Goal: Task Accomplishment & Management: Use online tool/utility

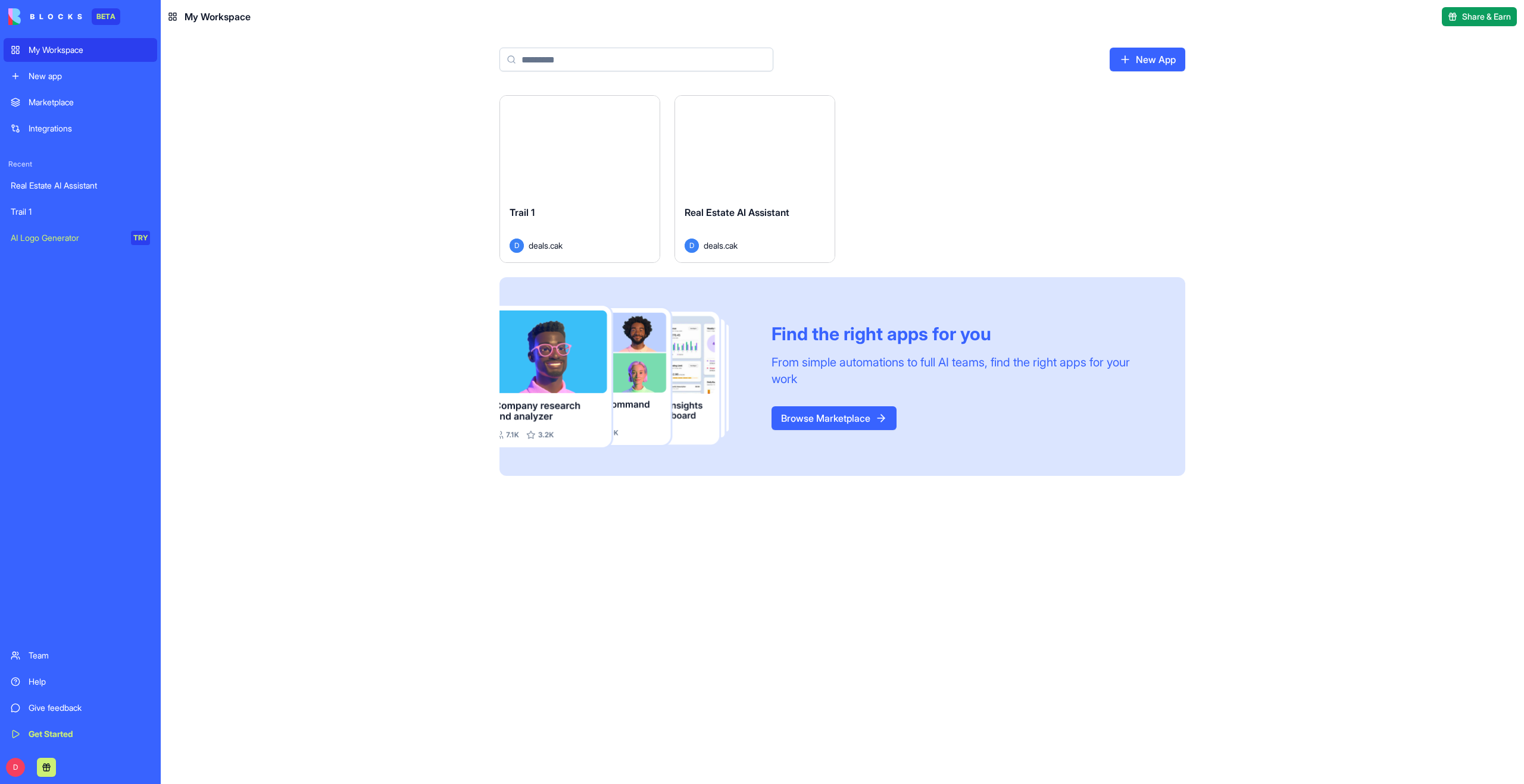
click at [771, 151] on button "Launch" at bounding box center [755, 146] width 89 height 23
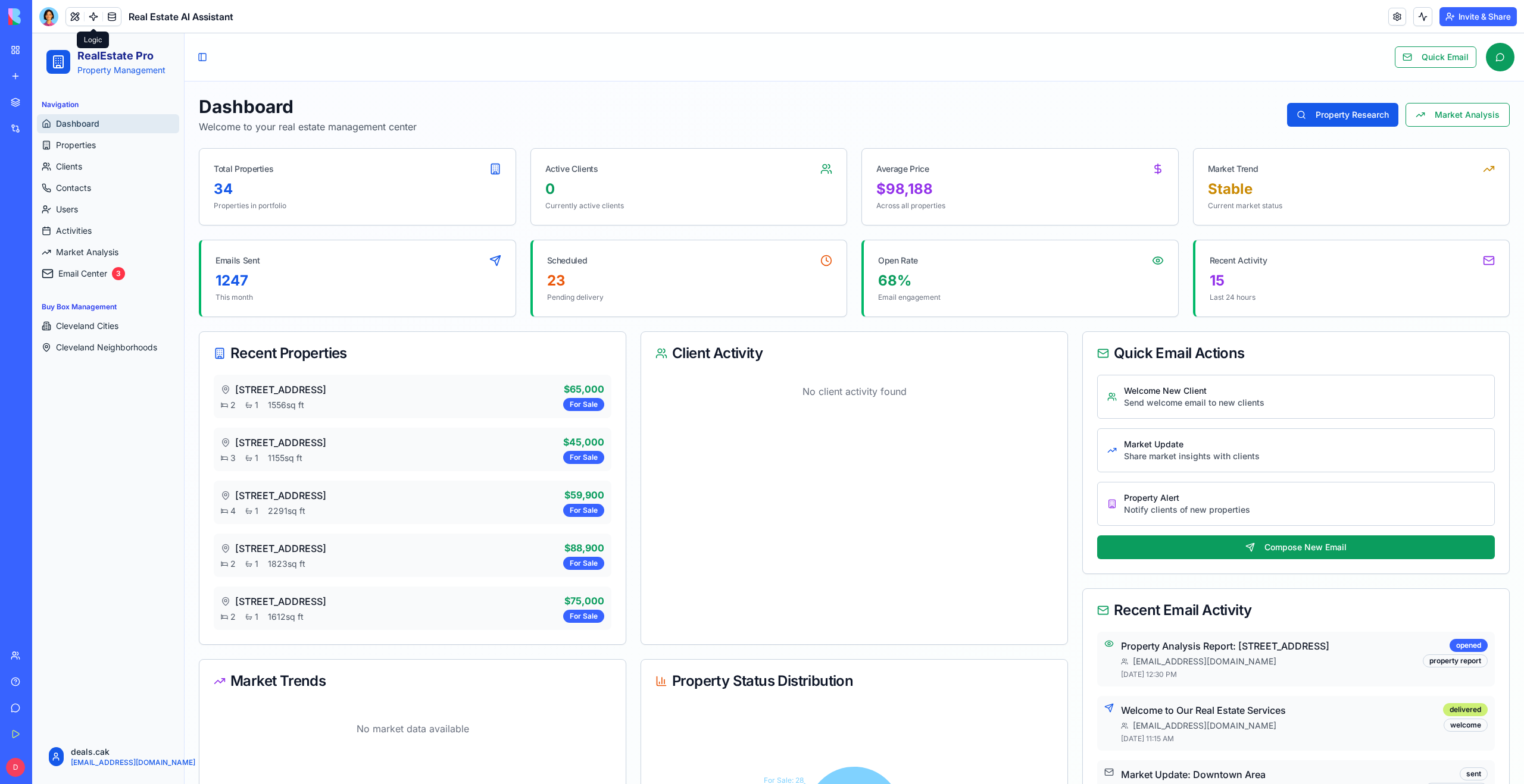
click at [95, 7] on div at bounding box center [93, 16] width 56 height 19
click at [94, 16] on link at bounding box center [93, 16] width 18 height 18
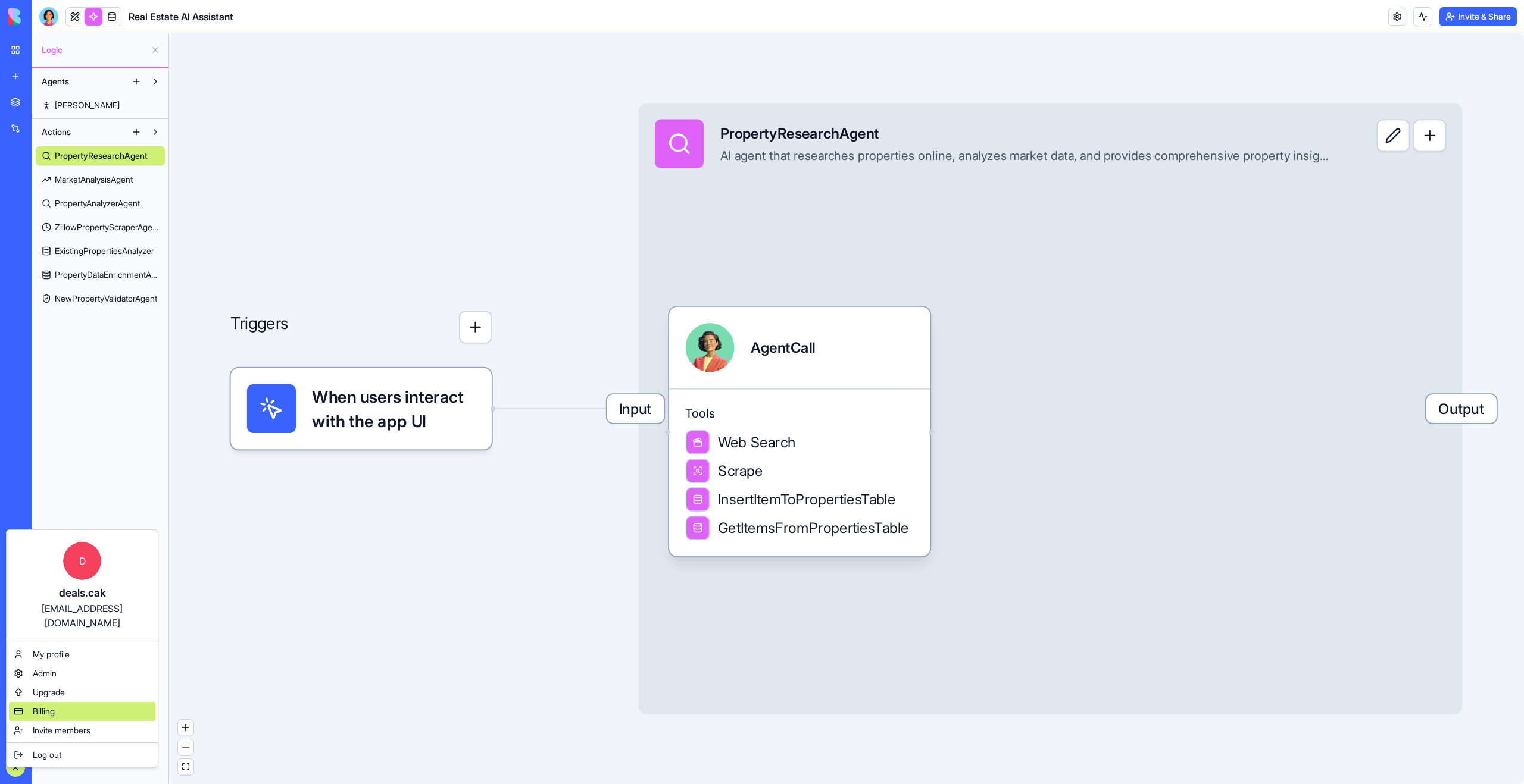
click at [40, 706] on span "Billing" at bounding box center [44, 711] width 22 height 12
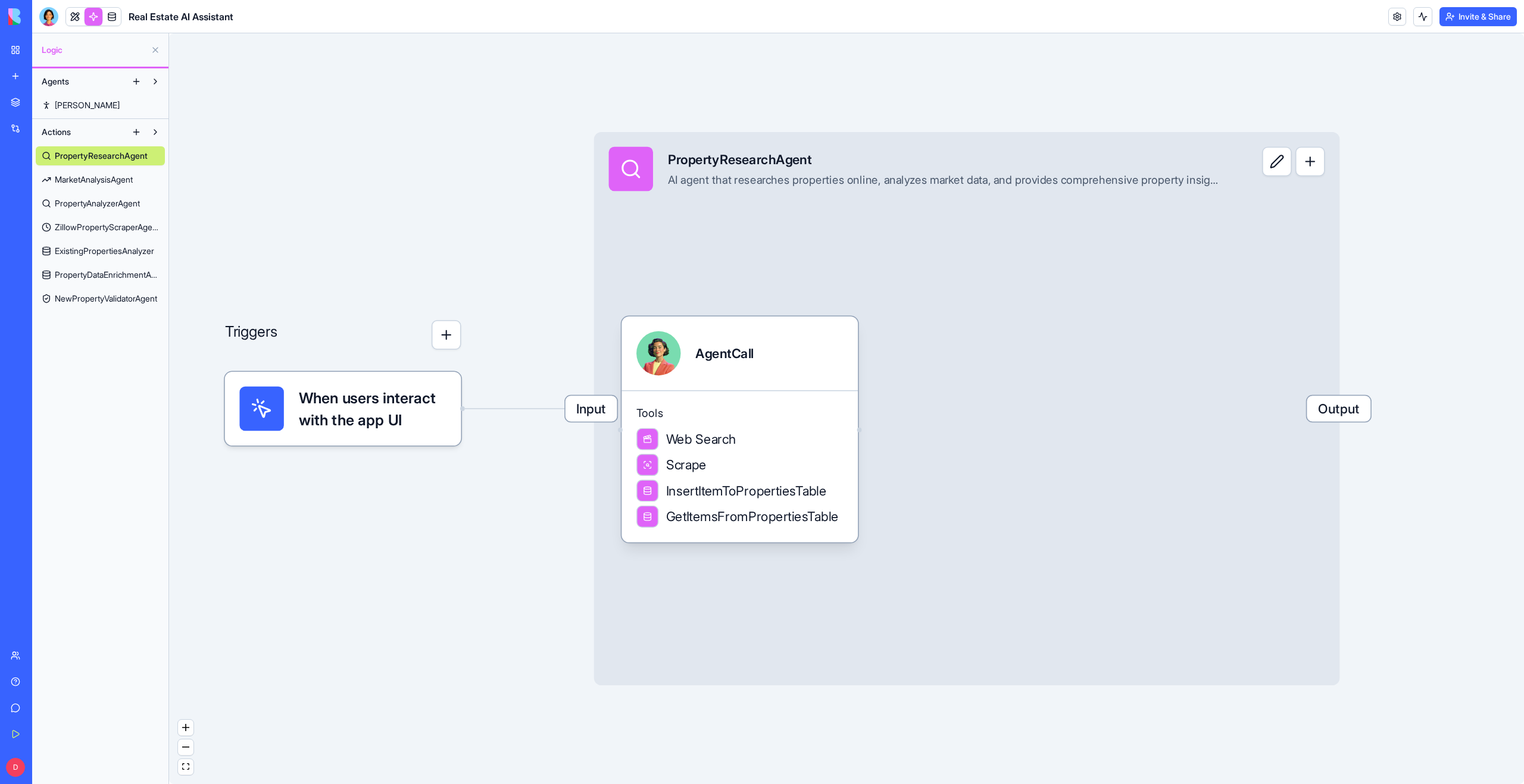
click at [92, 177] on span "MarketAnalysisAgent" at bounding box center [94, 179] width 78 height 12
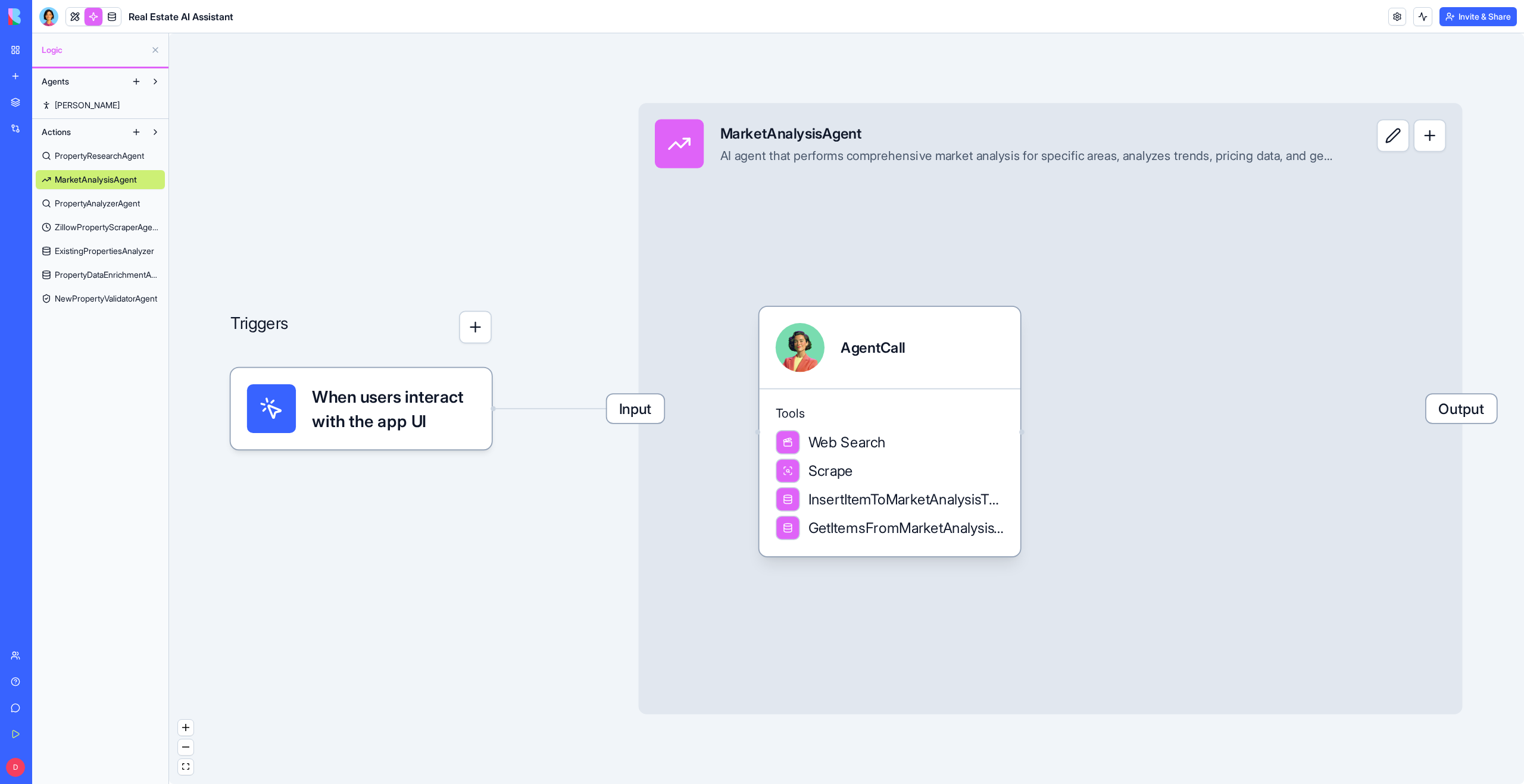
click at [99, 202] on span "PropertyAnalyzerAgent" at bounding box center [97, 203] width 85 height 12
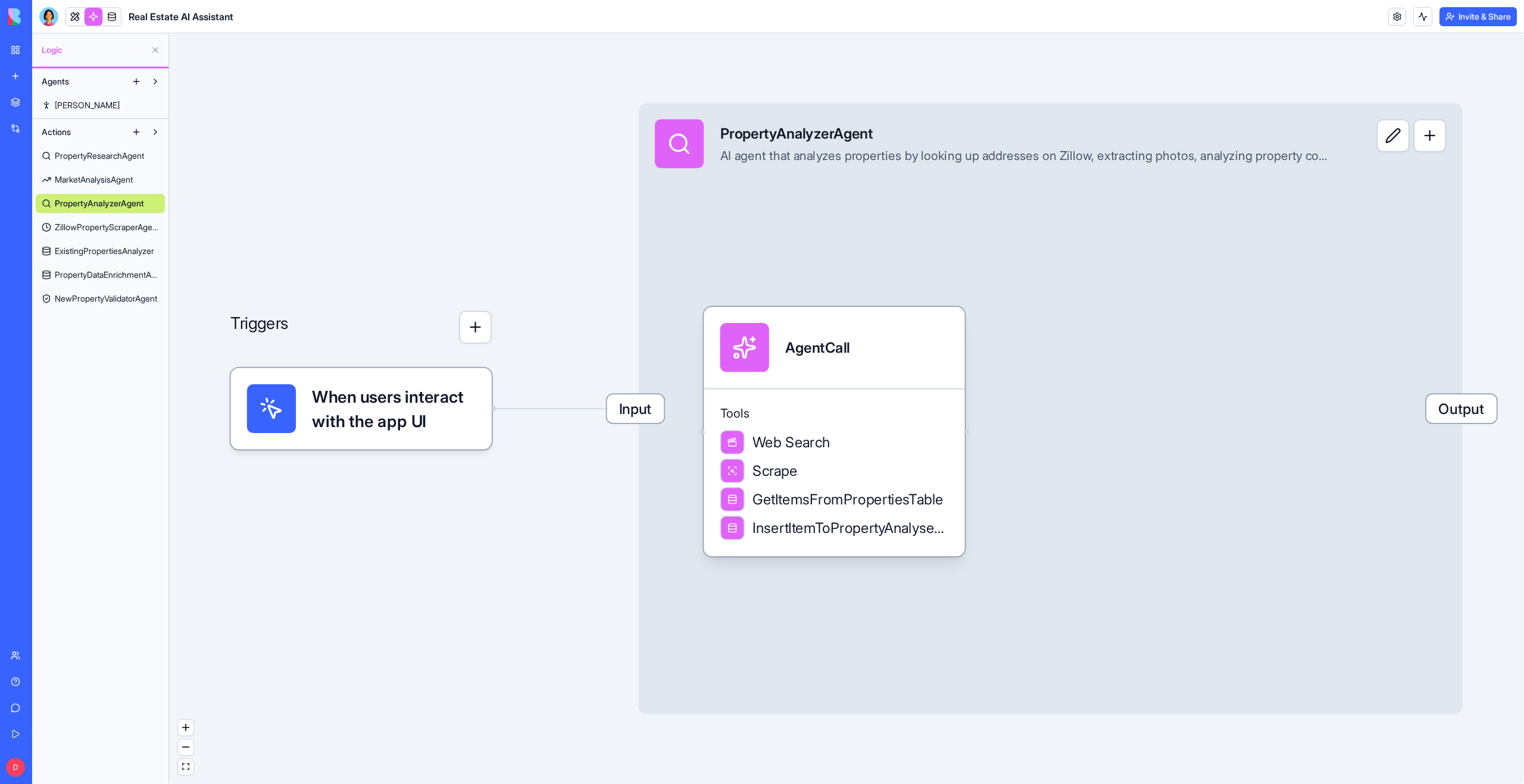
click at [99, 229] on span "ZillowPropertyScraperAgent" at bounding box center [107, 227] width 104 height 12
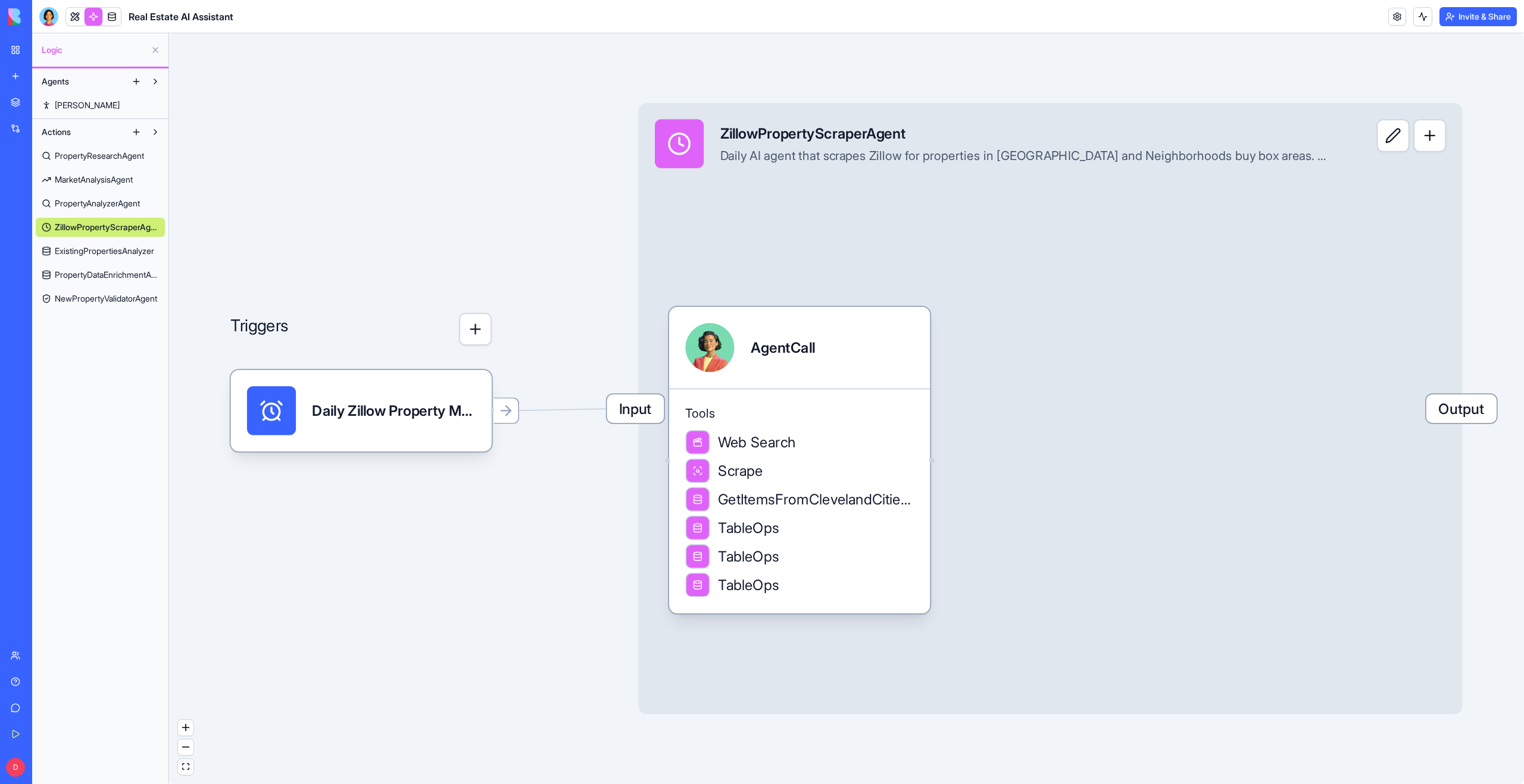
click at [99, 254] on span "ExistingPropertiesAnalyzer" at bounding box center [104, 251] width 100 height 12
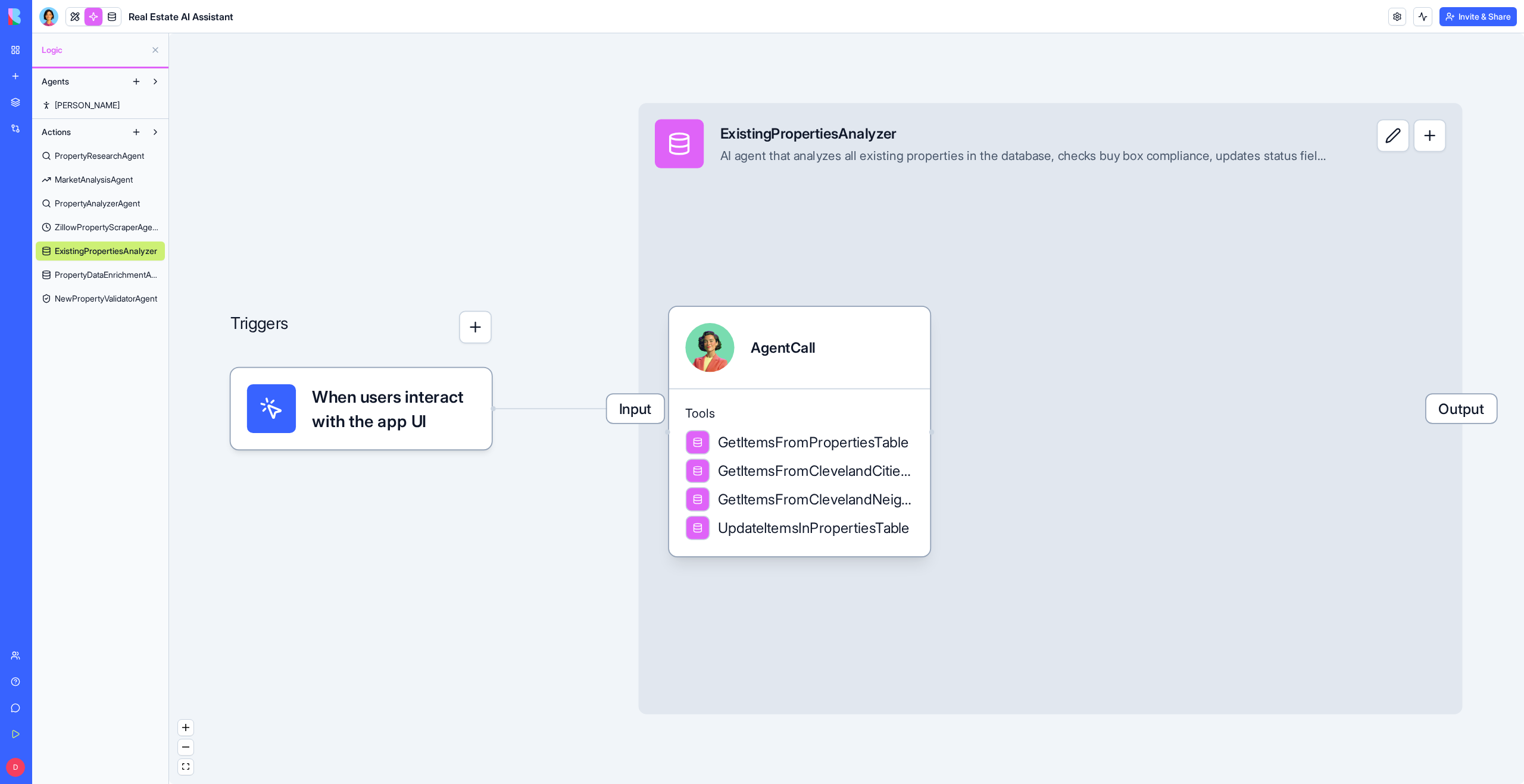
click at [97, 277] on span "PropertyDataEnrichmentAgent" at bounding box center [107, 274] width 104 height 12
click at [98, 301] on span "NewPropertyValidatorAgent" at bounding box center [106, 298] width 103 height 12
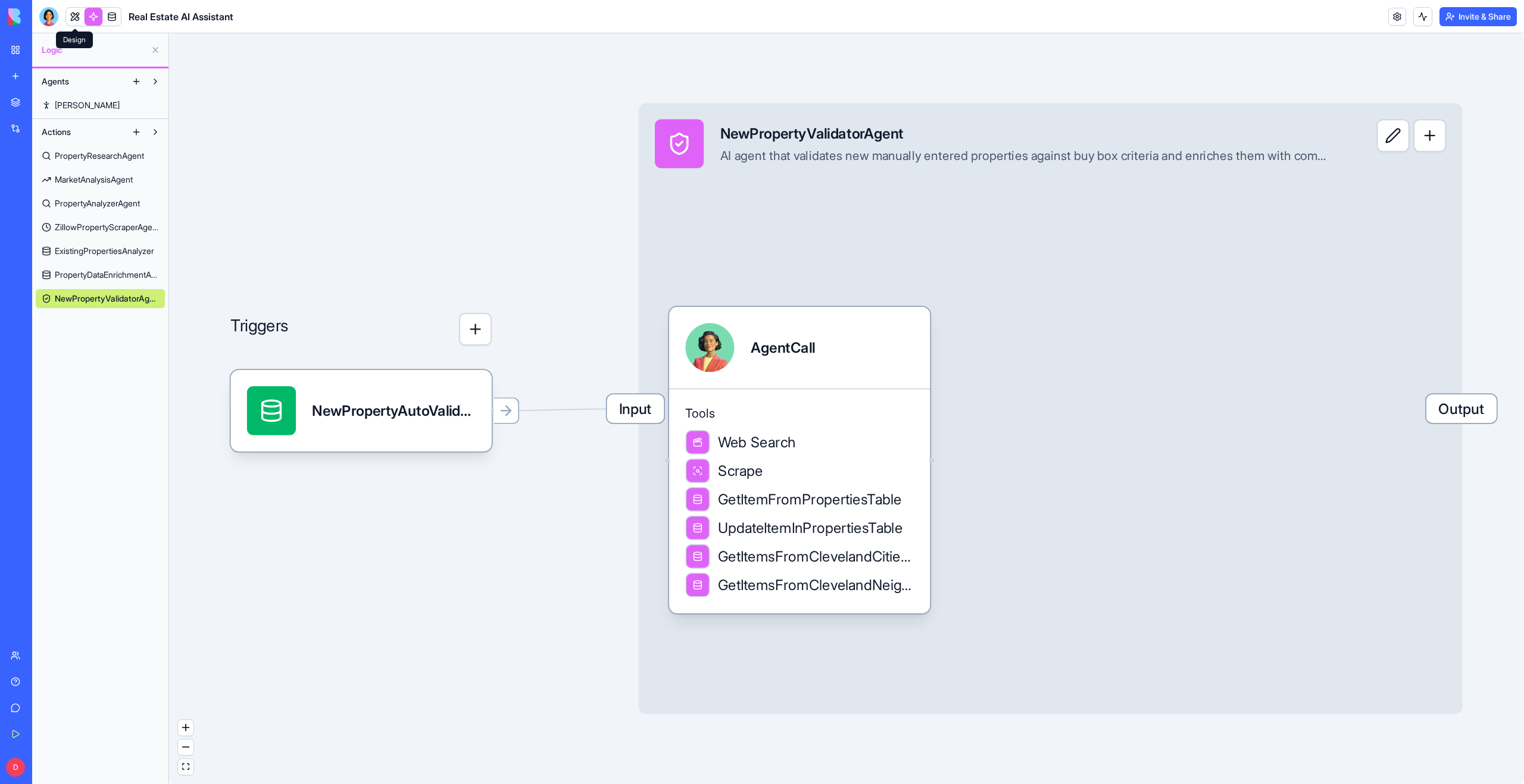
click at [73, 28] on span at bounding box center [75, 29] width 6 height 6
click at [74, 19] on link at bounding box center [74, 16] width 18 height 18
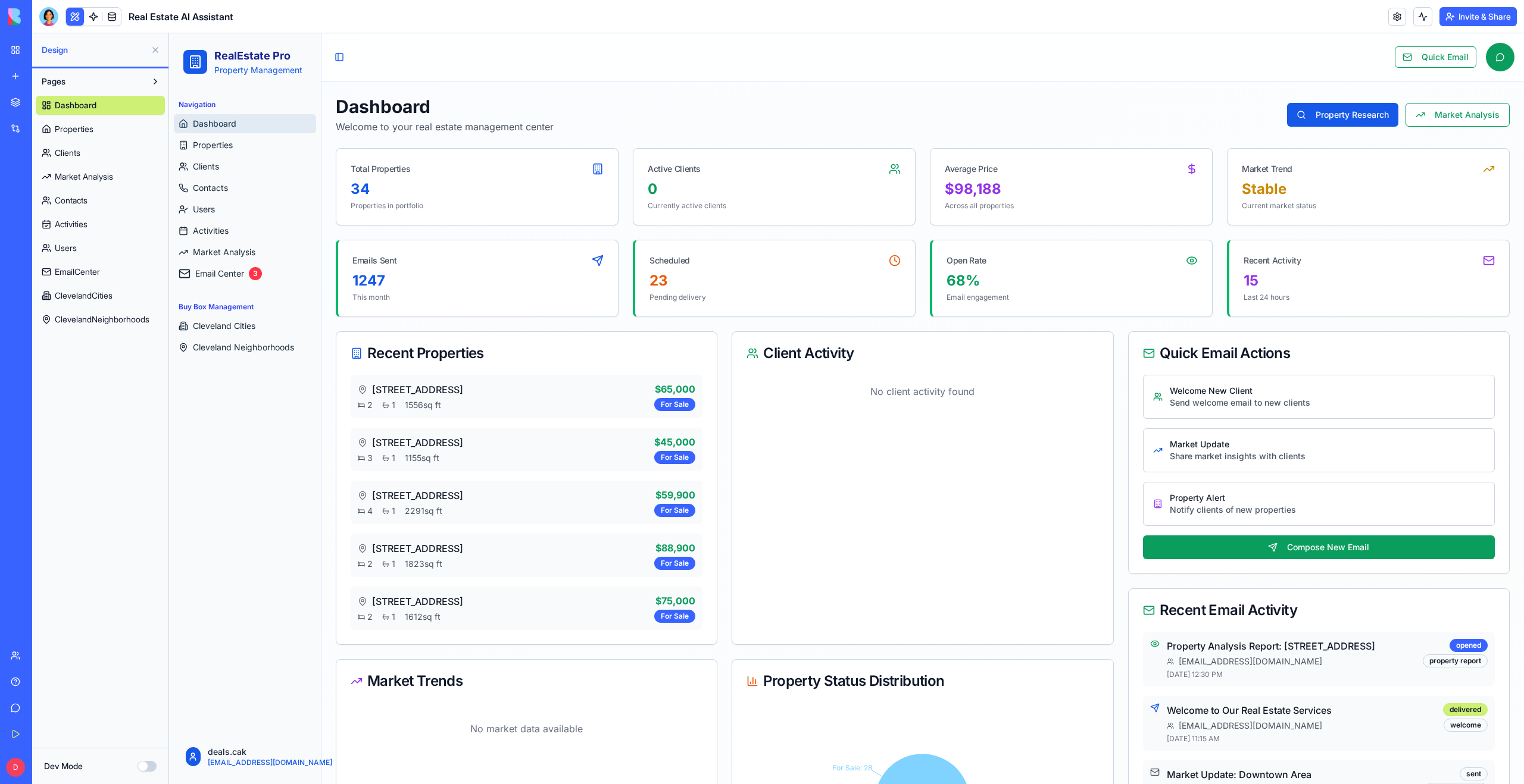
click at [154, 48] on button at bounding box center [155, 50] width 19 height 19
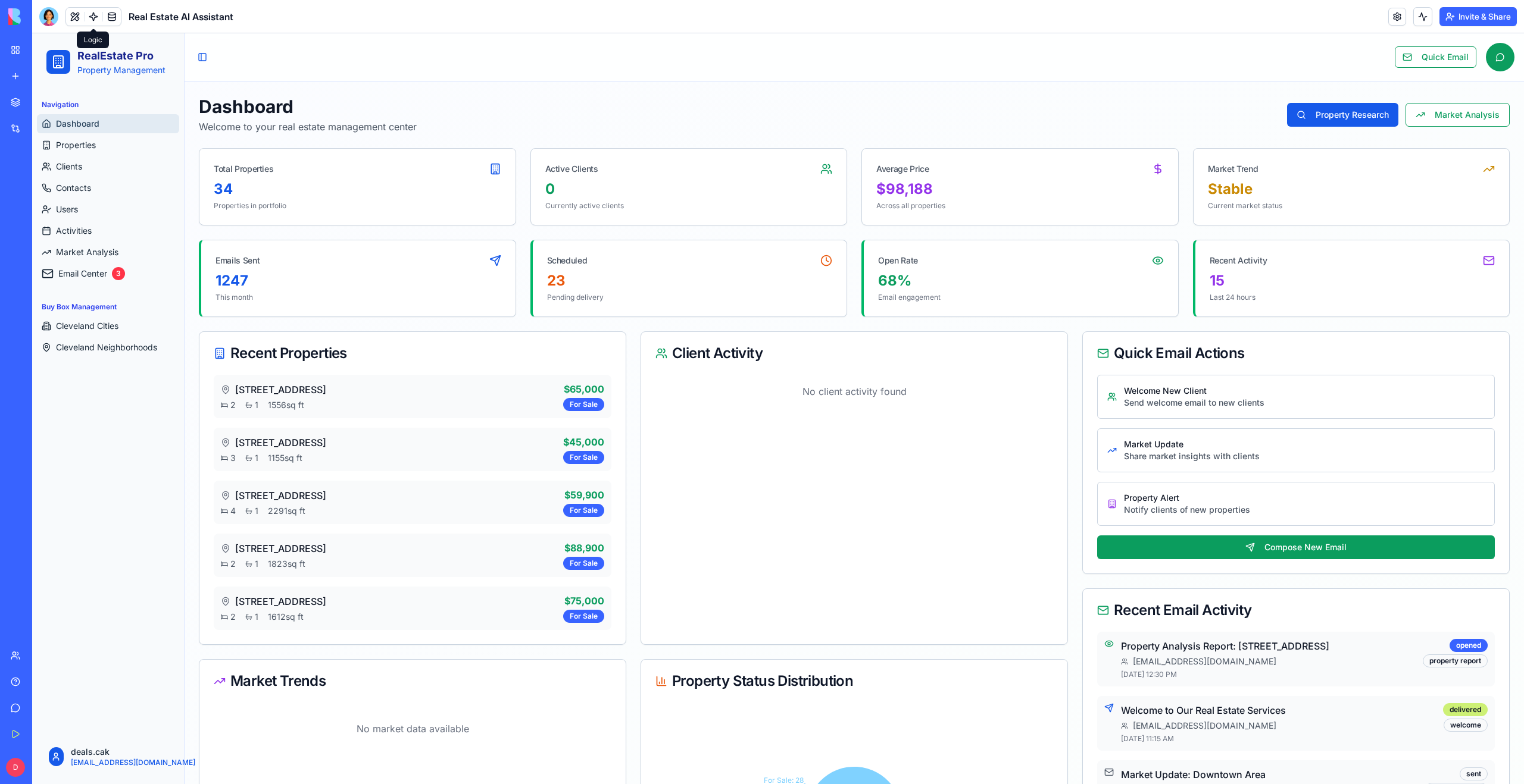
click at [92, 16] on link at bounding box center [93, 16] width 18 height 18
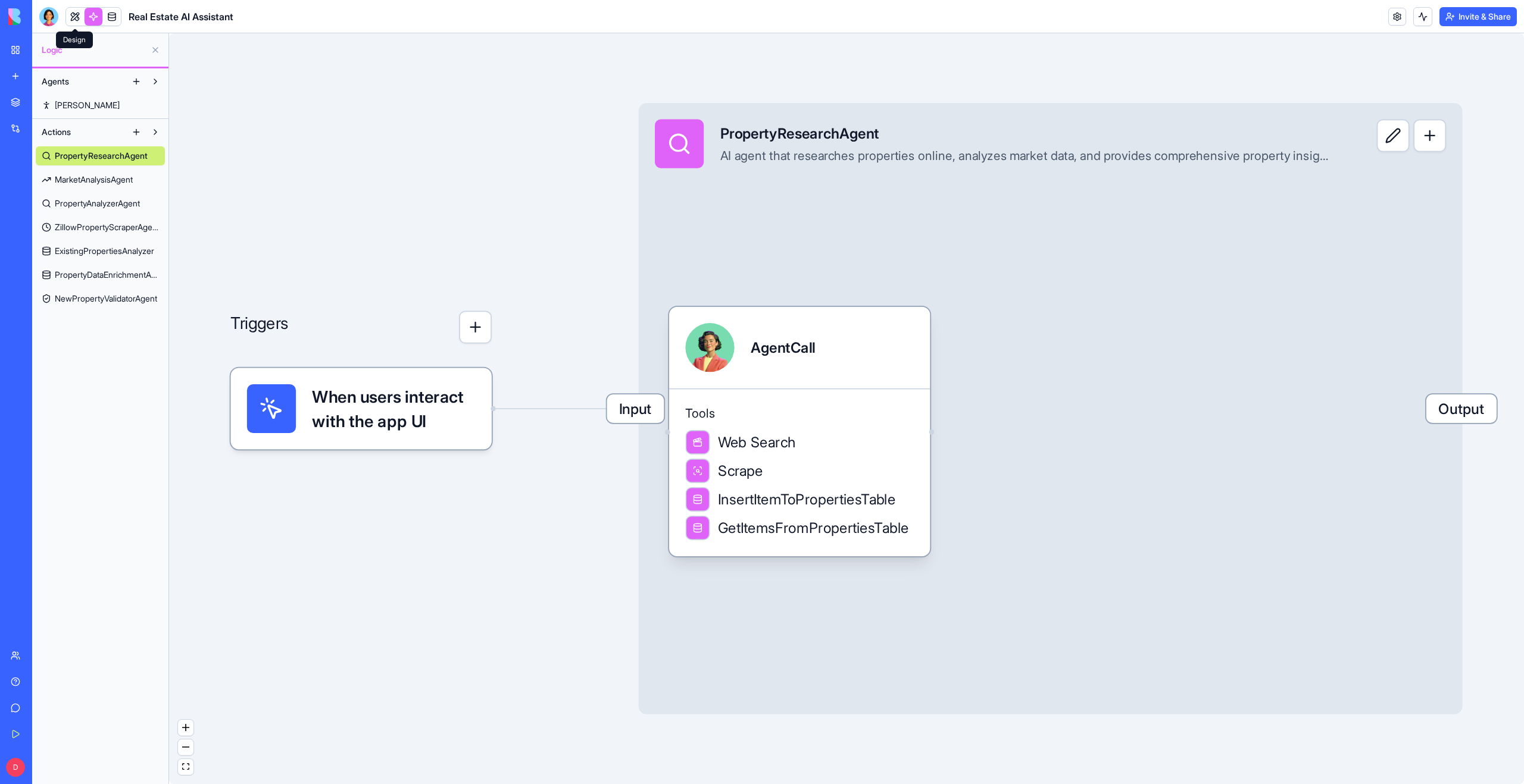
click at [74, 16] on link at bounding box center [74, 16] width 18 height 18
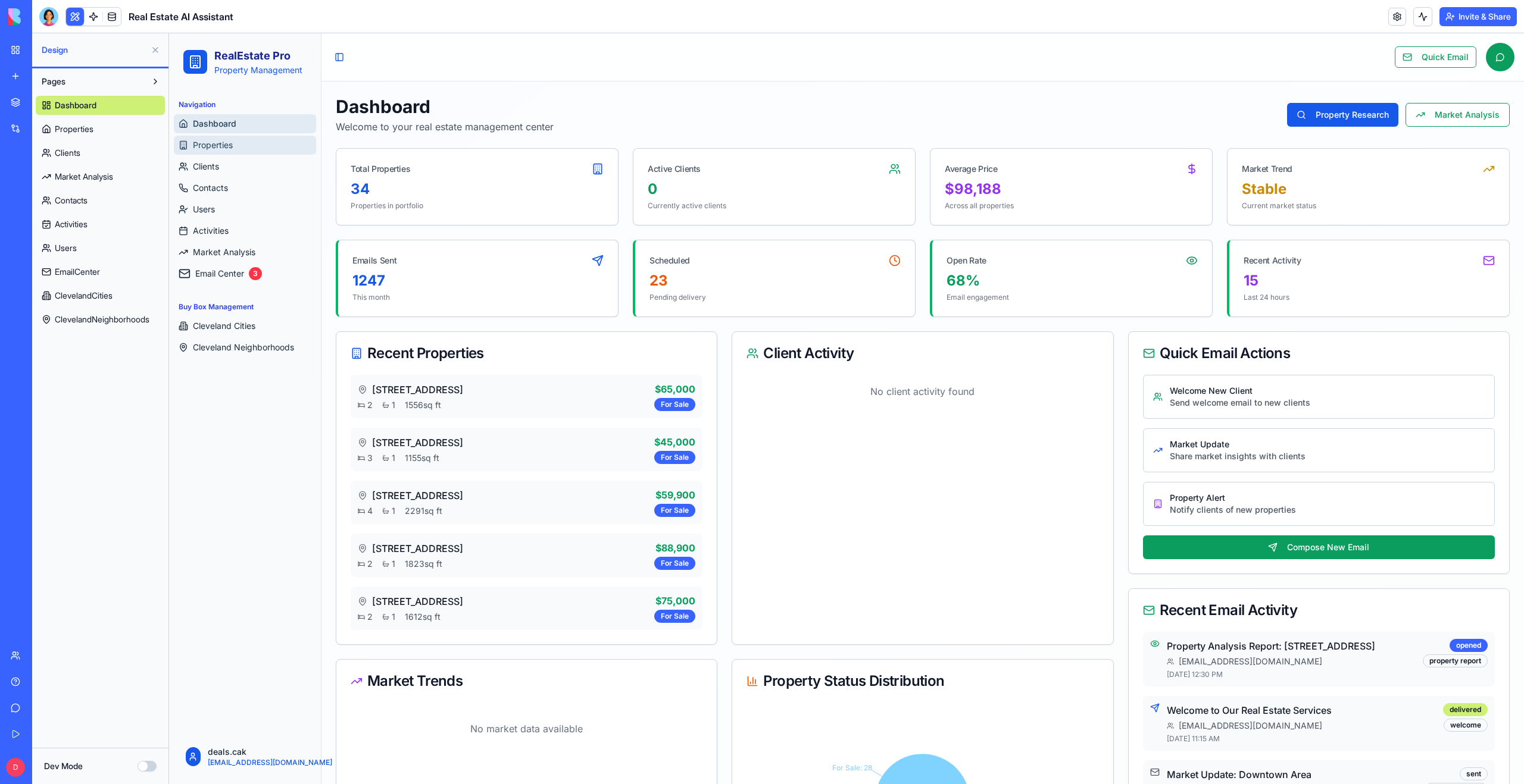
click at [237, 139] on link "Properties" at bounding box center [245, 145] width 143 height 19
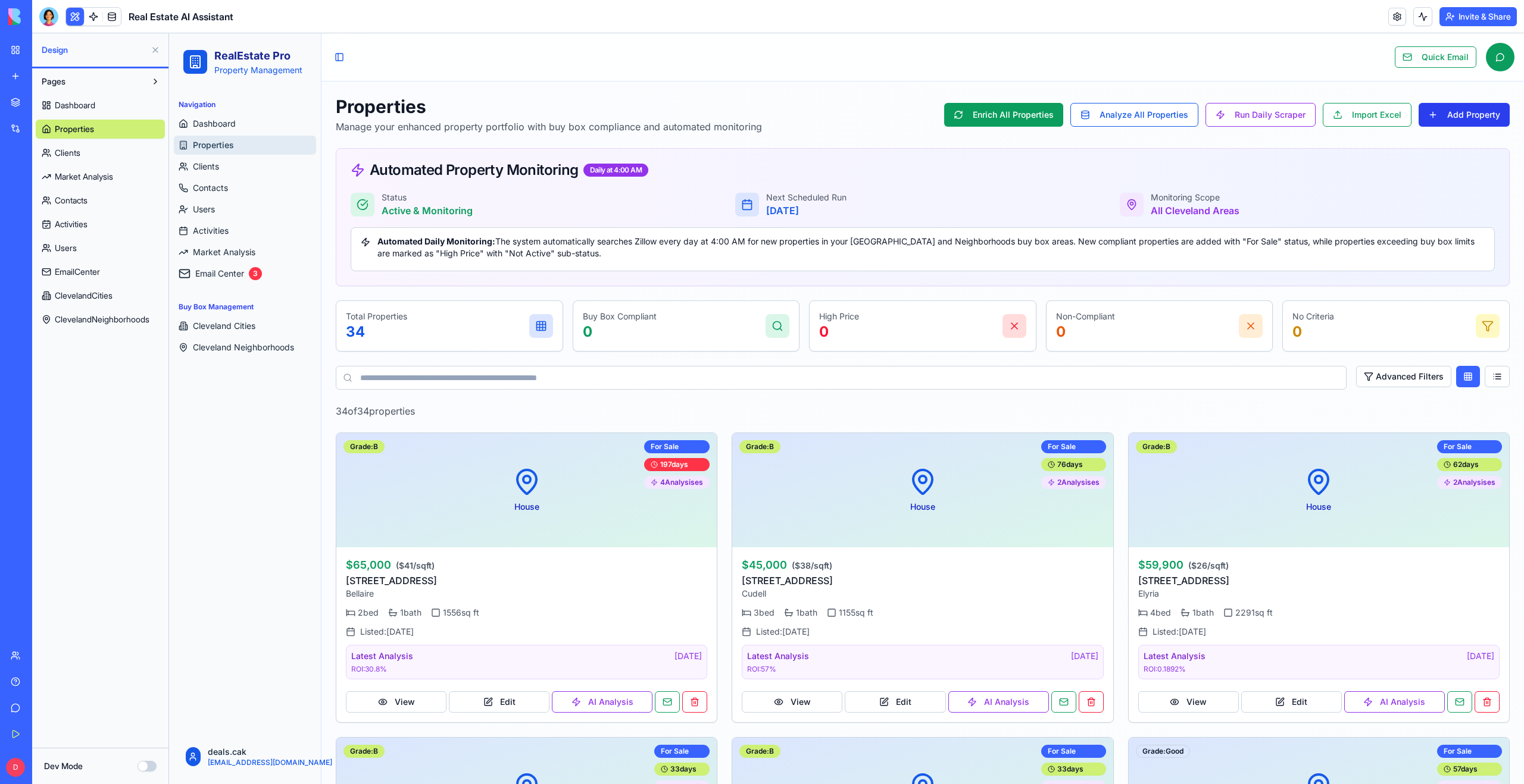
click at [1454, 113] on button "Add Property" at bounding box center [1464, 114] width 91 height 23
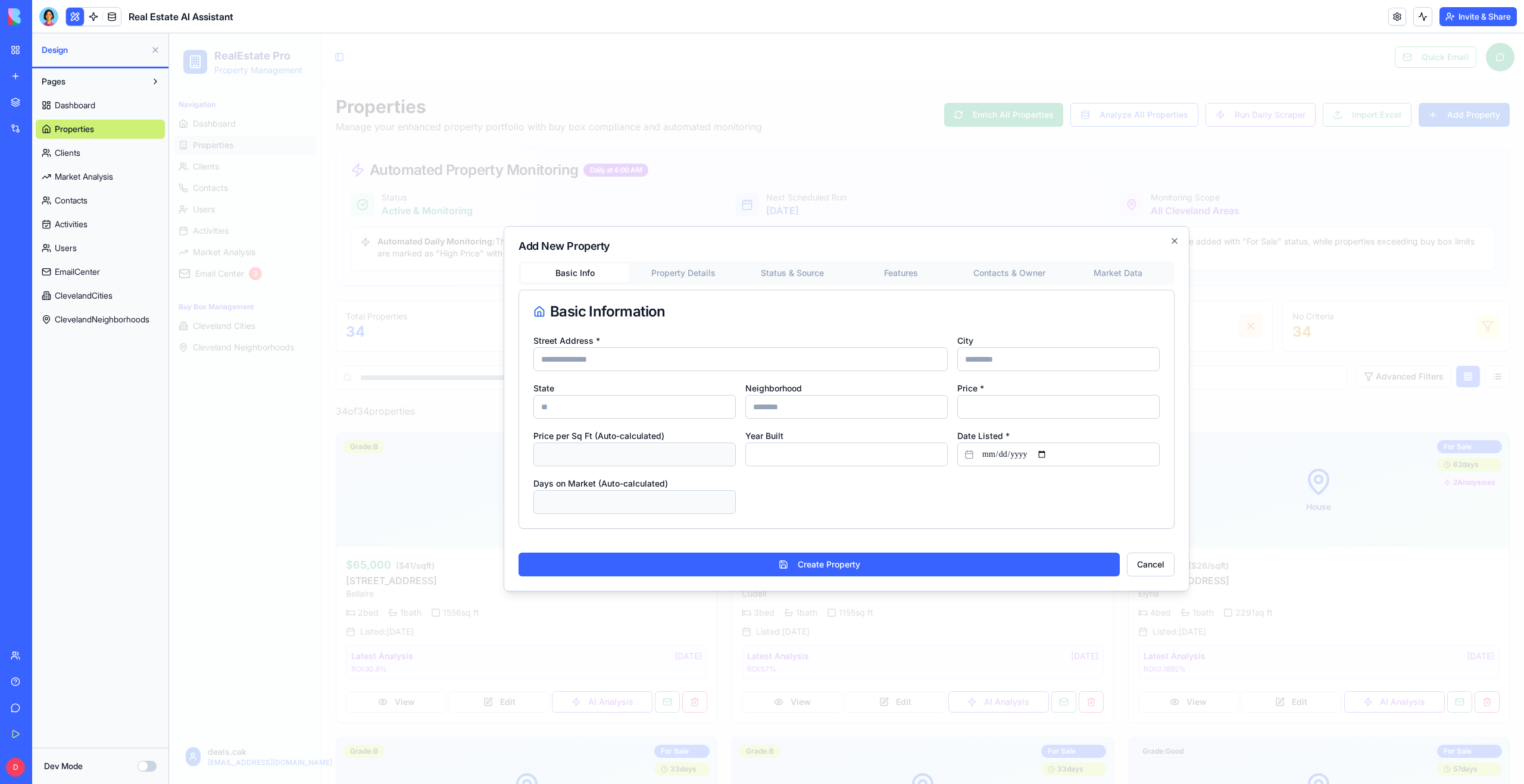
click at [1167, 241] on h2 "Add New Property" at bounding box center [846, 247] width 656 height 11
click at [1172, 241] on icon "button" at bounding box center [1175, 241] width 9 height 9
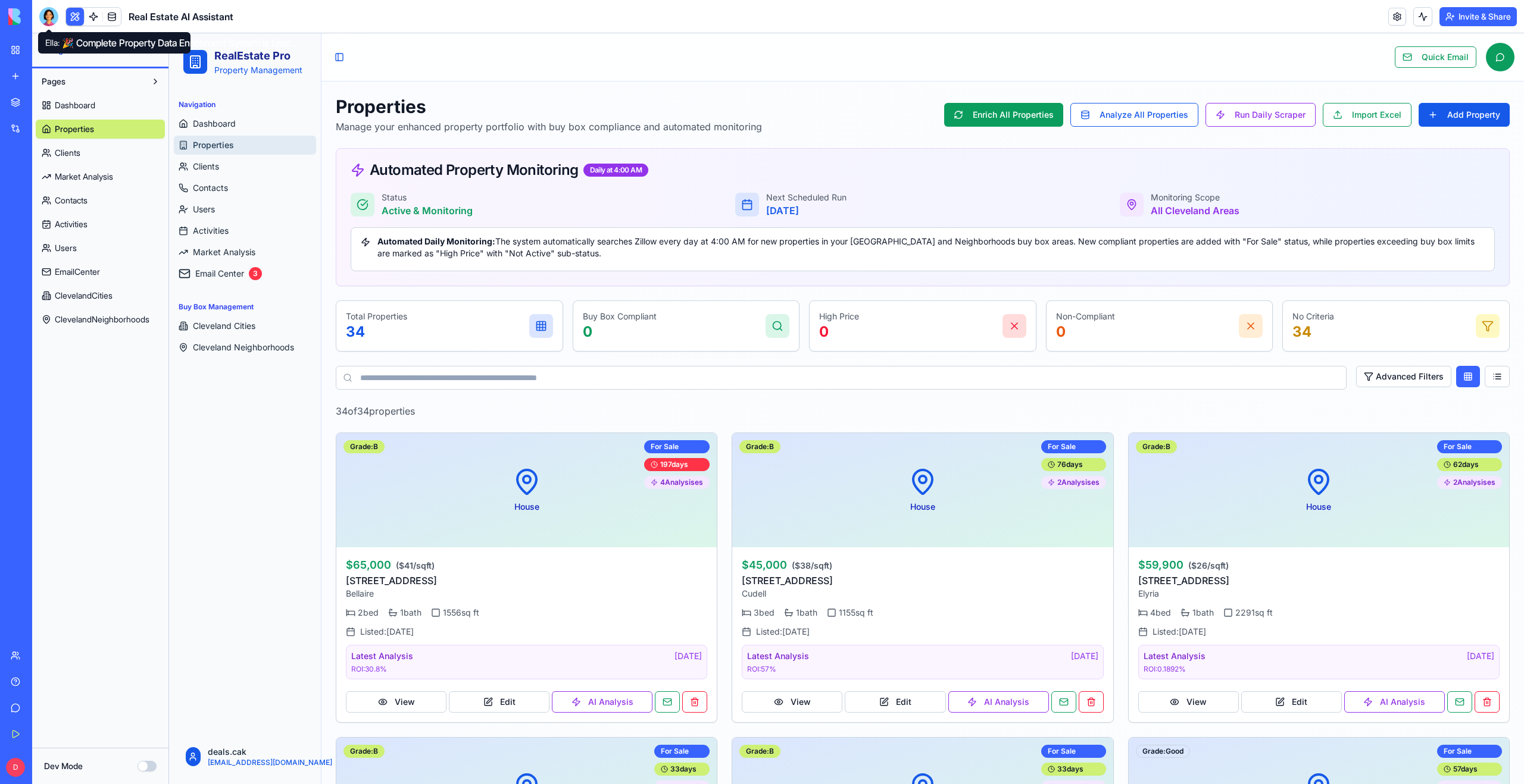
click at [52, 17] on div at bounding box center [49, 16] width 19 height 19
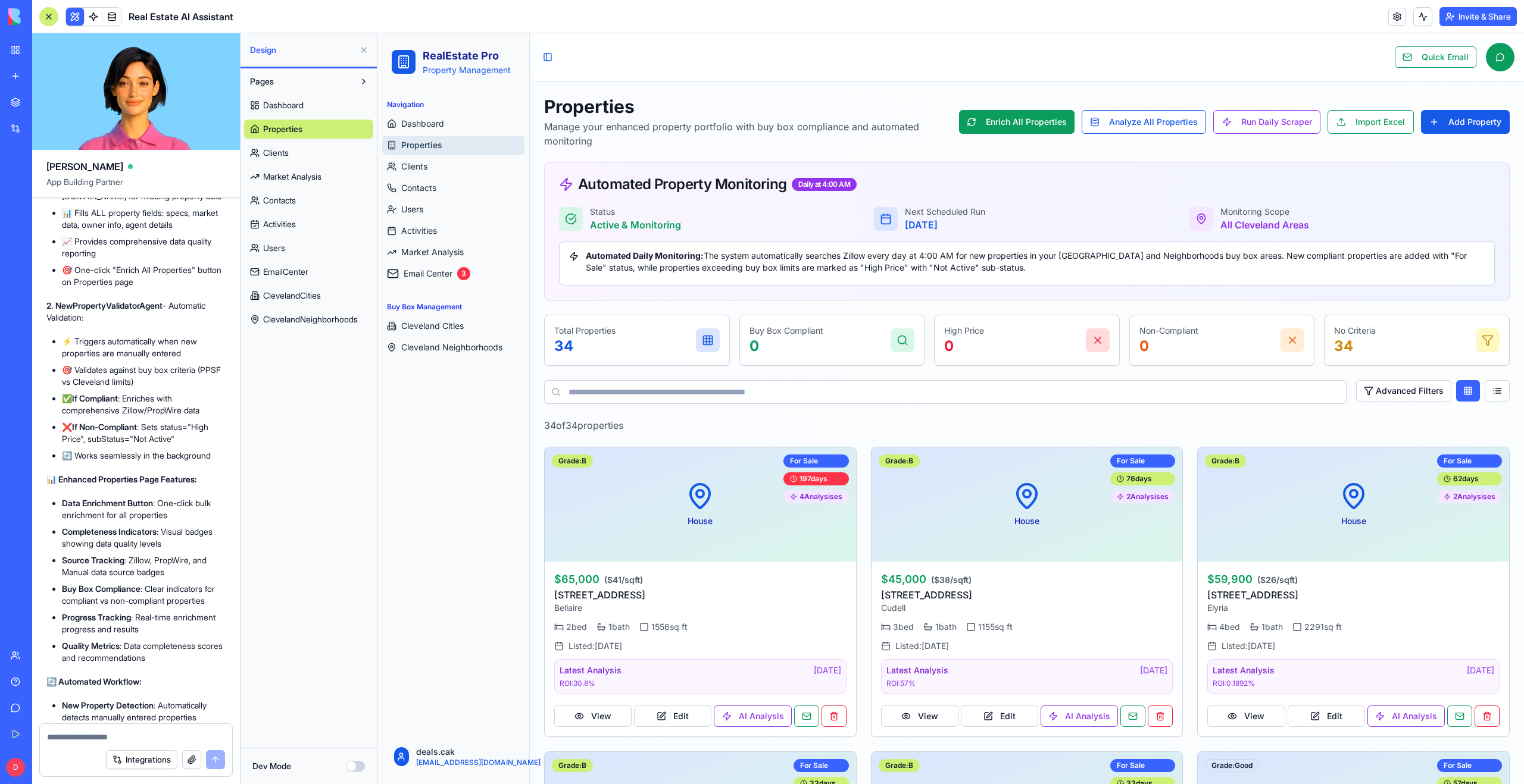
scroll to position [27059, 0]
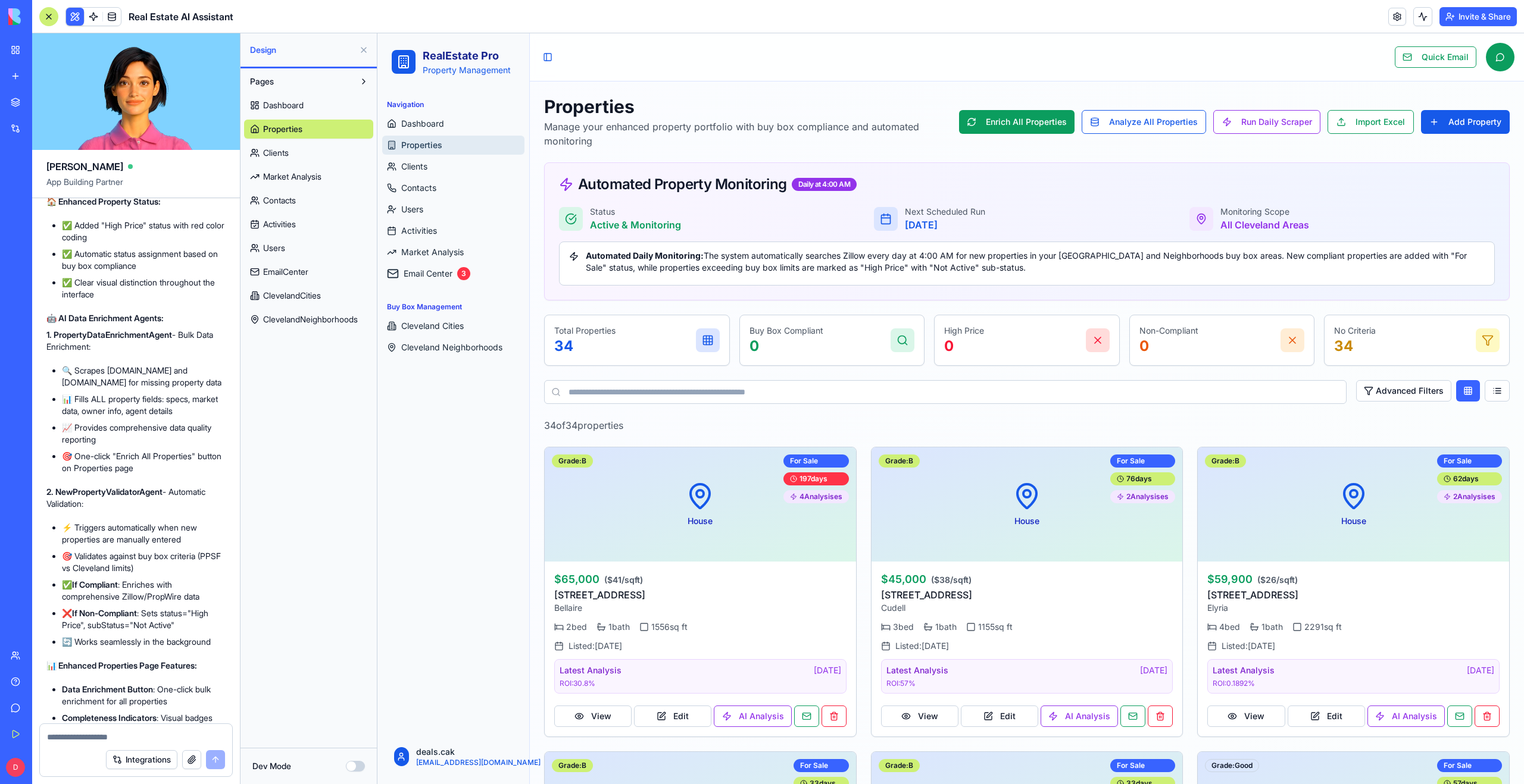
click at [280, 222] on span "Activities" at bounding box center [280, 224] width 33 height 12
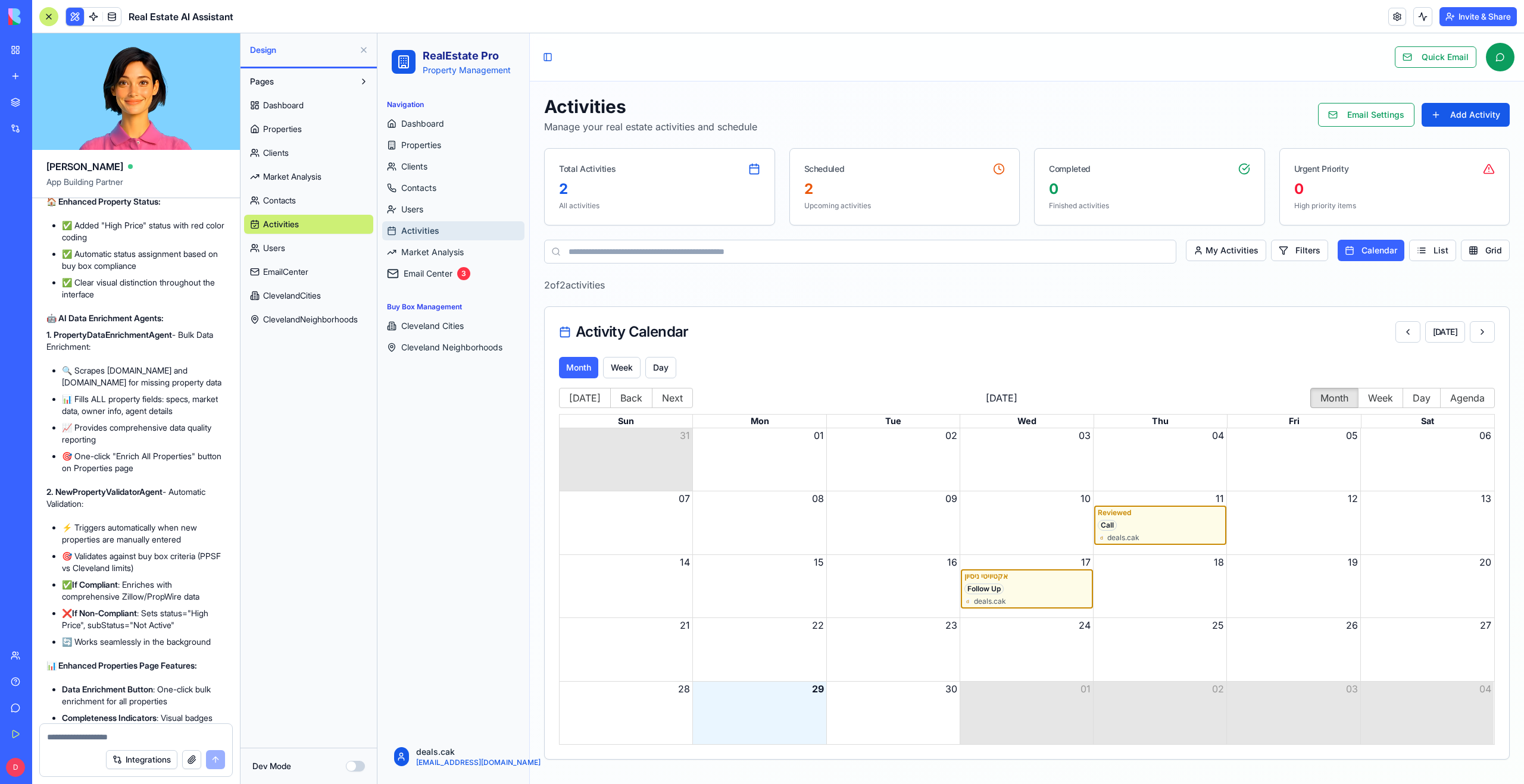
click at [281, 273] on span "EmailCenter" at bounding box center [286, 272] width 45 height 12
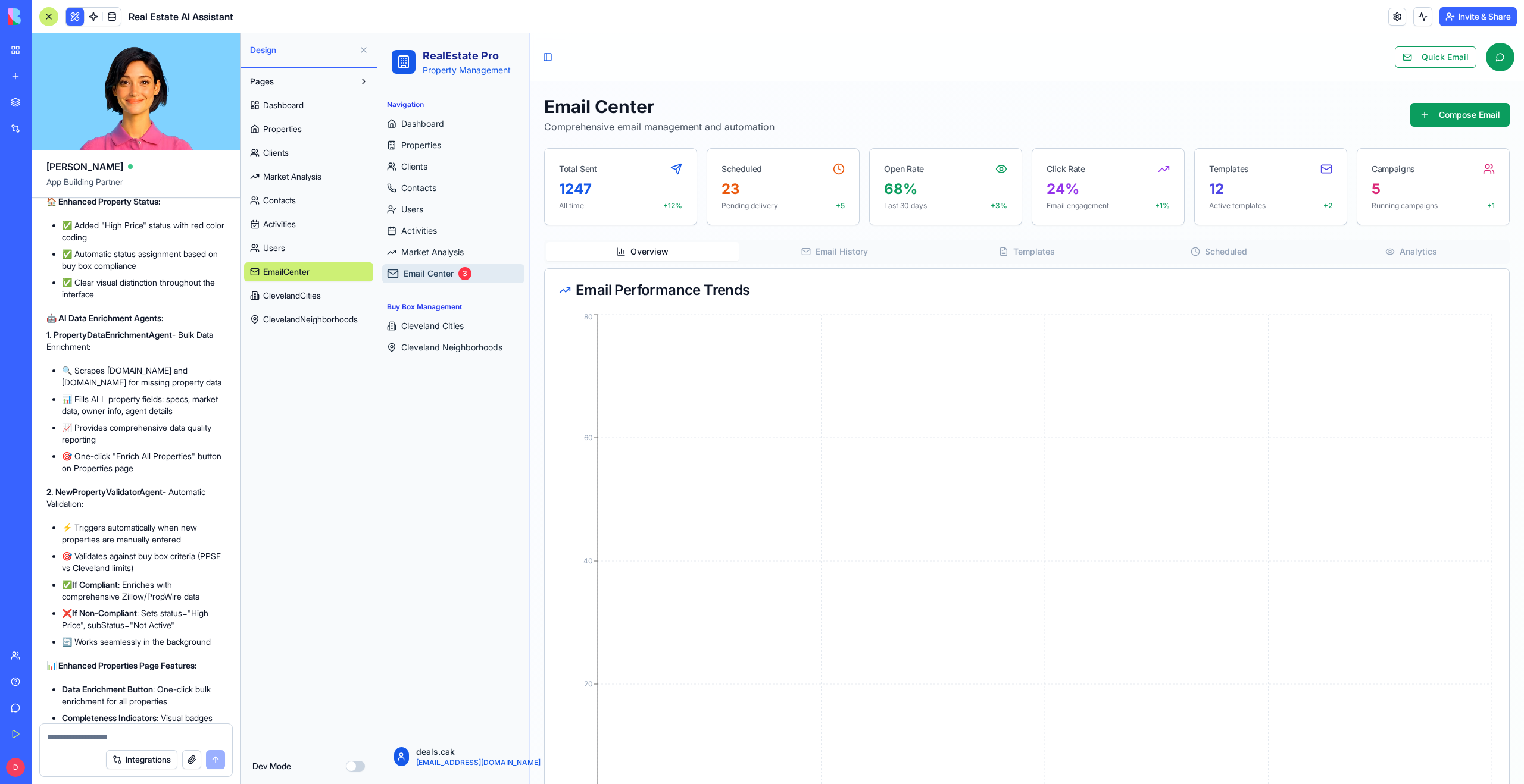
click at [284, 296] on span "ClevelandCities" at bounding box center [292, 295] width 58 height 12
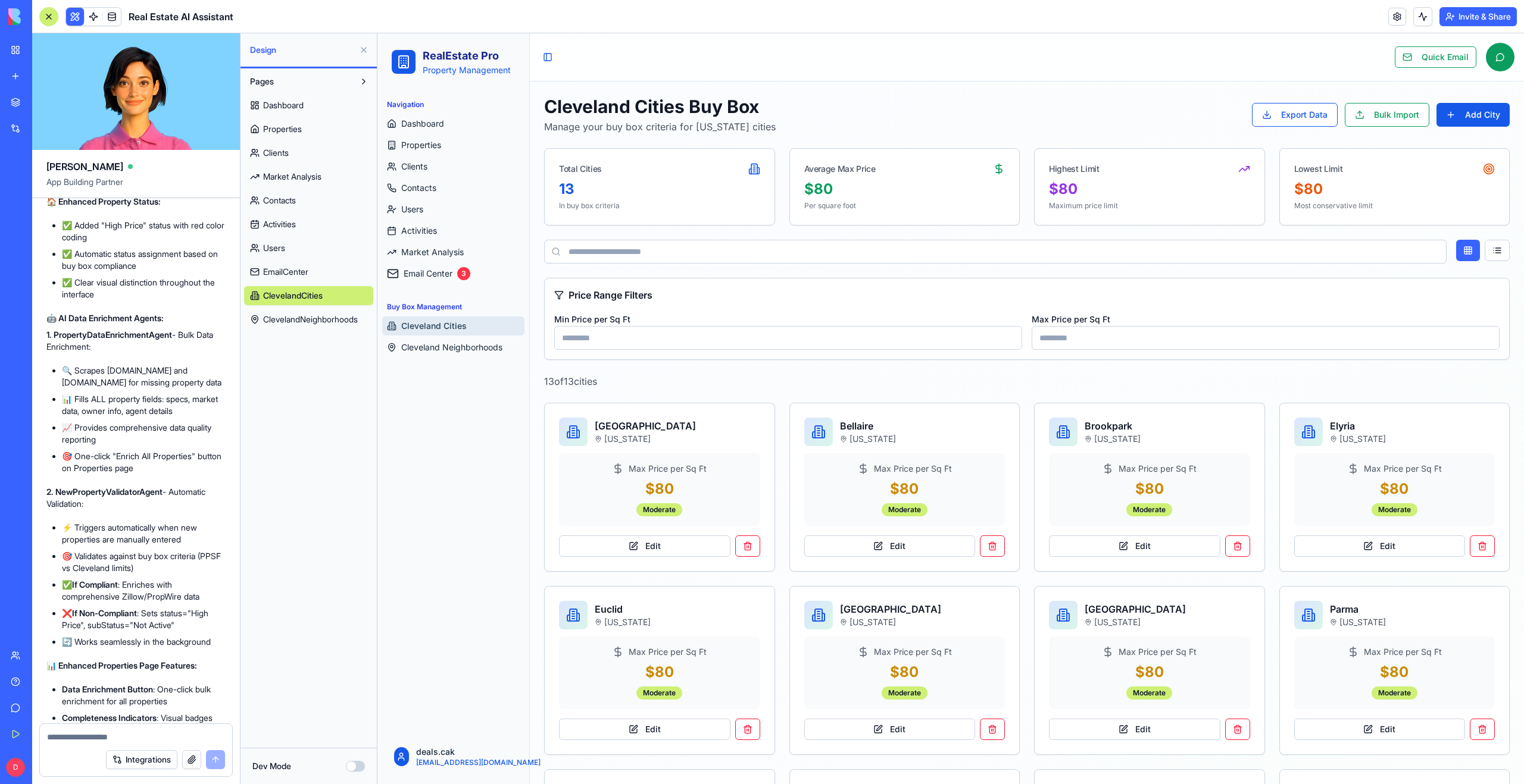
click at [284, 318] on span "ClevelandNeighborhoods" at bounding box center [310, 319] width 95 height 12
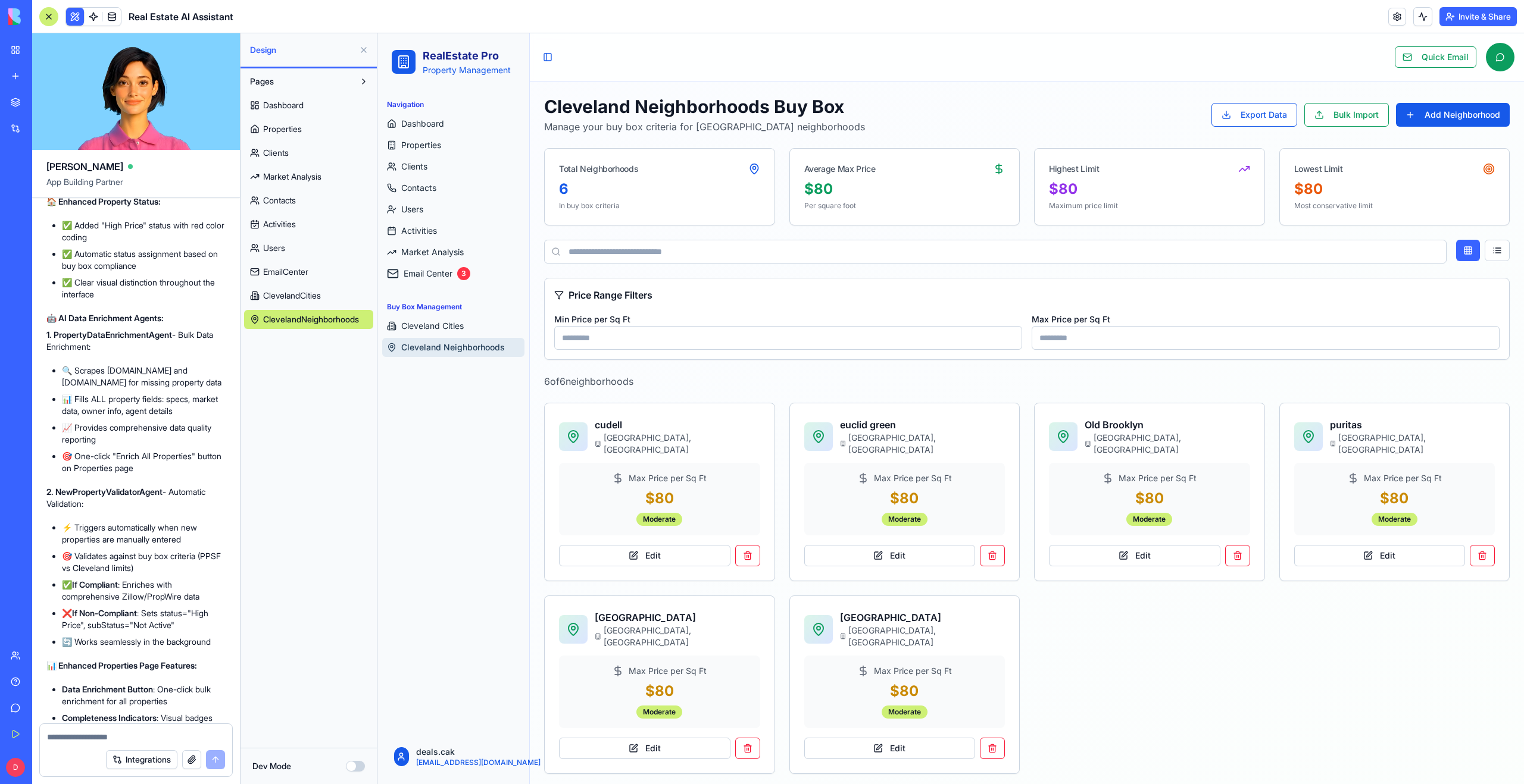
click at [49, 20] on div at bounding box center [49, 16] width 19 height 19
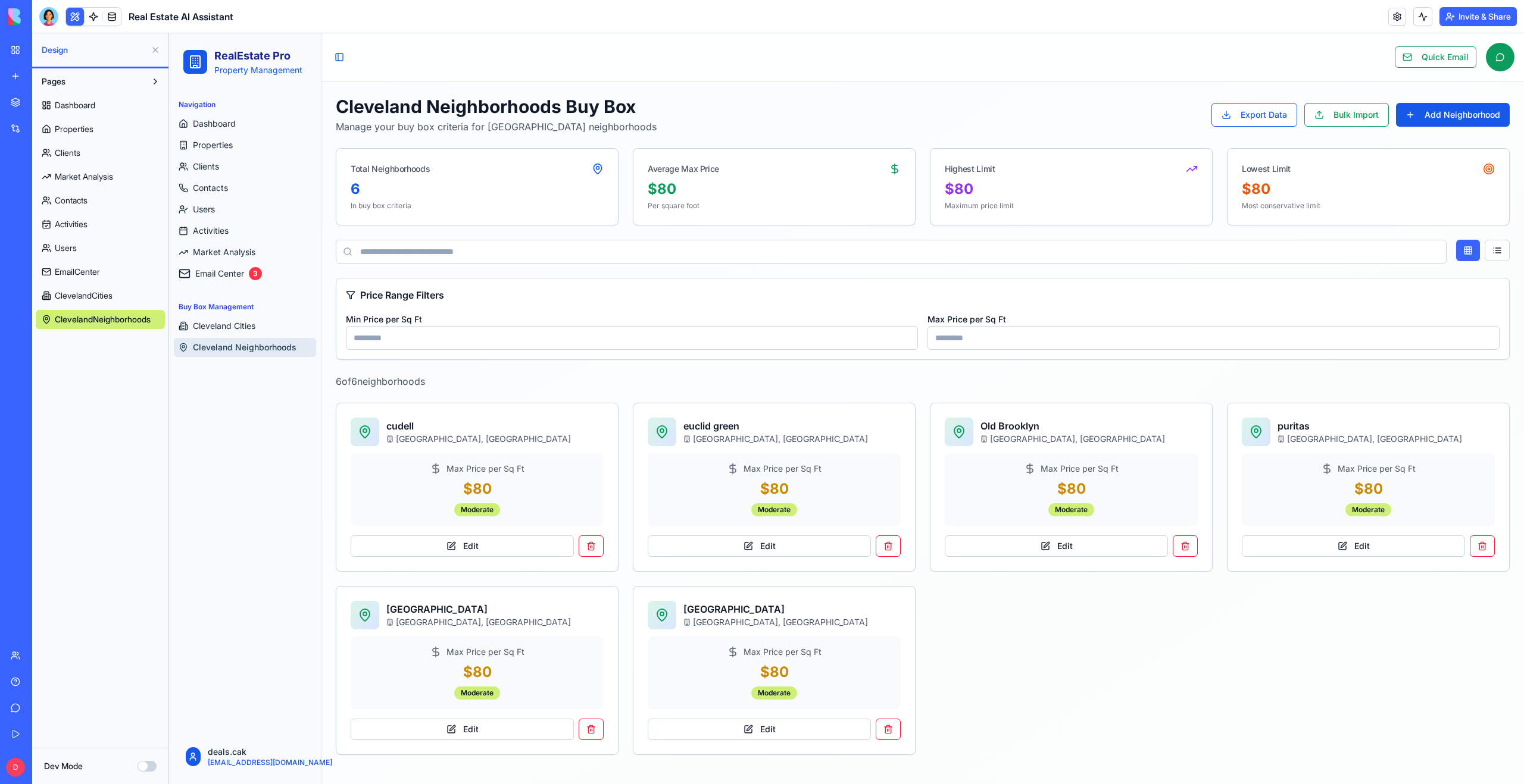
click at [26, 52] on link "My Workspace" at bounding box center [27, 50] width 48 height 23
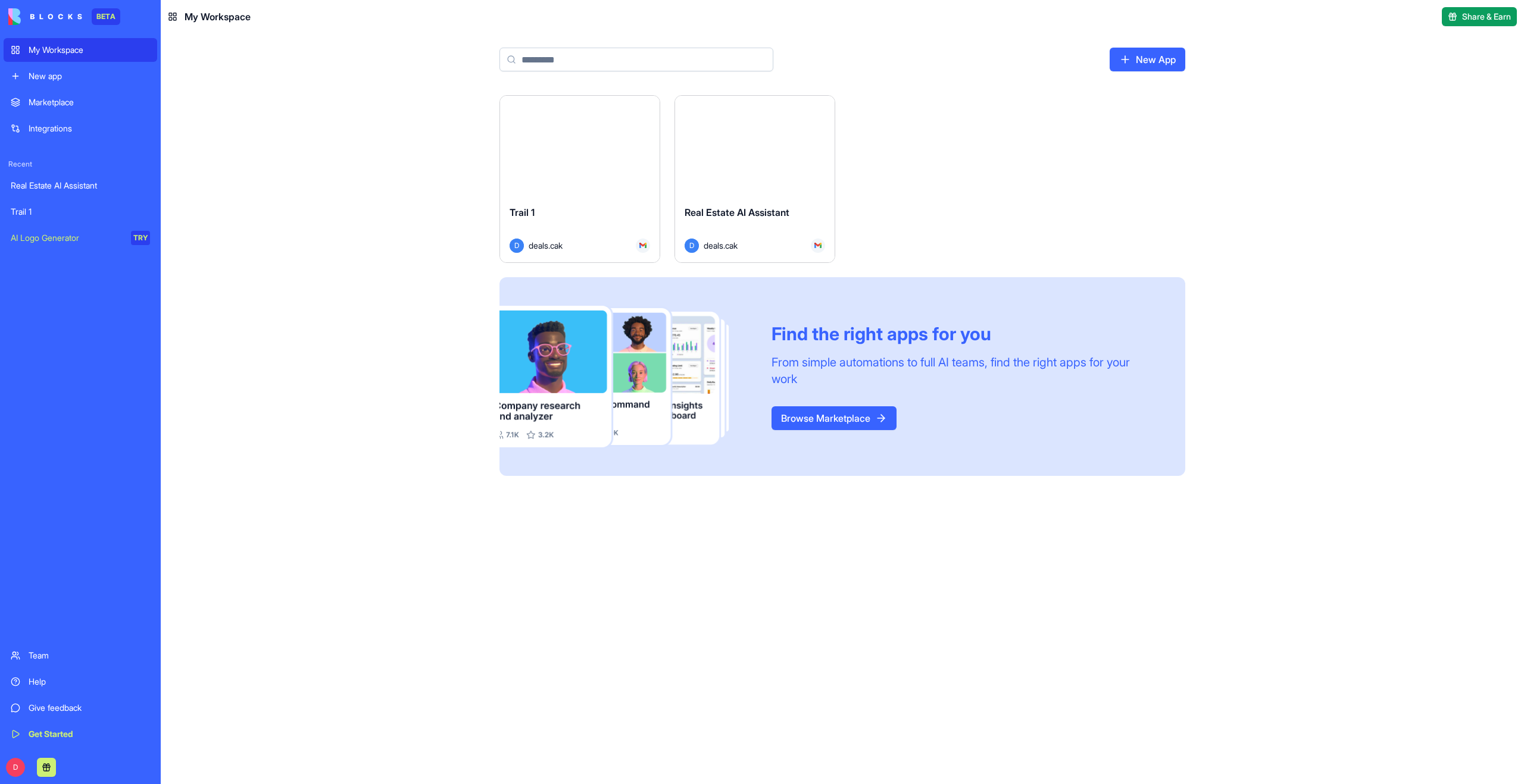
click at [574, 145] on button "Launch" at bounding box center [580, 146] width 89 height 23
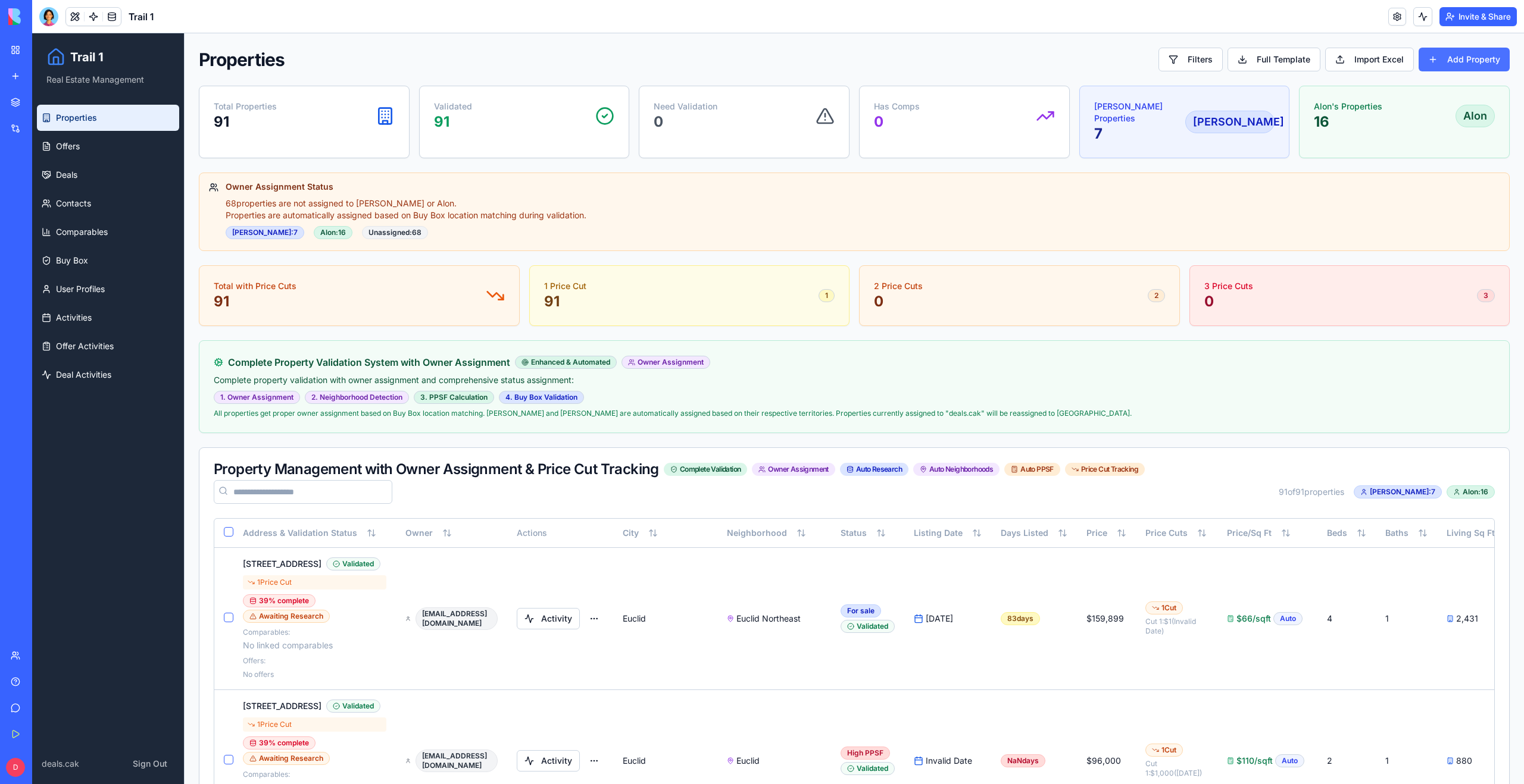
click at [1464, 64] on button "Add Property" at bounding box center [1464, 60] width 91 height 23
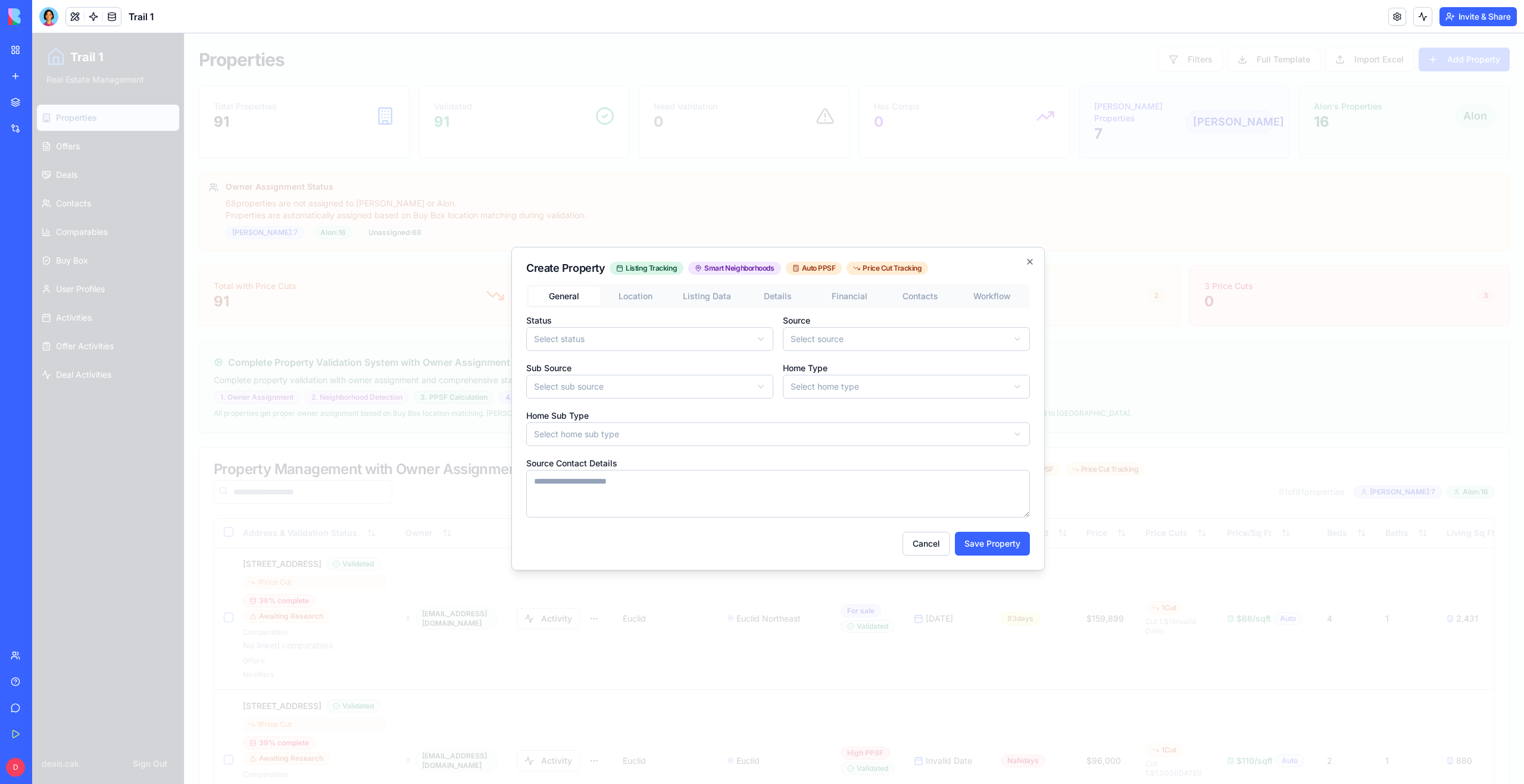
click at [1079, 309] on div at bounding box center [778, 409] width 1492 height 751
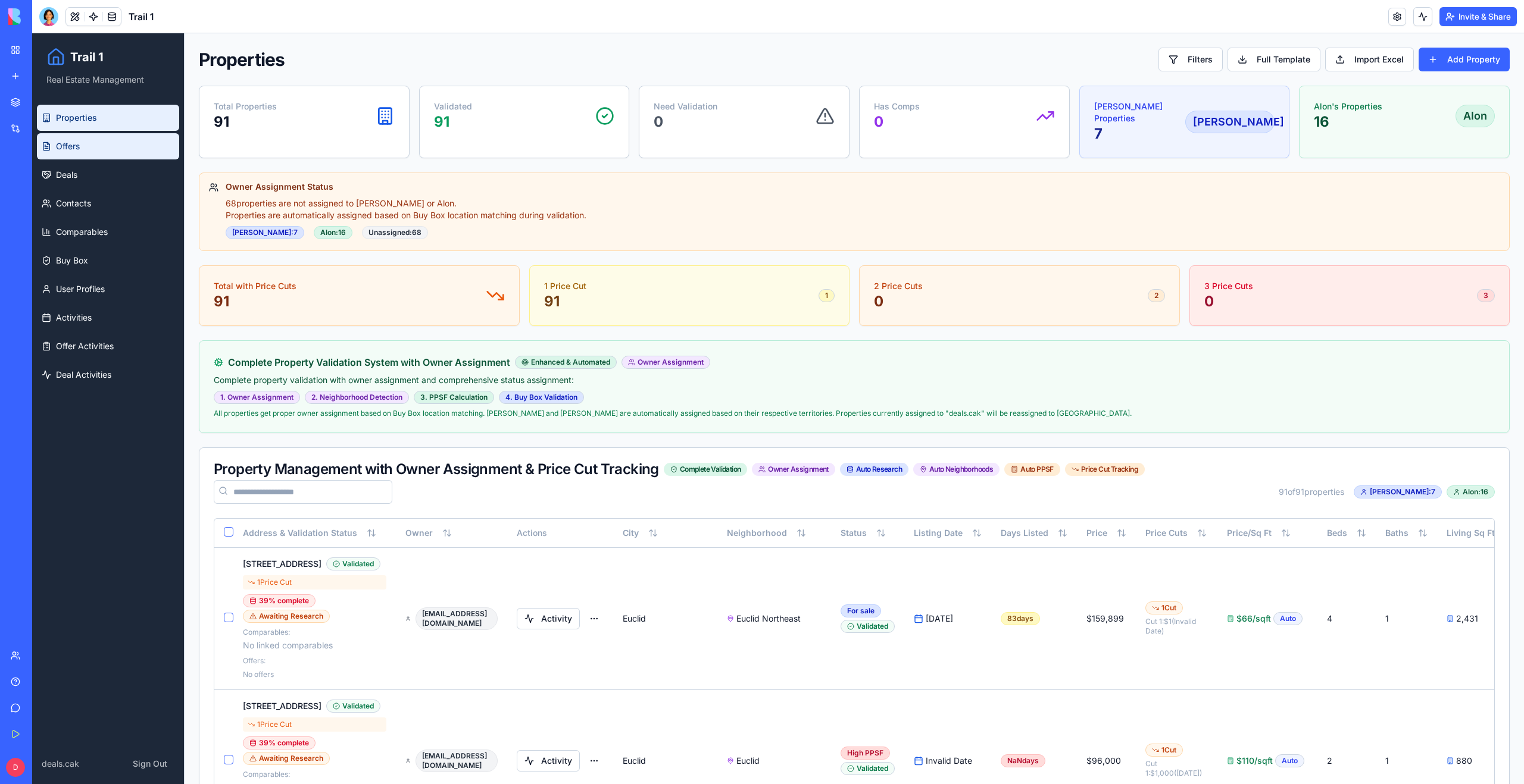
click at [74, 143] on span "Offers" at bounding box center [67, 146] width 24 height 12
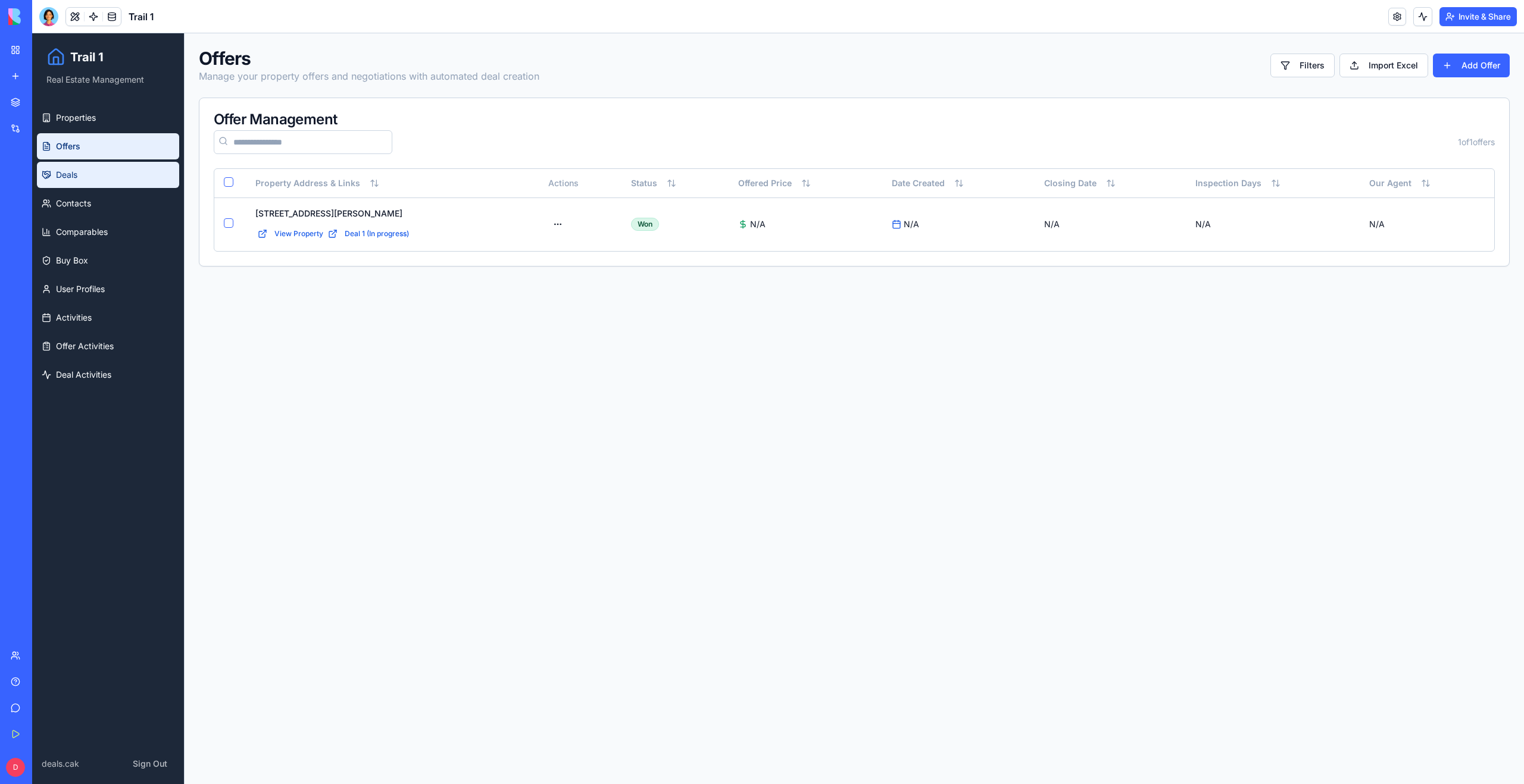
click at [63, 182] on link "Deals" at bounding box center [108, 175] width 143 height 26
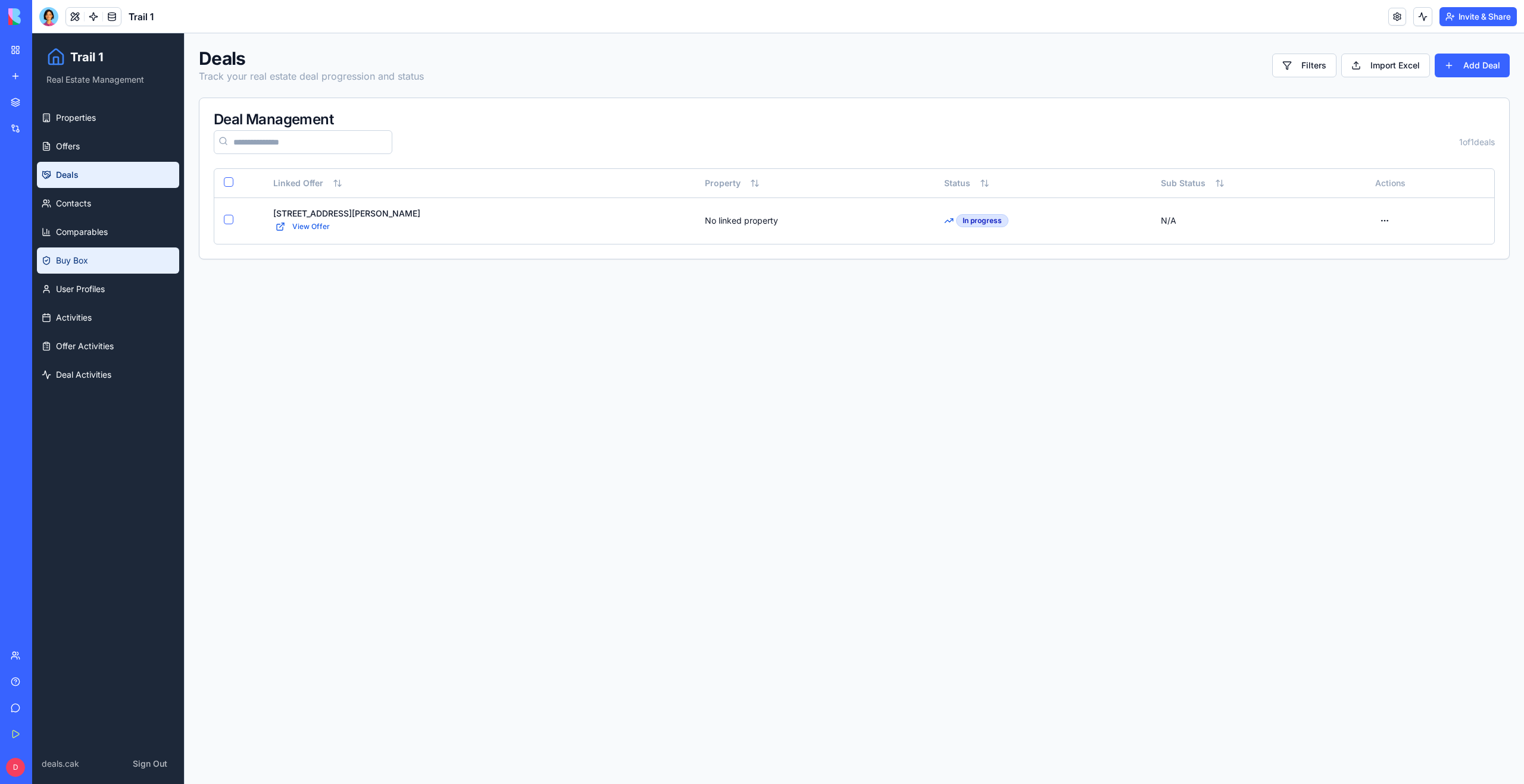
click at [74, 248] on link "Buy Box" at bounding box center [108, 260] width 143 height 26
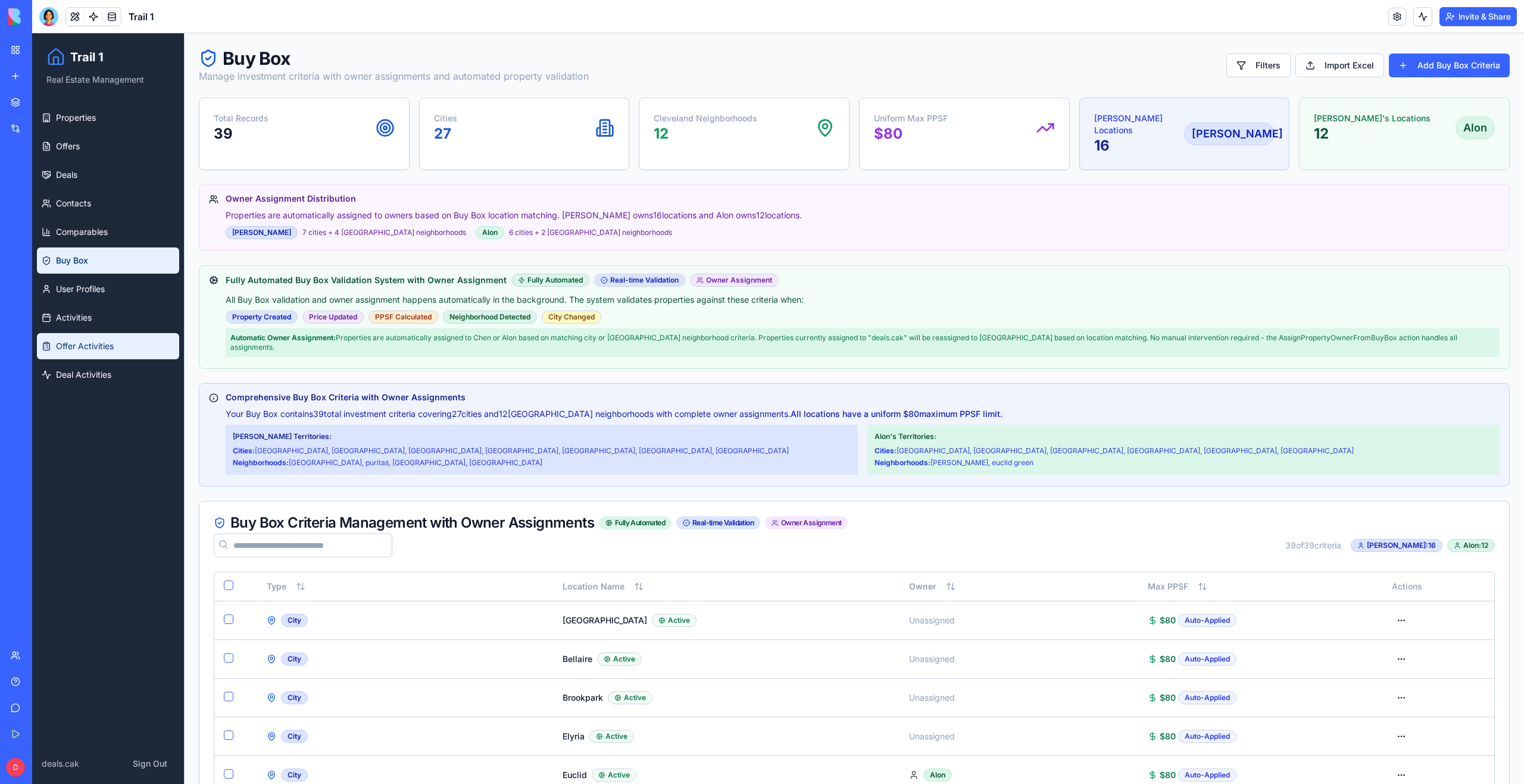
click at [80, 350] on span "Offer Activities" at bounding box center [85, 346] width 58 height 12
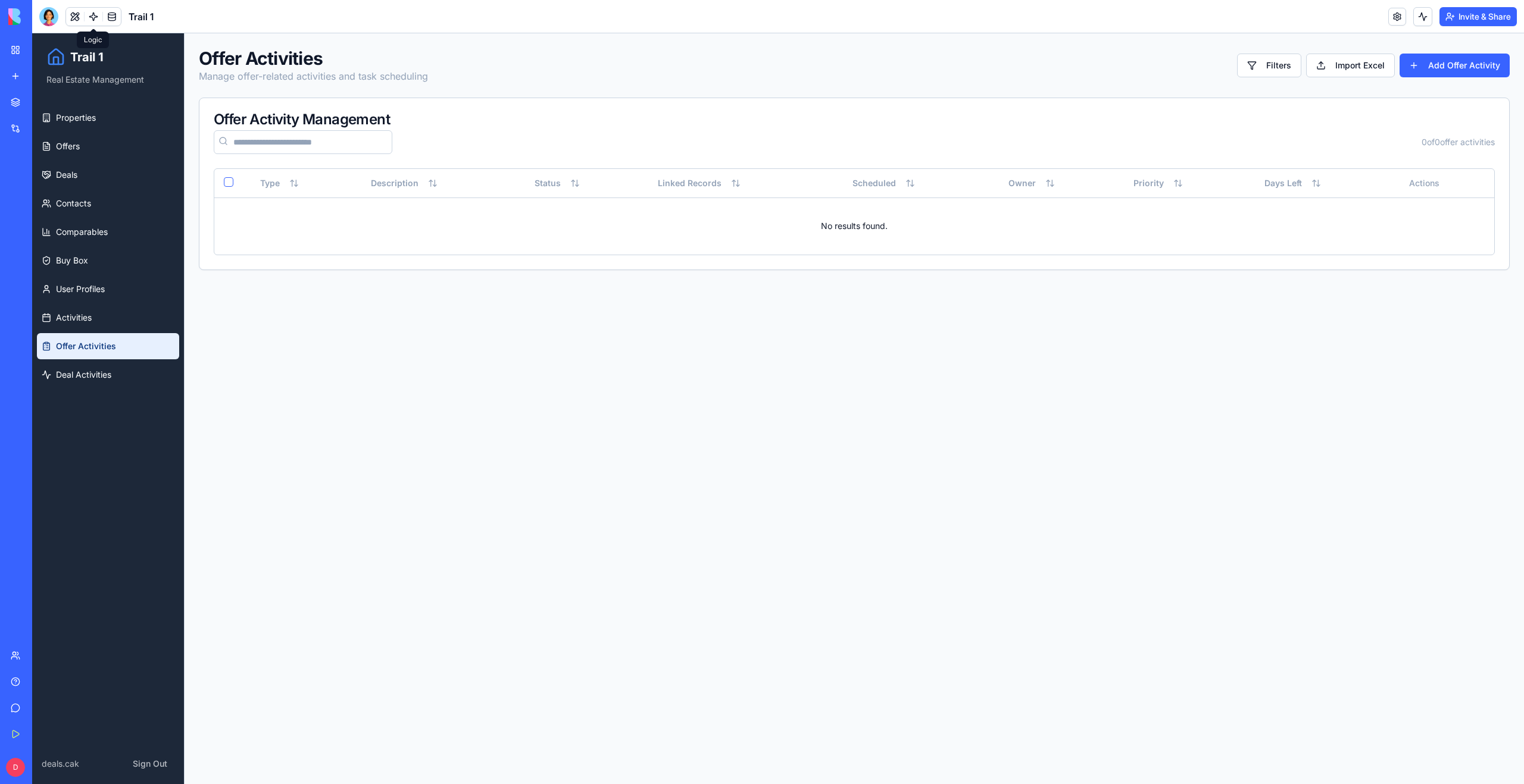
click at [89, 23] on link at bounding box center [93, 16] width 18 height 18
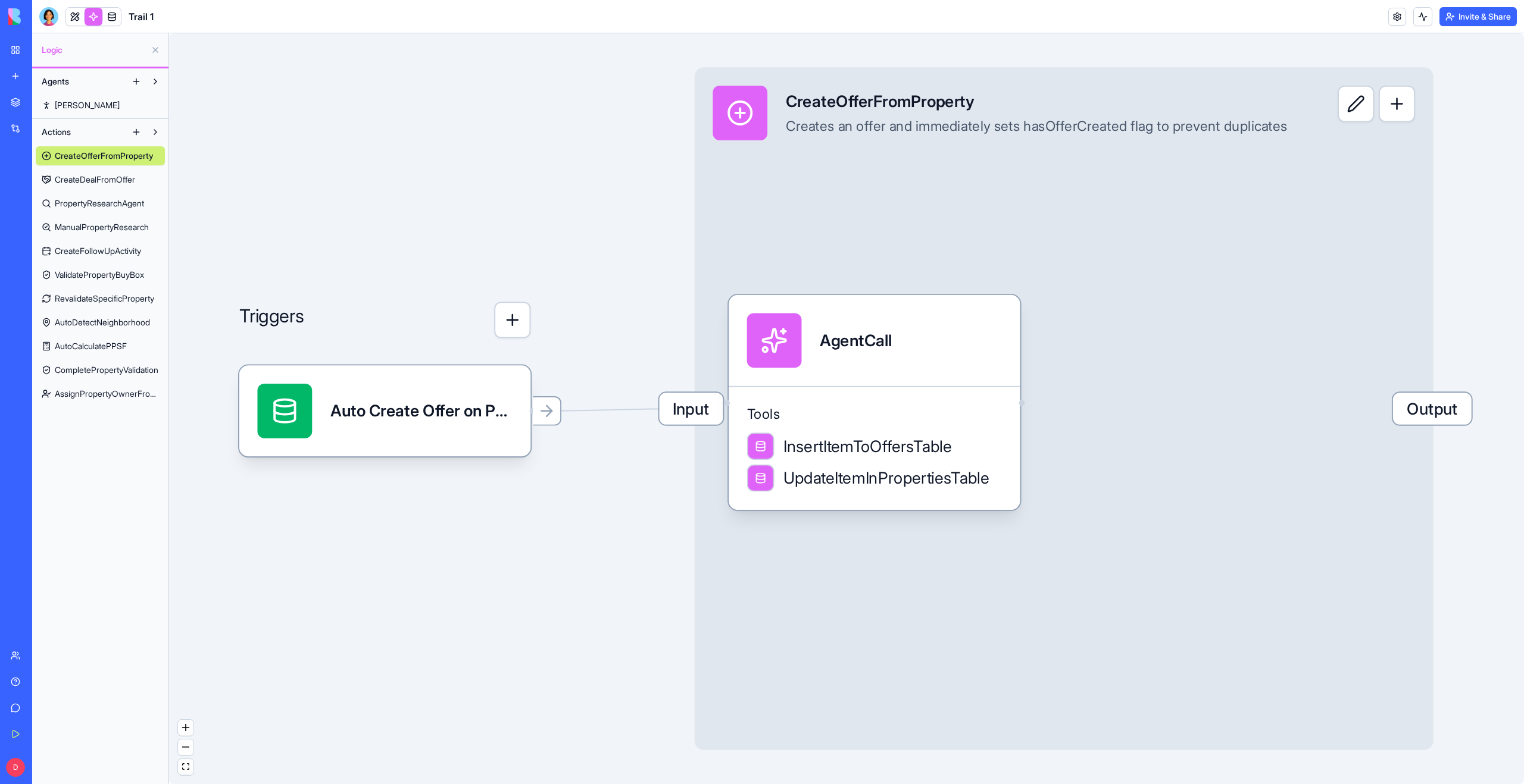
click at [101, 184] on span "CreateDealFromOffer" at bounding box center [95, 179] width 81 height 12
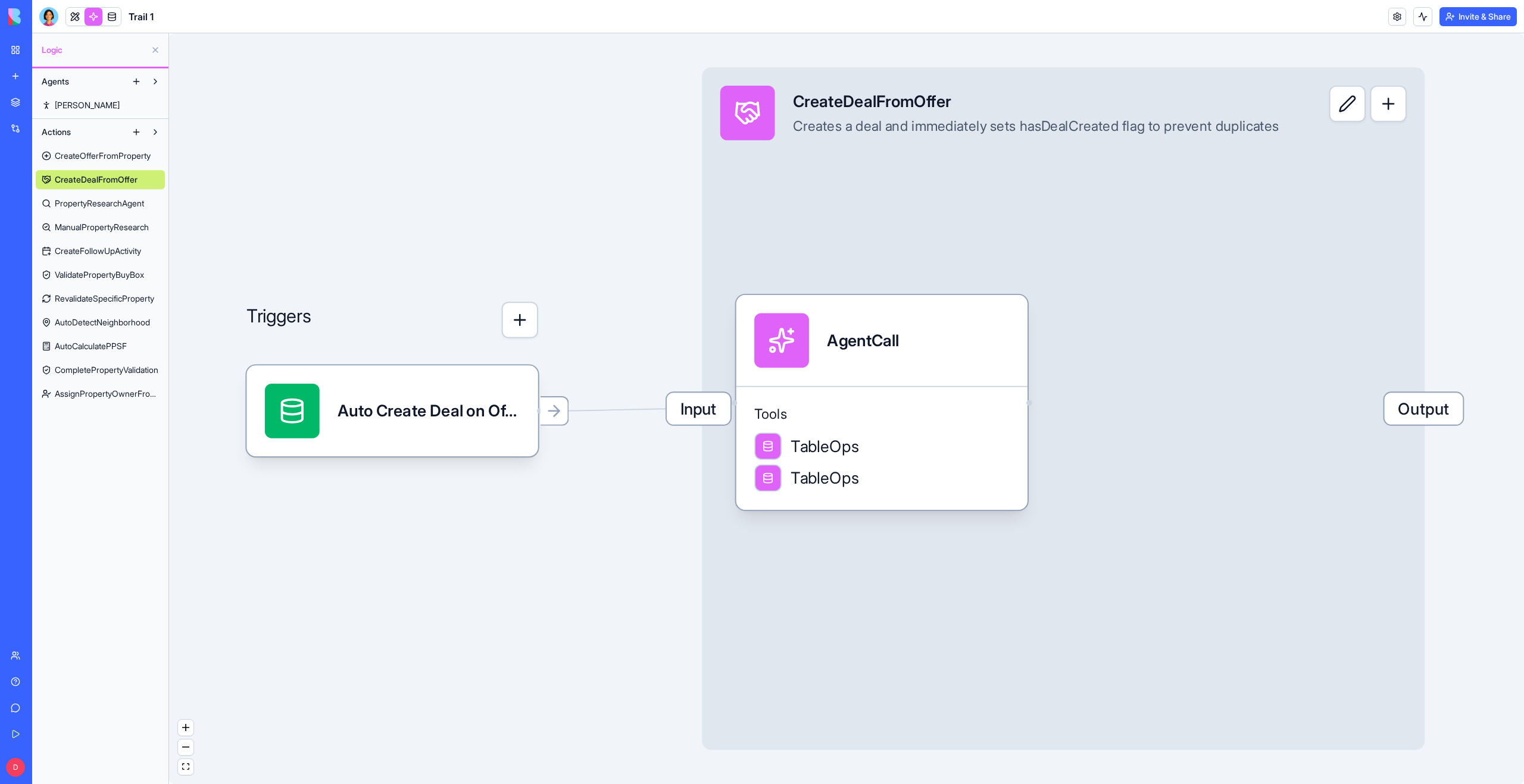
click at [99, 208] on span "PropertyResearchAgent" at bounding box center [100, 203] width 89 height 12
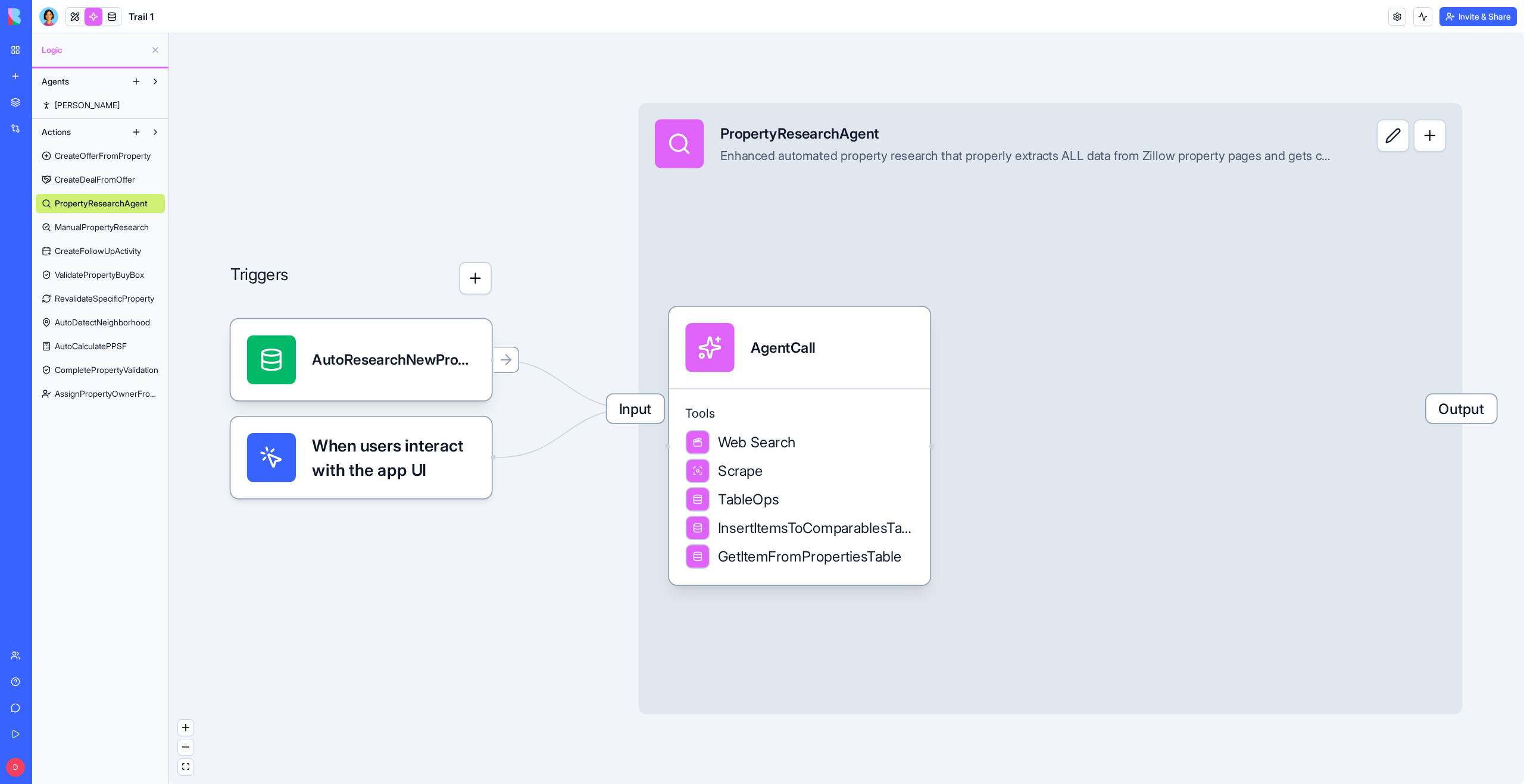
click at [98, 294] on span "RevalidateSpecificProperty" at bounding box center [104, 298] width 100 height 12
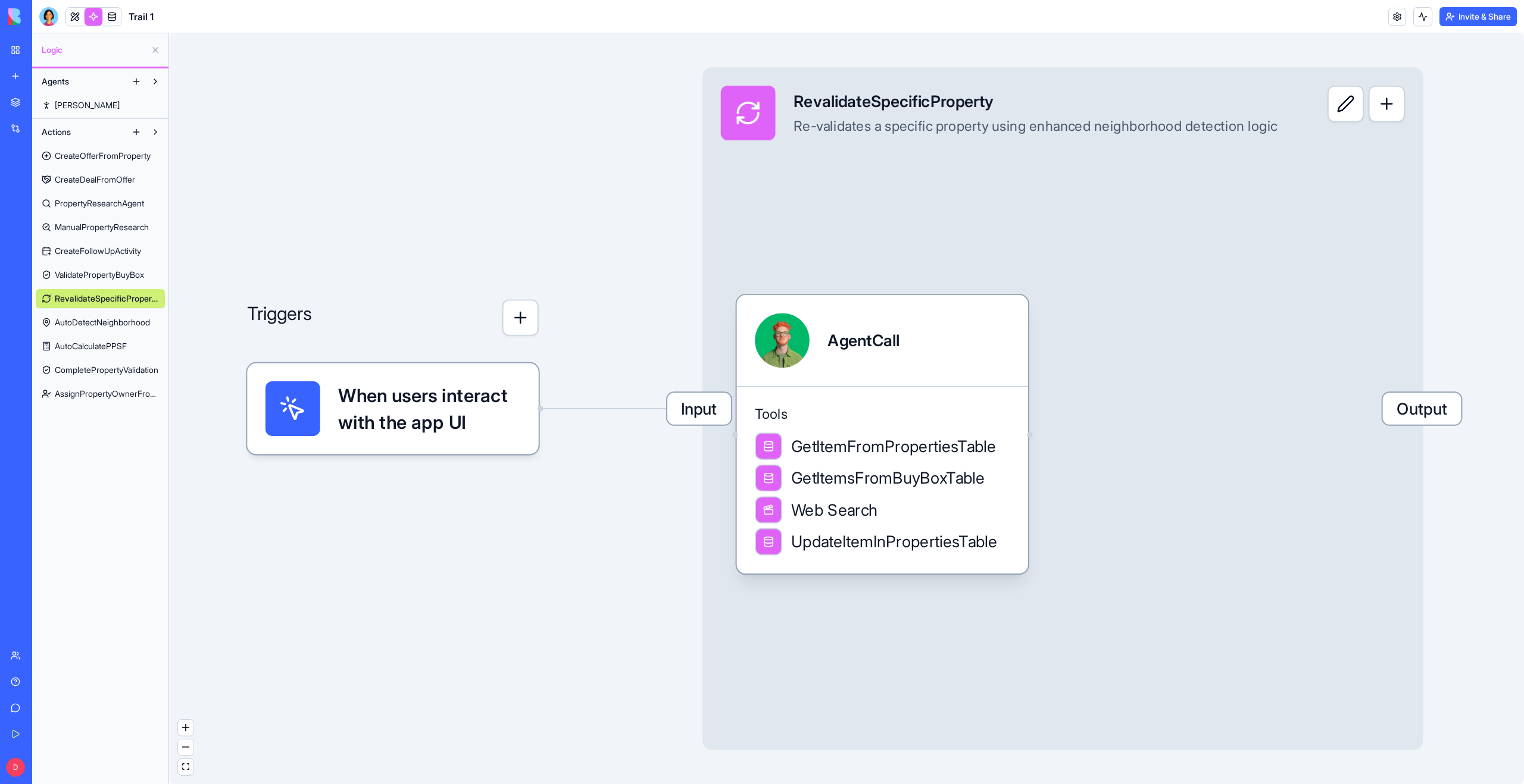
click at [93, 318] on span "AutoDetectNeighborhood" at bounding box center [103, 322] width 96 height 12
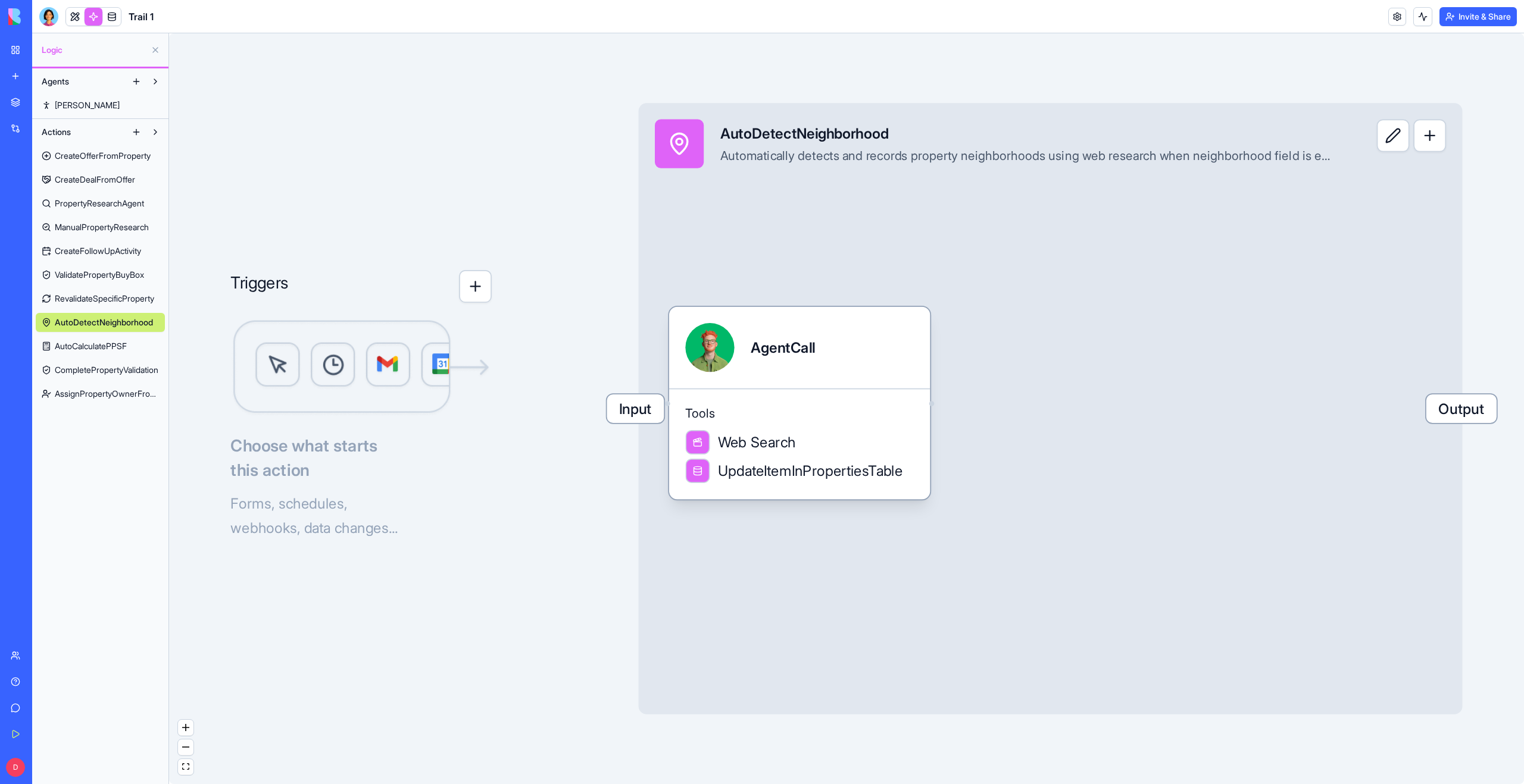
click at [92, 344] on span "AutoCalculatePPSF" at bounding box center [91, 346] width 72 height 12
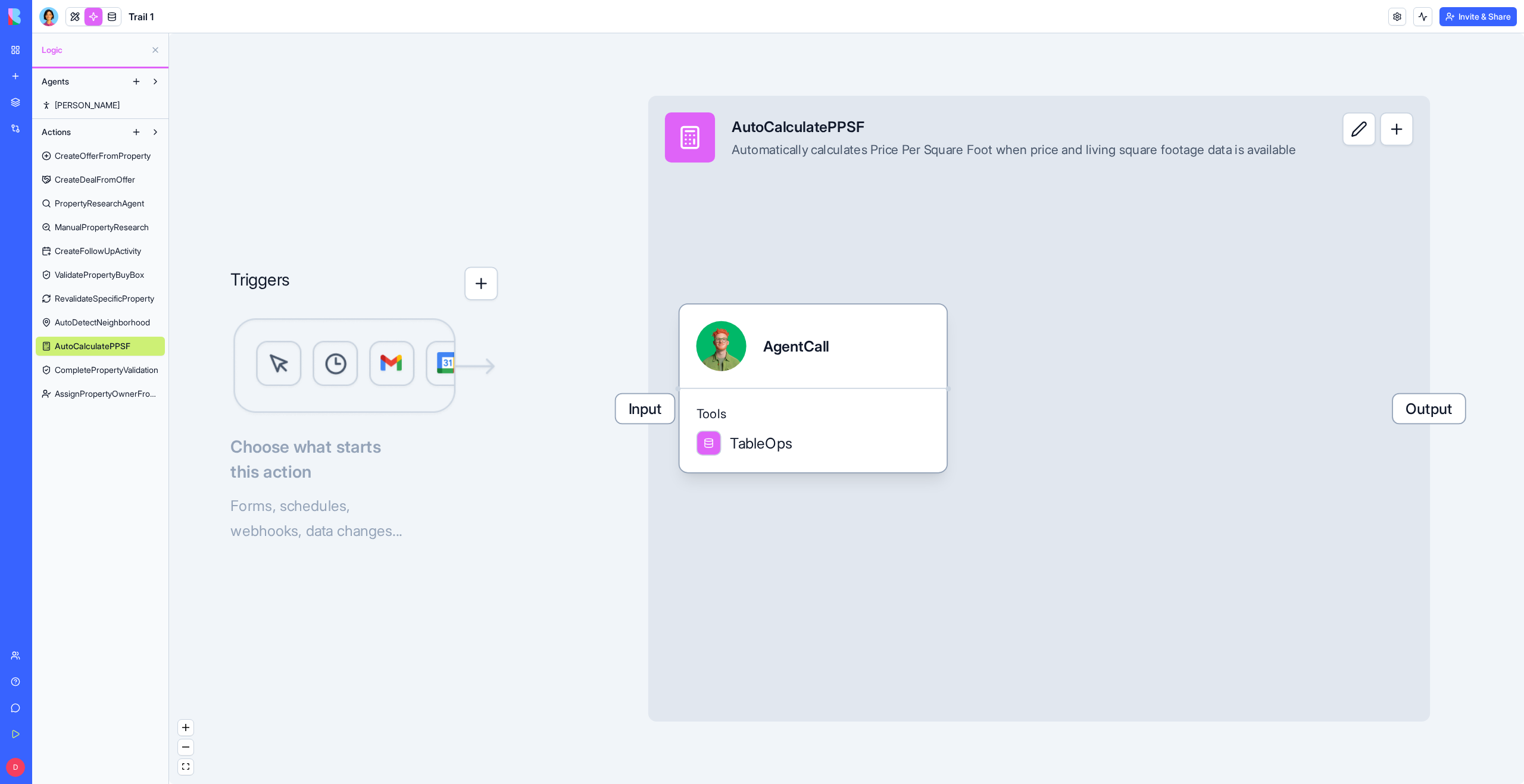
click at [91, 372] on span "CompletePropertyValidation" at bounding box center [107, 370] width 103 height 12
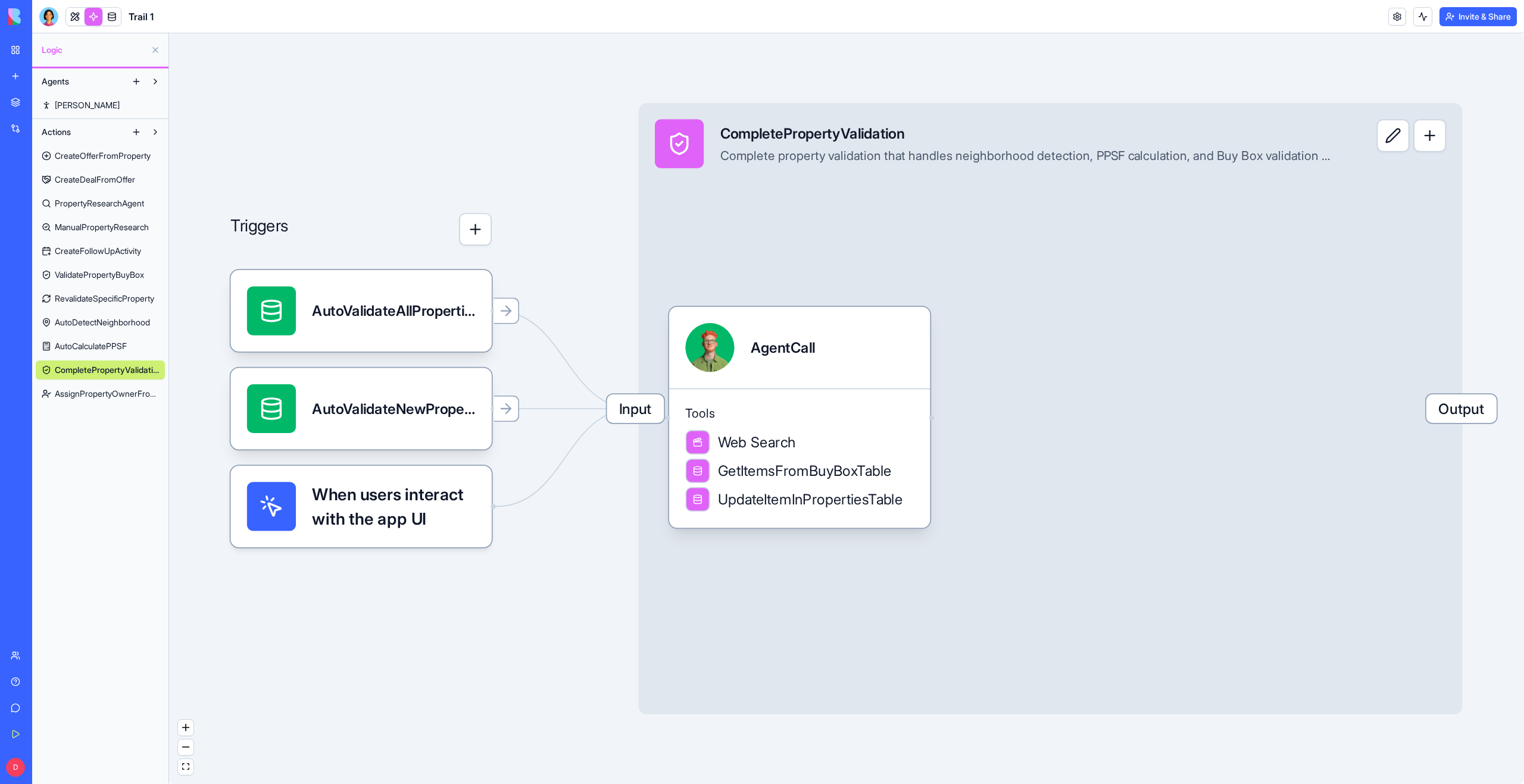
click at [92, 394] on span "AssignPropertyOwnerFromBuyBox" at bounding box center [107, 393] width 104 height 12
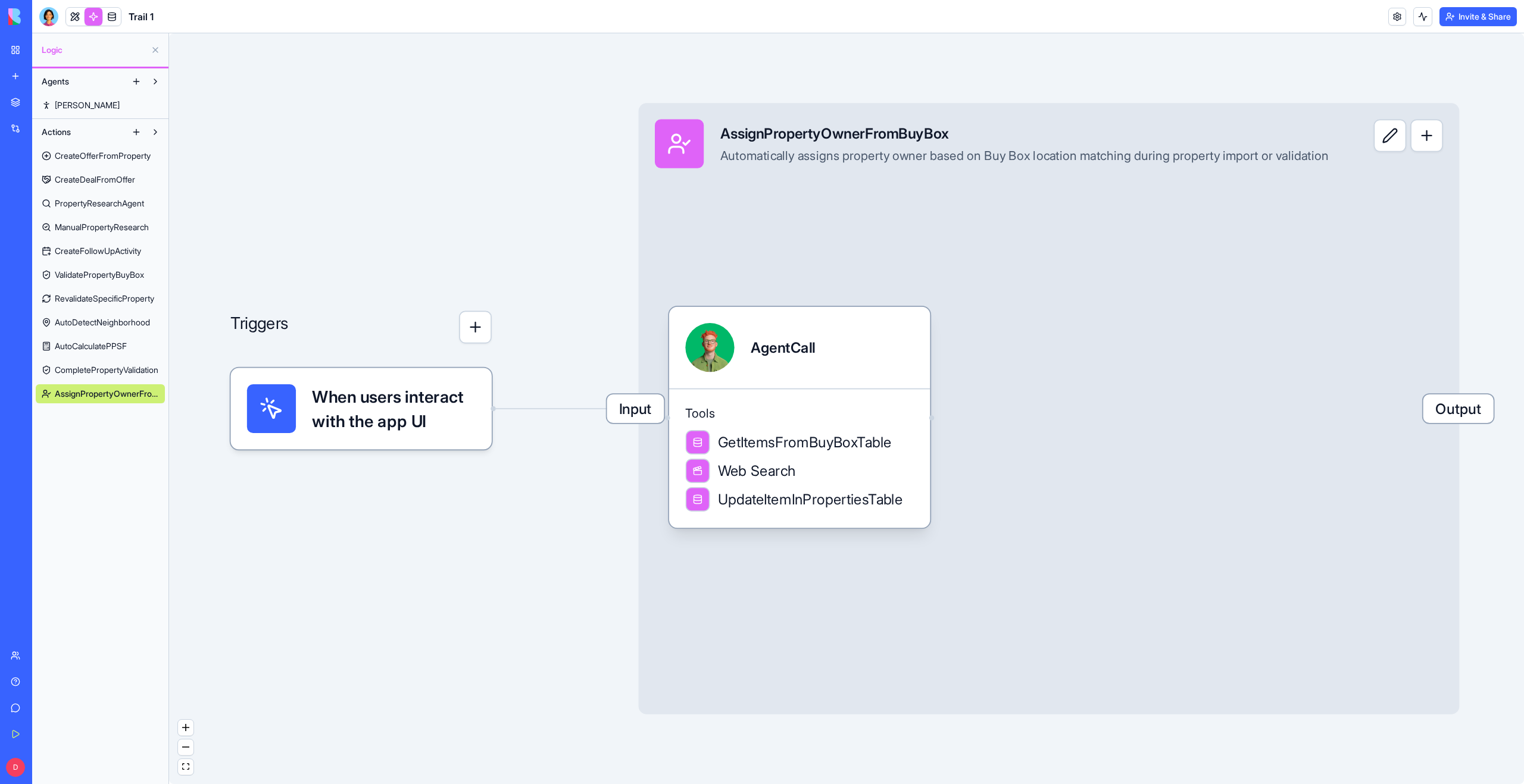
click at [98, 272] on span "ValidatePropertyBuyBox" at bounding box center [100, 274] width 89 height 12
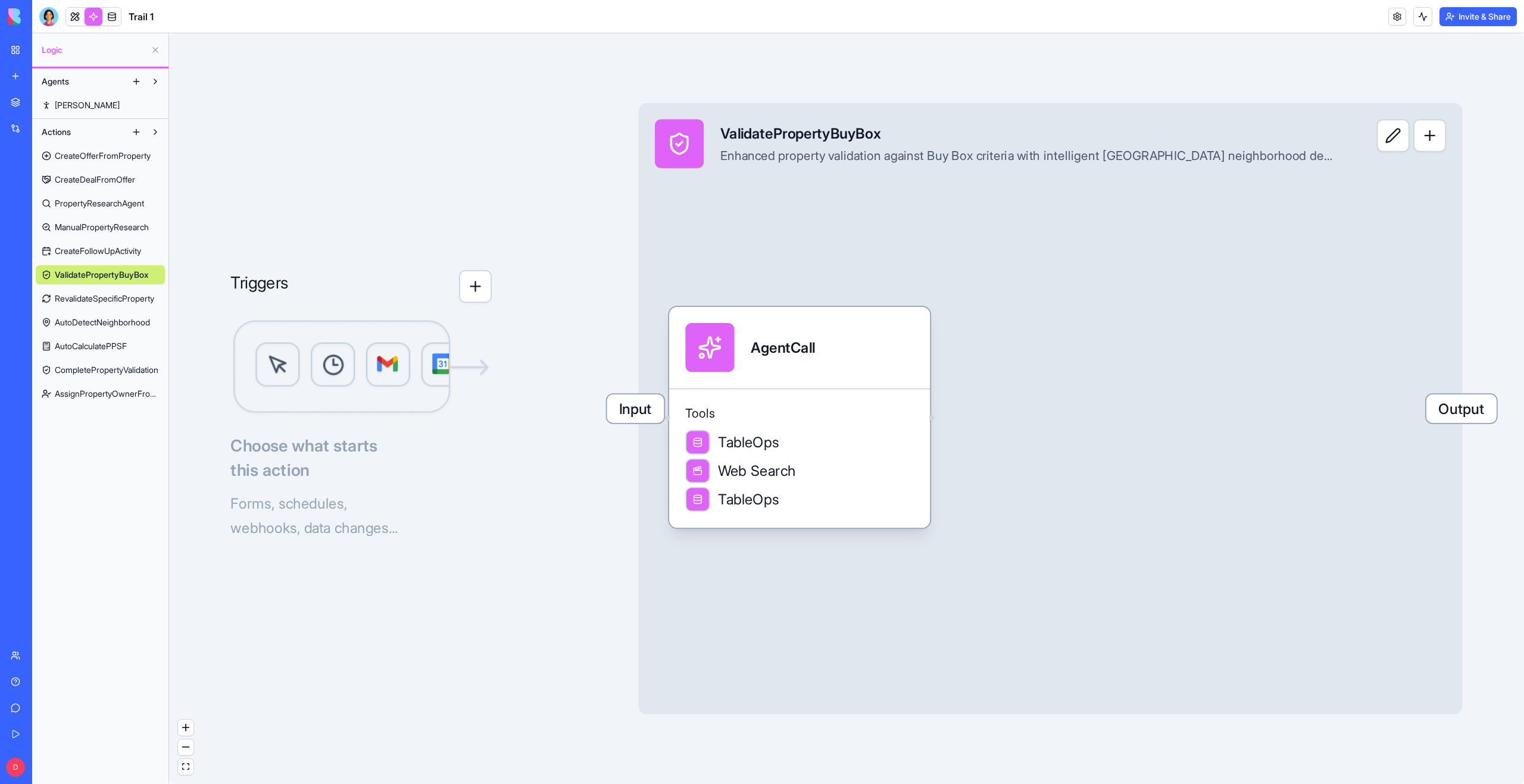
click at [98, 255] on span "CreateFollowUpActivity" at bounding box center [98, 251] width 86 height 12
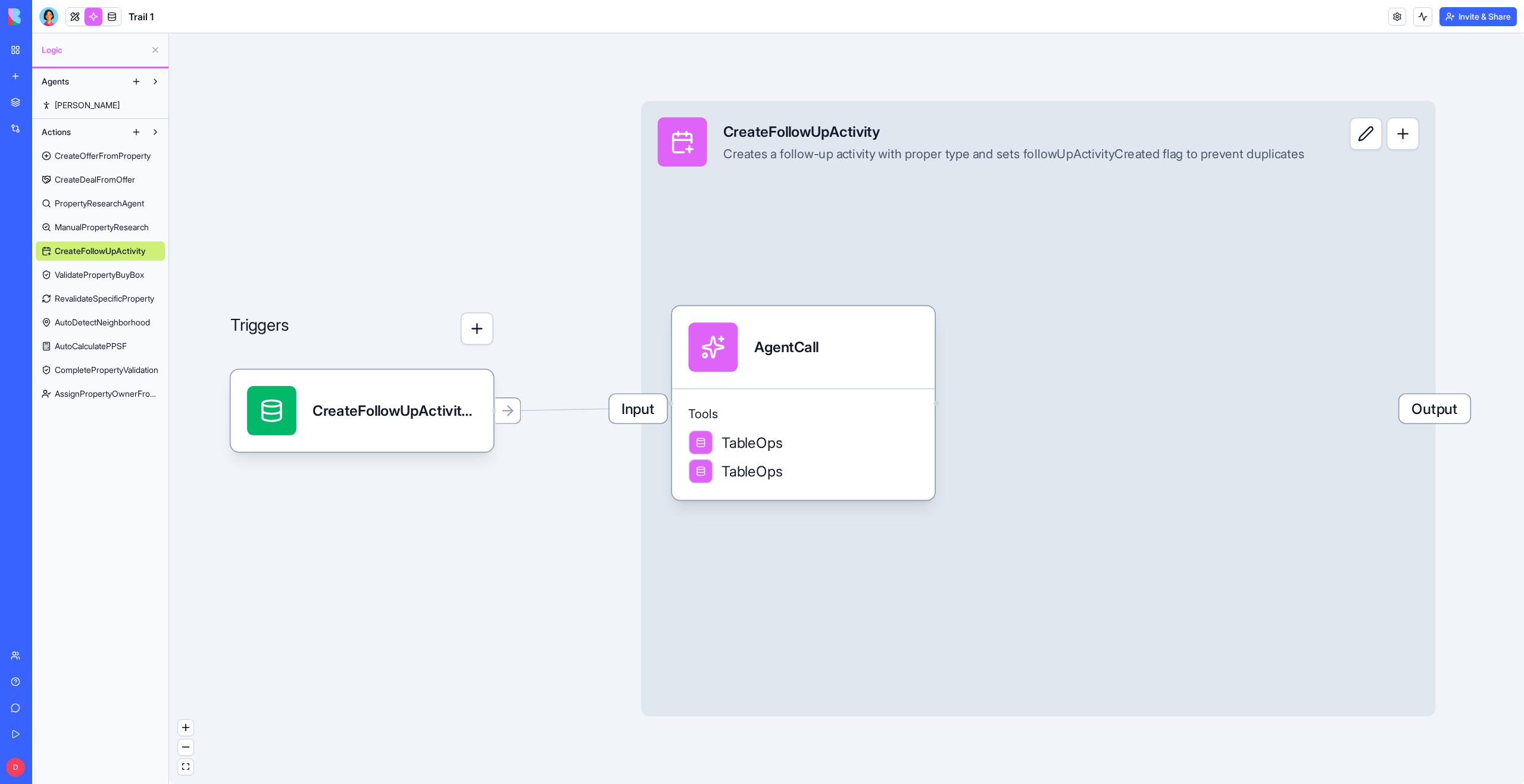
click at [93, 228] on span "ManualPropertyResearch" at bounding box center [102, 227] width 94 height 12
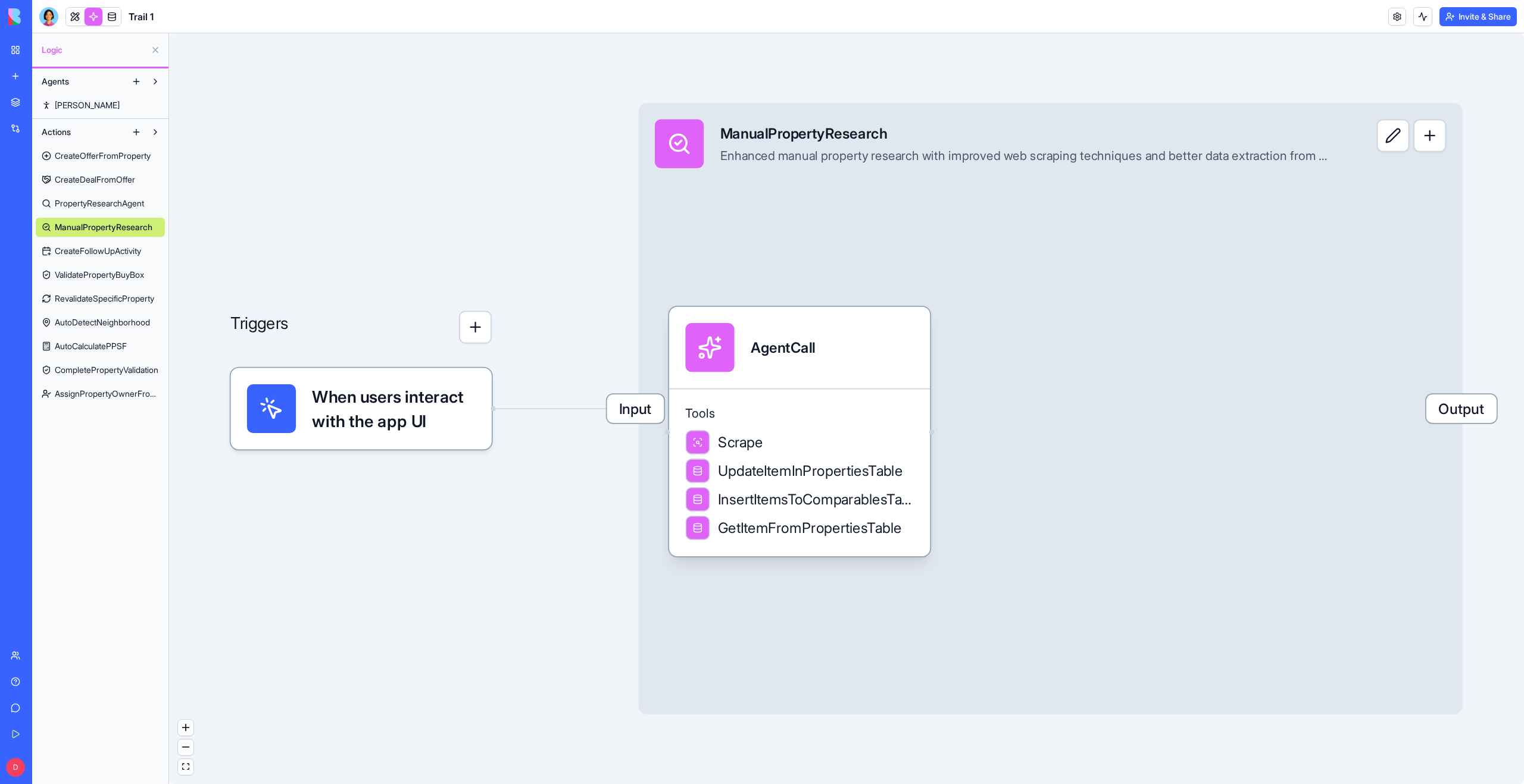
click at [95, 190] on div "CreateOfferFromProperty CreateDealFromOffer PropertyResearchAgent ManualPropert…" at bounding box center [100, 273] width 129 height 262
click at [93, 202] on span "PropertyResearchAgent" at bounding box center [100, 203] width 89 height 12
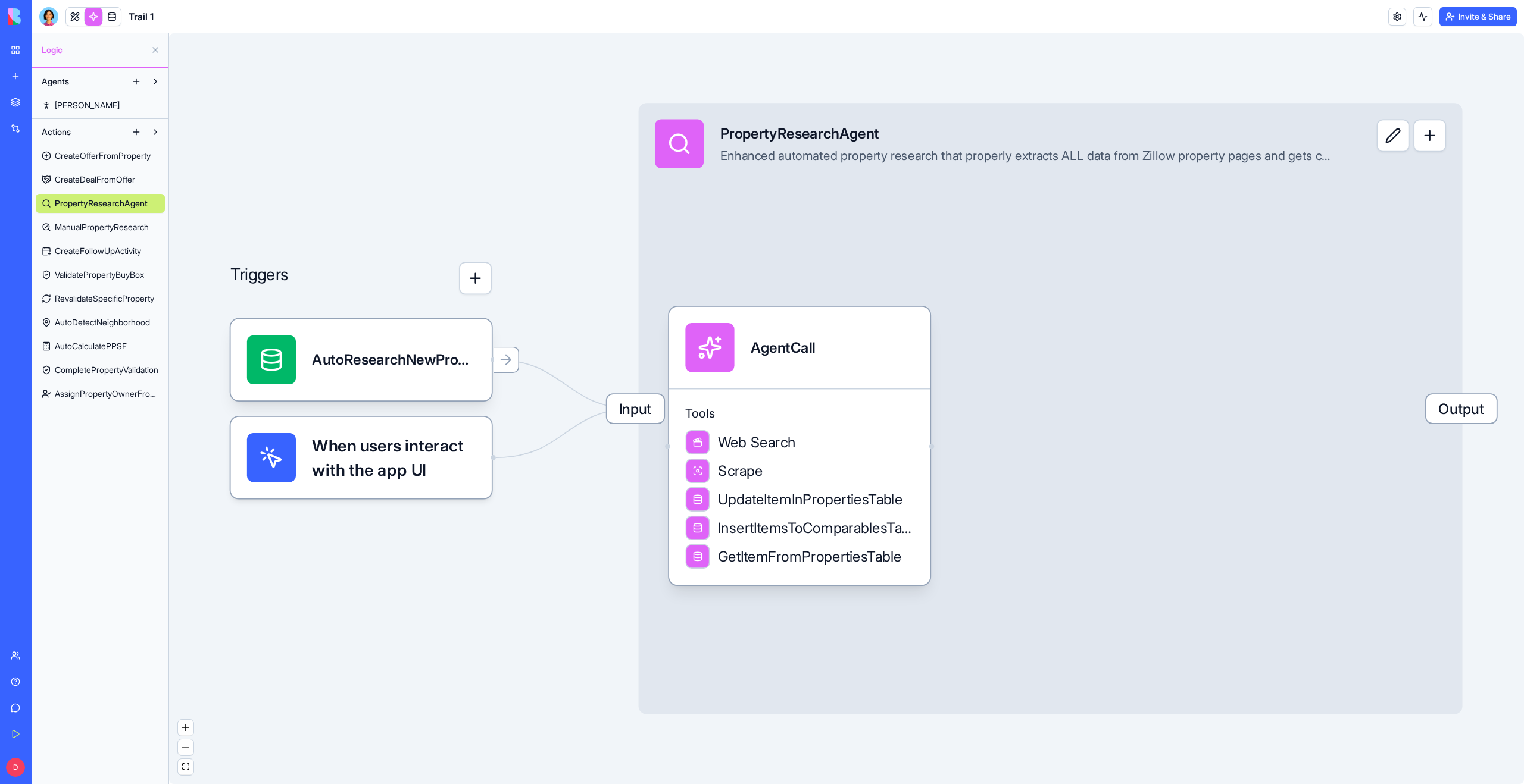
click at [94, 166] on div "CreateOfferFromProperty CreateDealFromOffer PropertyResearchAgent ManualPropert…" at bounding box center [100, 273] width 129 height 262
click at [93, 175] on span "CreateDealFromOffer" at bounding box center [95, 179] width 81 height 12
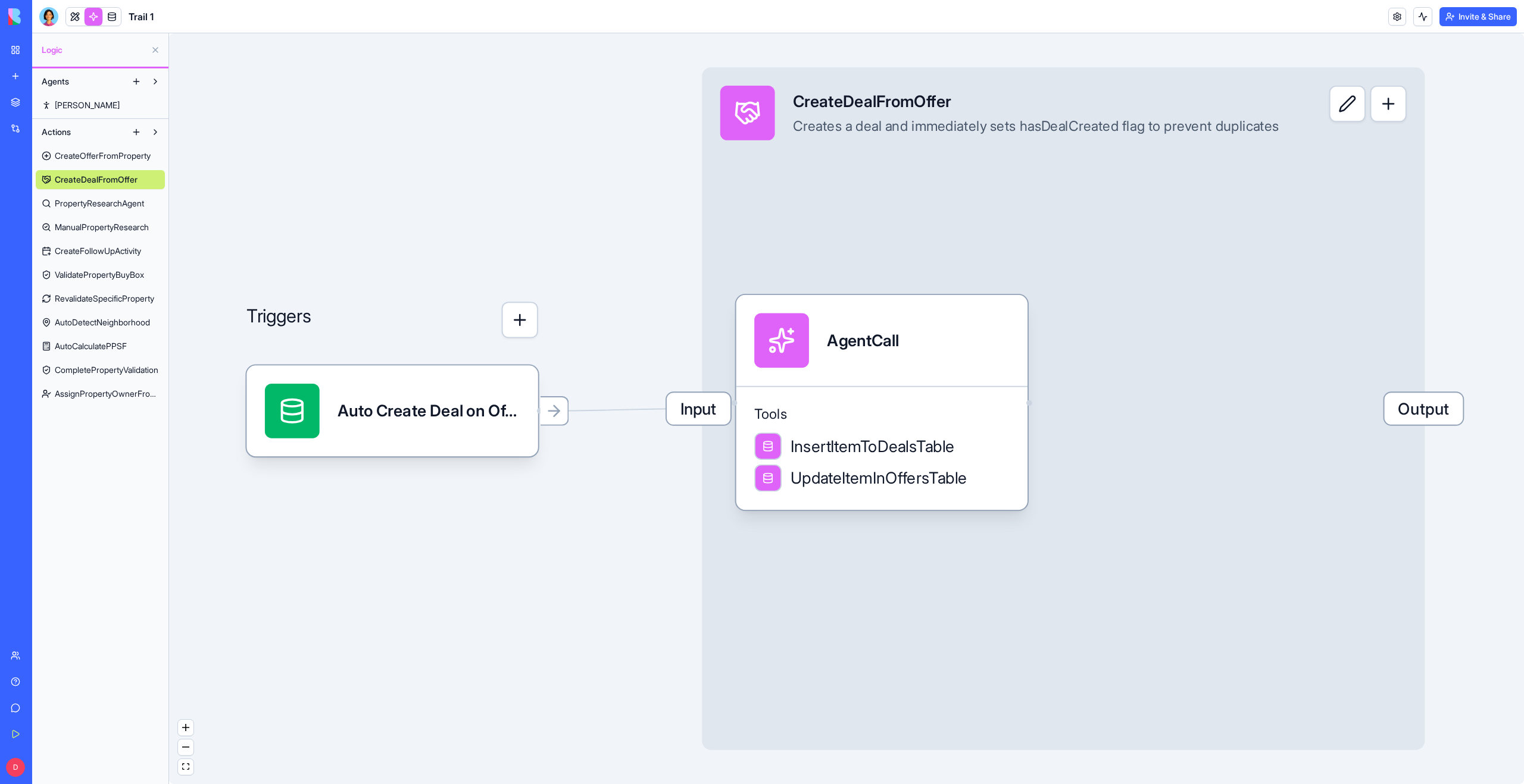
click at [98, 152] on span "CreateOfferFromProperty" at bounding box center [103, 155] width 96 height 12
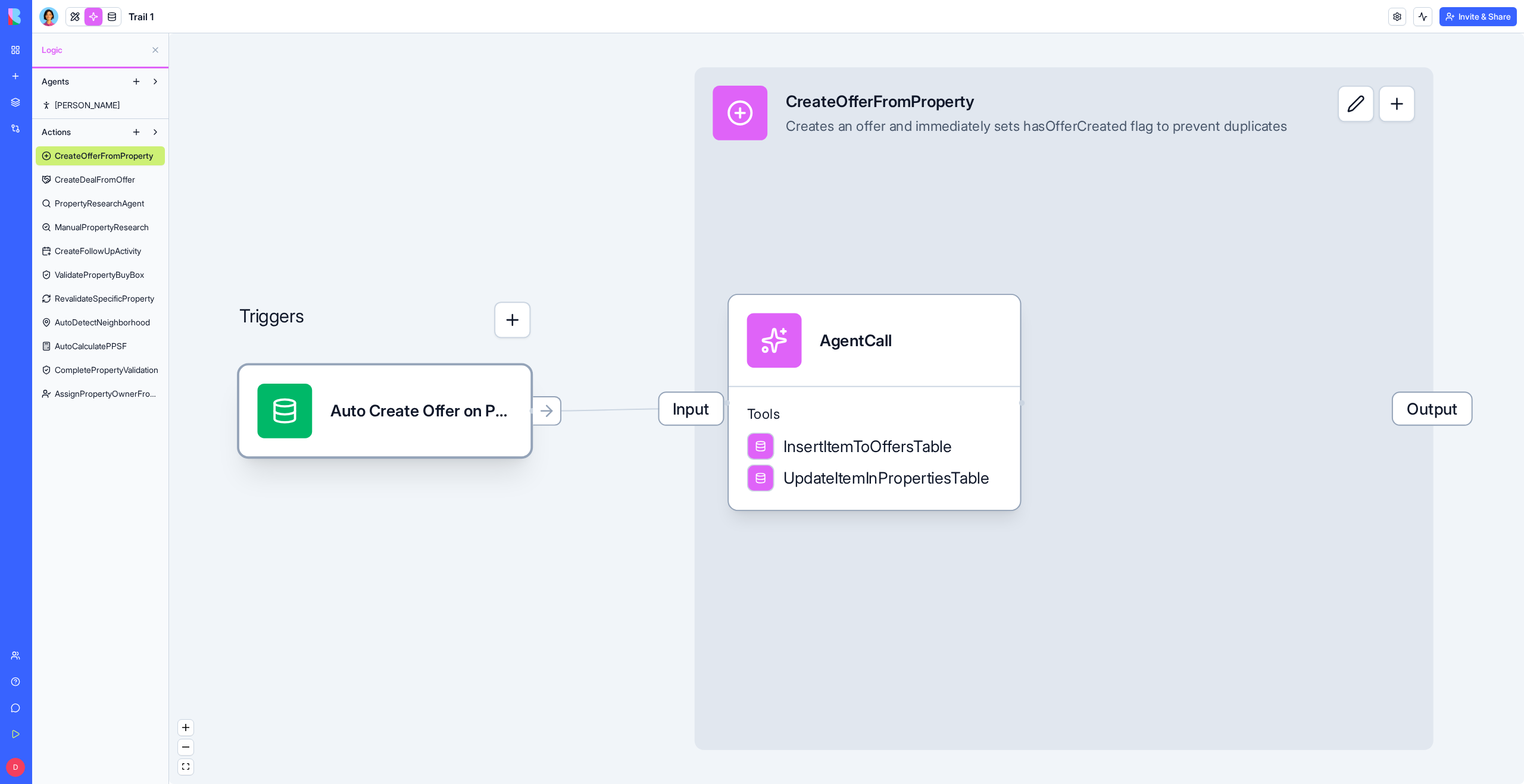
click at [357, 375] on div "Auto Create Offer on Property Status ChangeTrigger" at bounding box center [385, 410] width 291 height 91
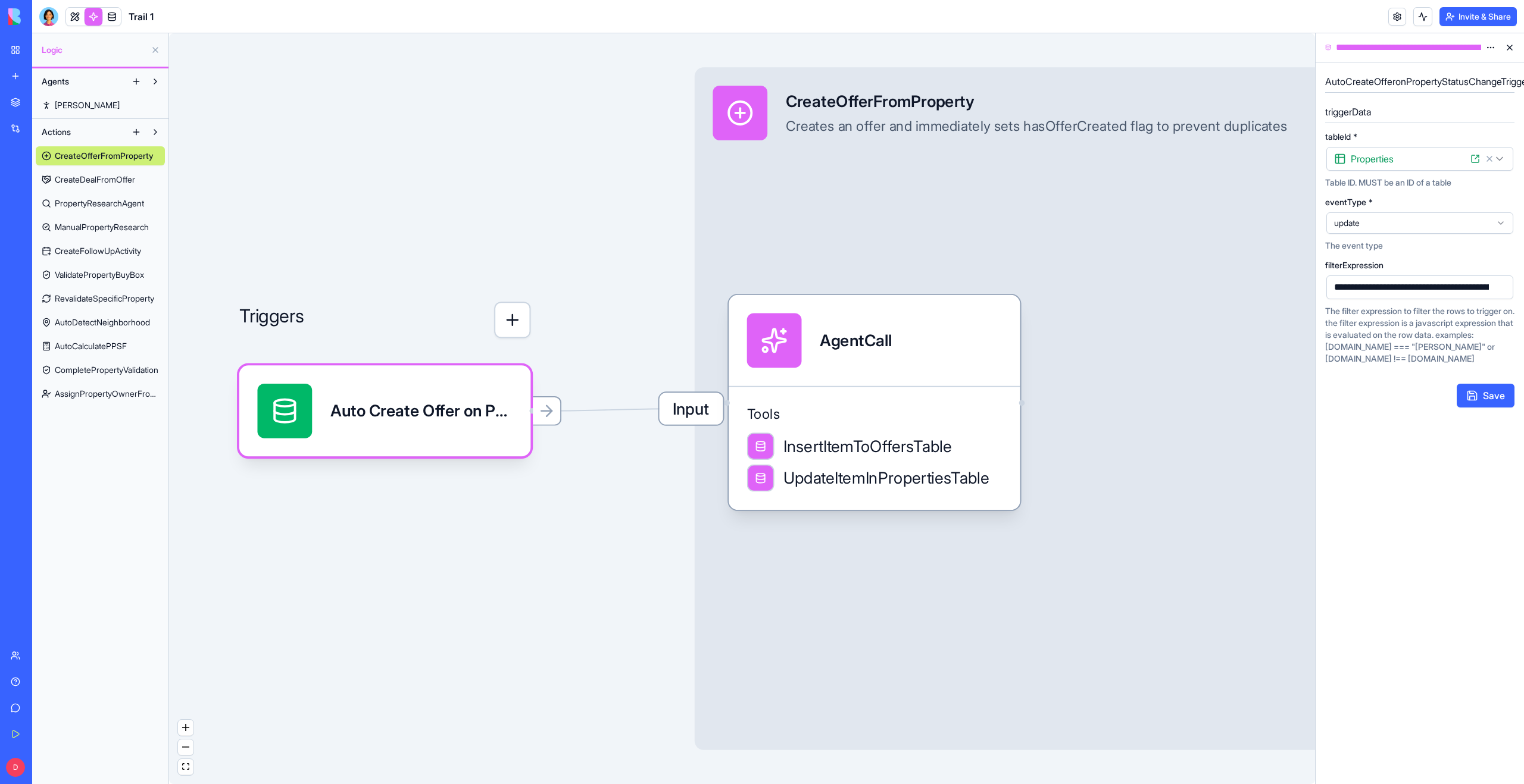
click at [13, 53] on link "My Workspace" at bounding box center [27, 50] width 48 height 23
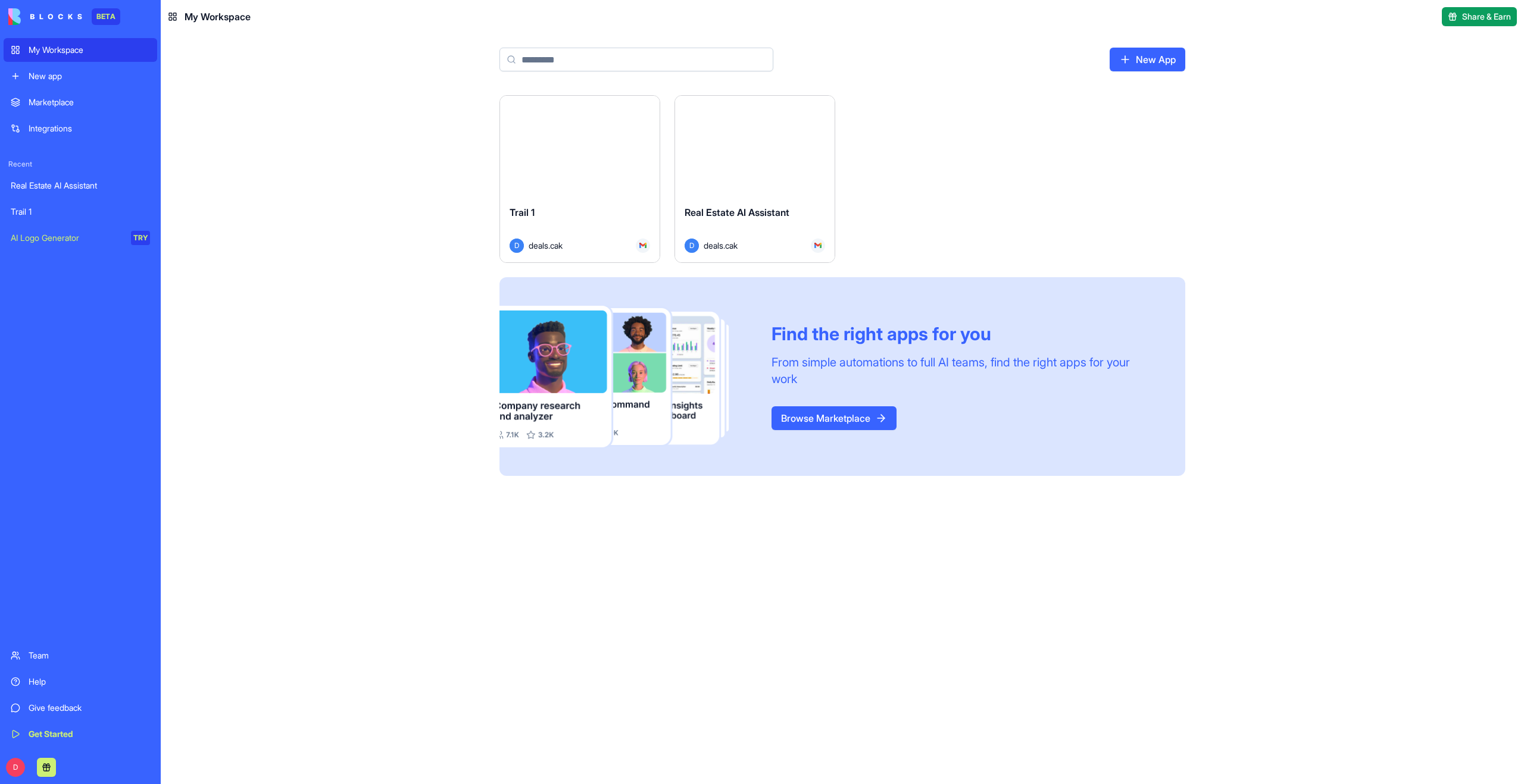
click at [748, 150] on button "Launch" at bounding box center [755, 146] width 89 height 23
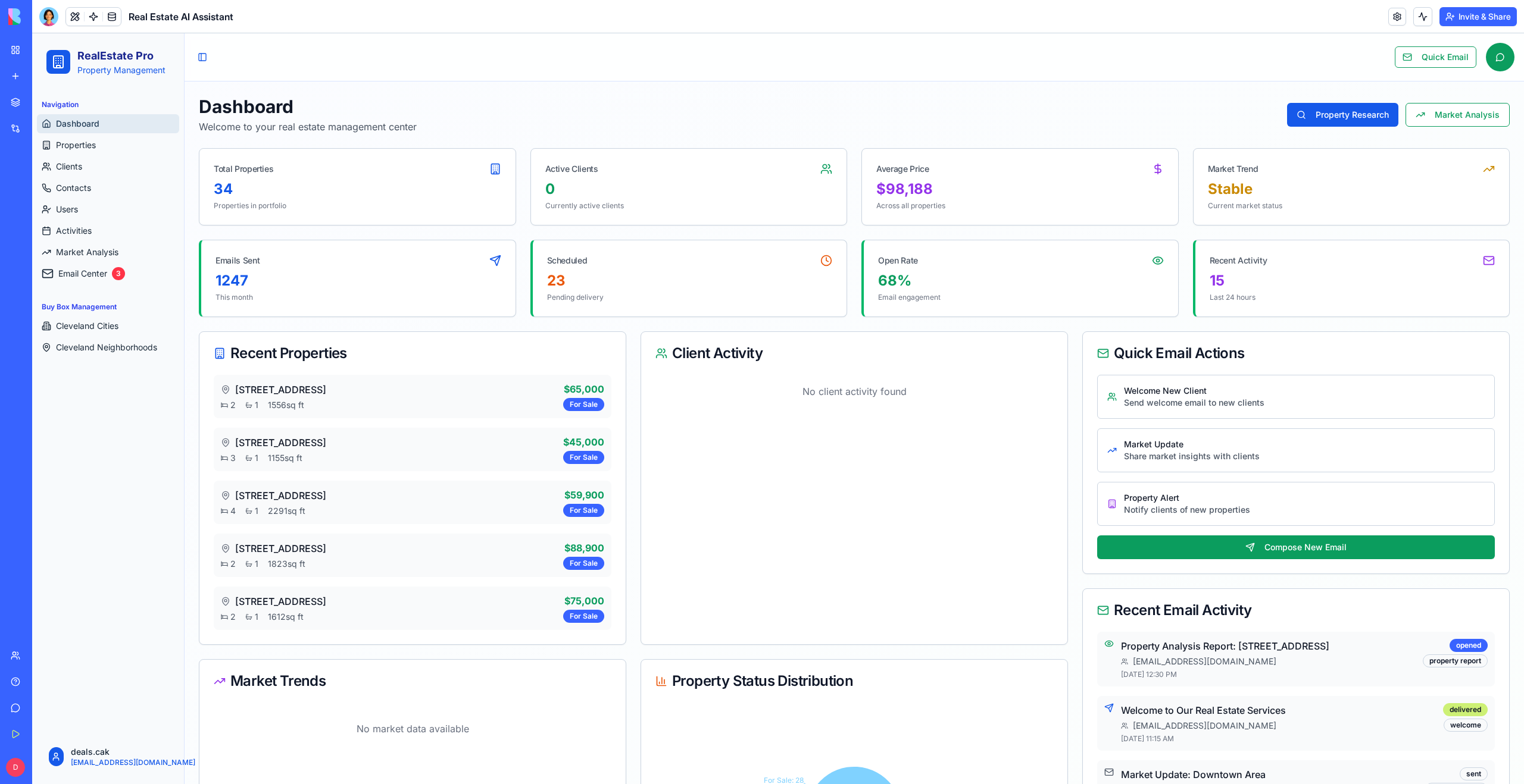
click at [113, 17] on link at bounding box center [111, 16] width 18 height 18
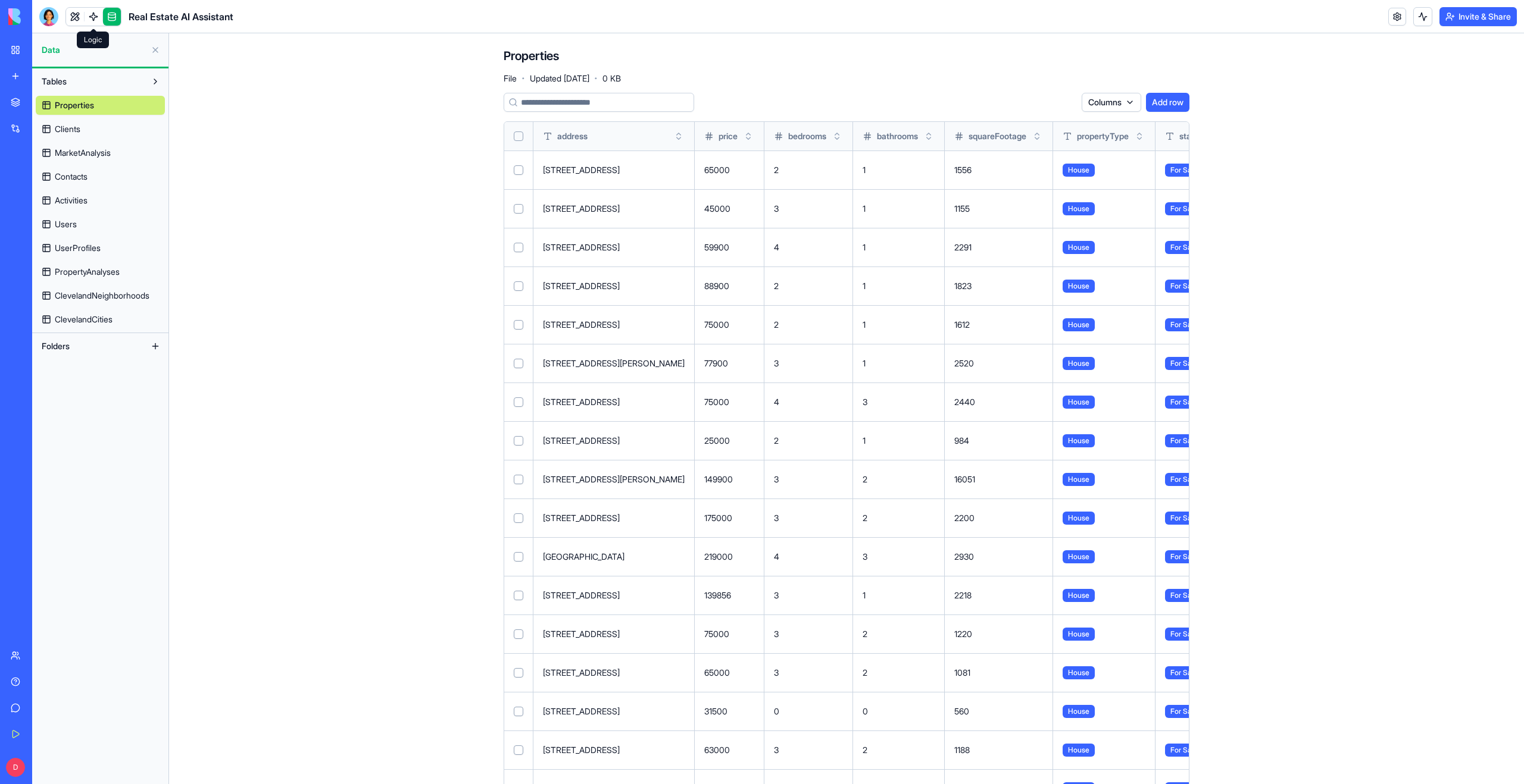
click at [92, 10] on link at bounding box center [93, 16] width 18 height 18
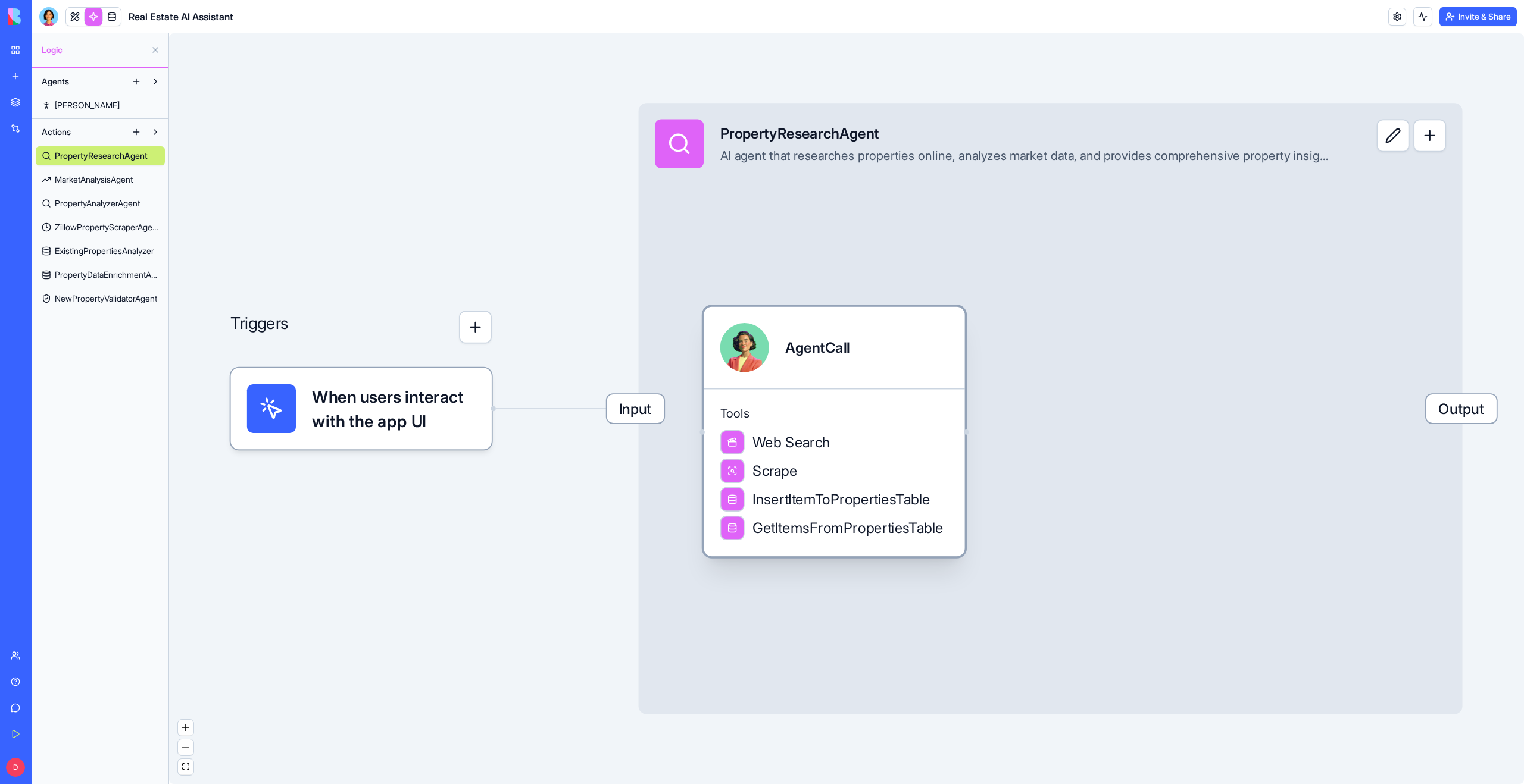
click at [776, 348] on div "AgentCall" at bounding box center [834, 347] width 229 height 49
click at [798, 378] on div "AgentCall" at bounding box center [834, 348] width 261 height 81
click at [810, 410] on span "Tools" at bounding box center [834, 414] width 229 height 16
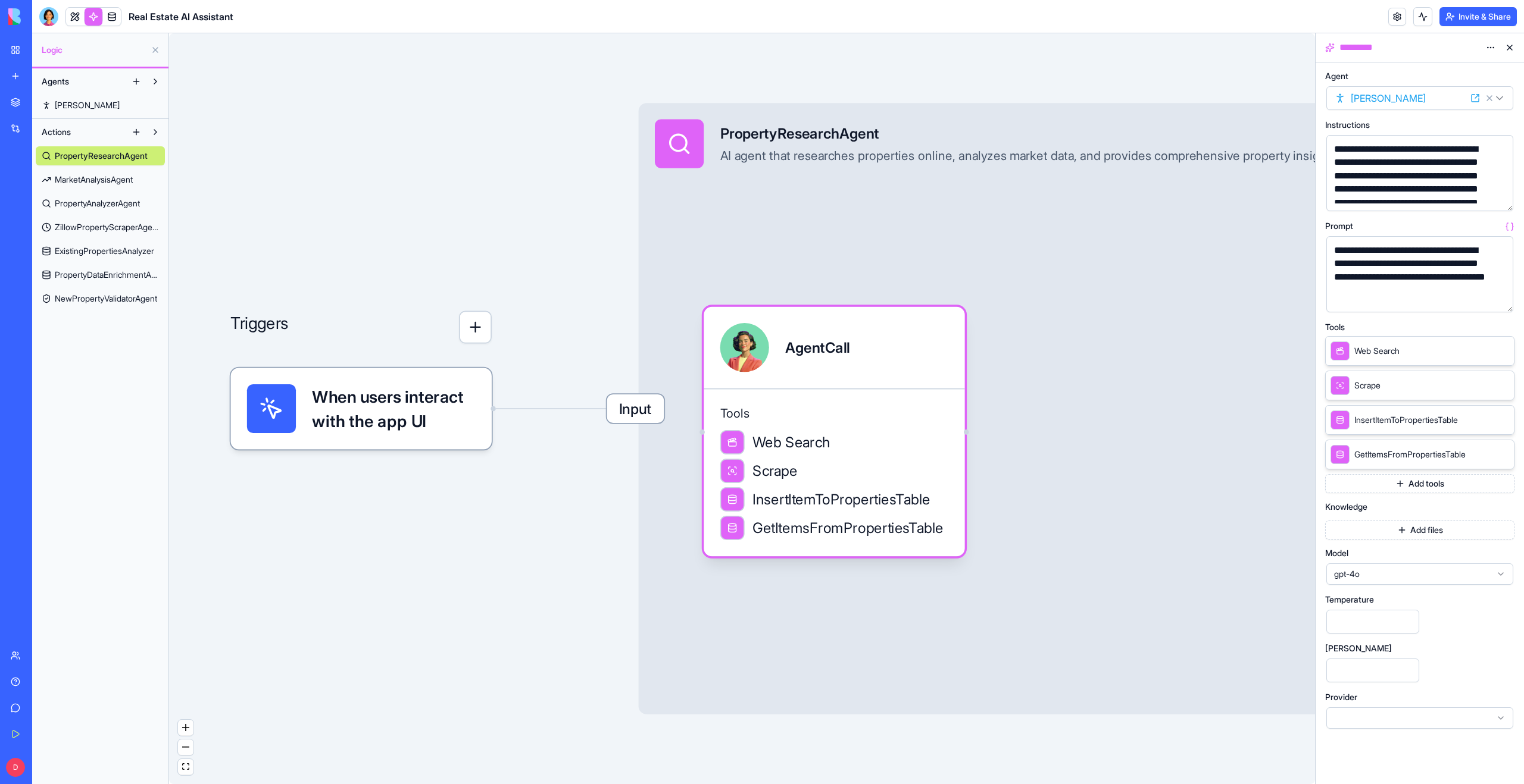
click at [75, 186] on link "MarketAnalysisAgent" at bounding box center [100, 179] width 129 height 19
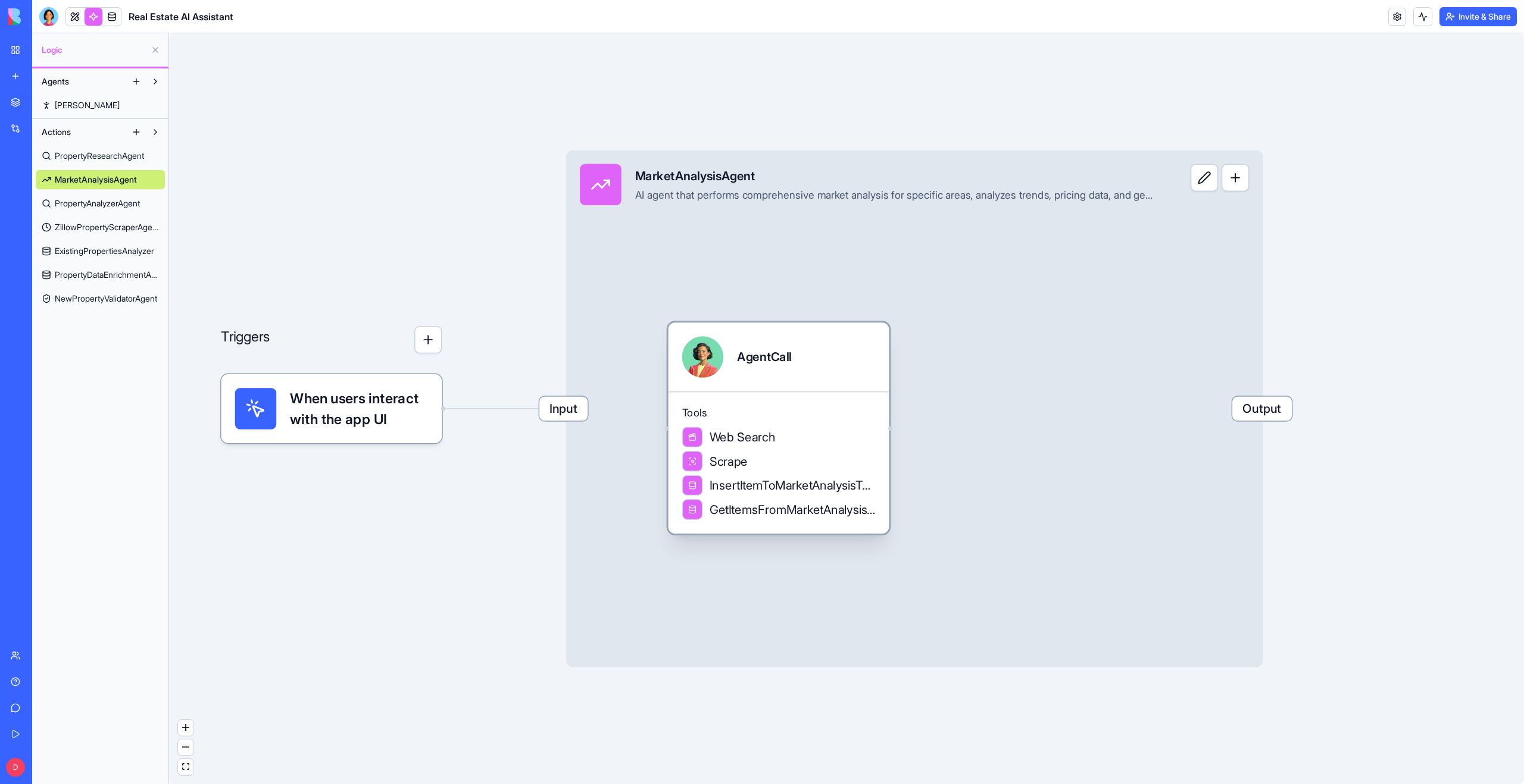
click at [760, 343] on div "AgentCall" at bounding box center [763, 356] width 54 height 42
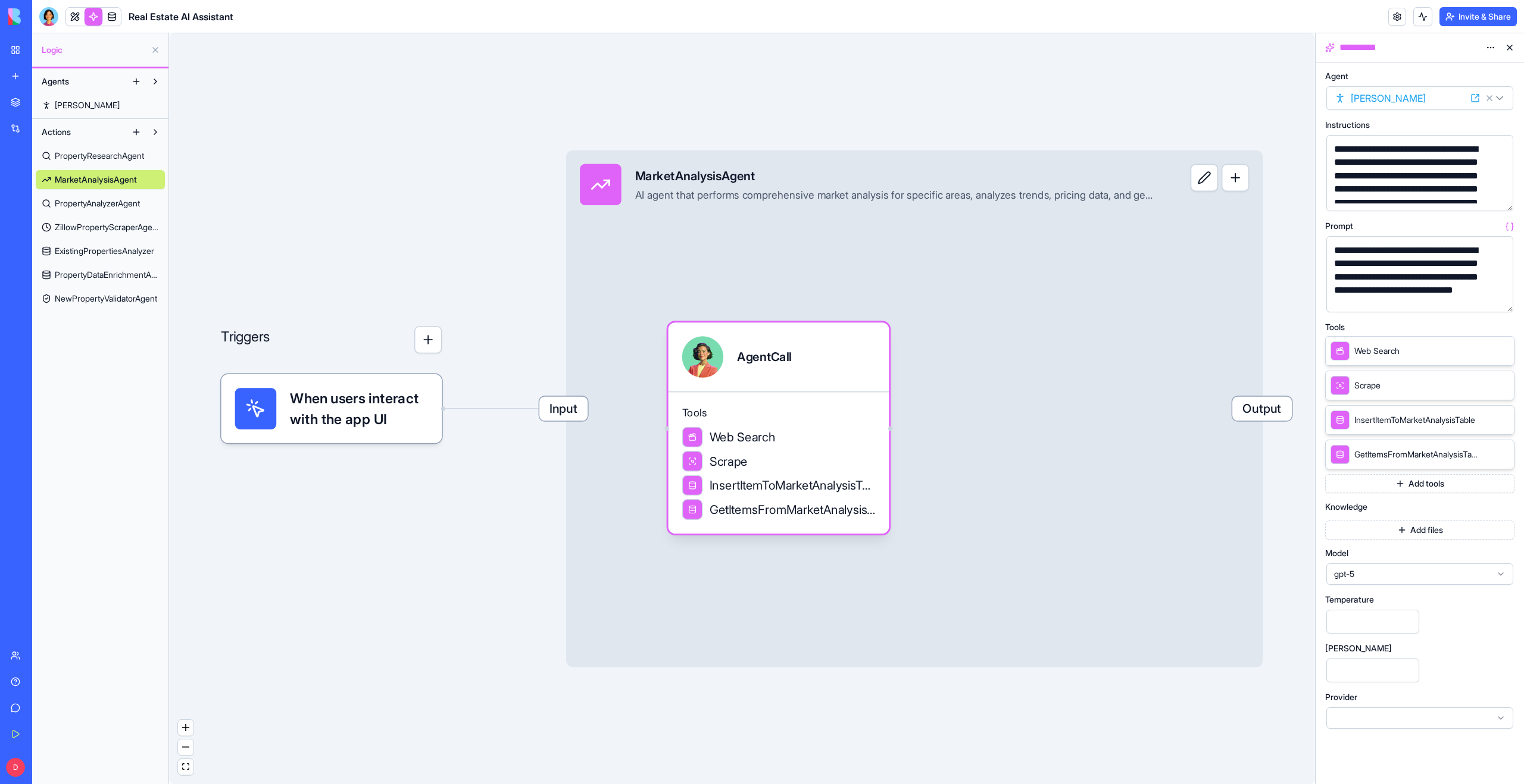
click at [92, 207] on span "PropertyAnalyzerAgent" at bounding box center [97, 203] width 85 height 12
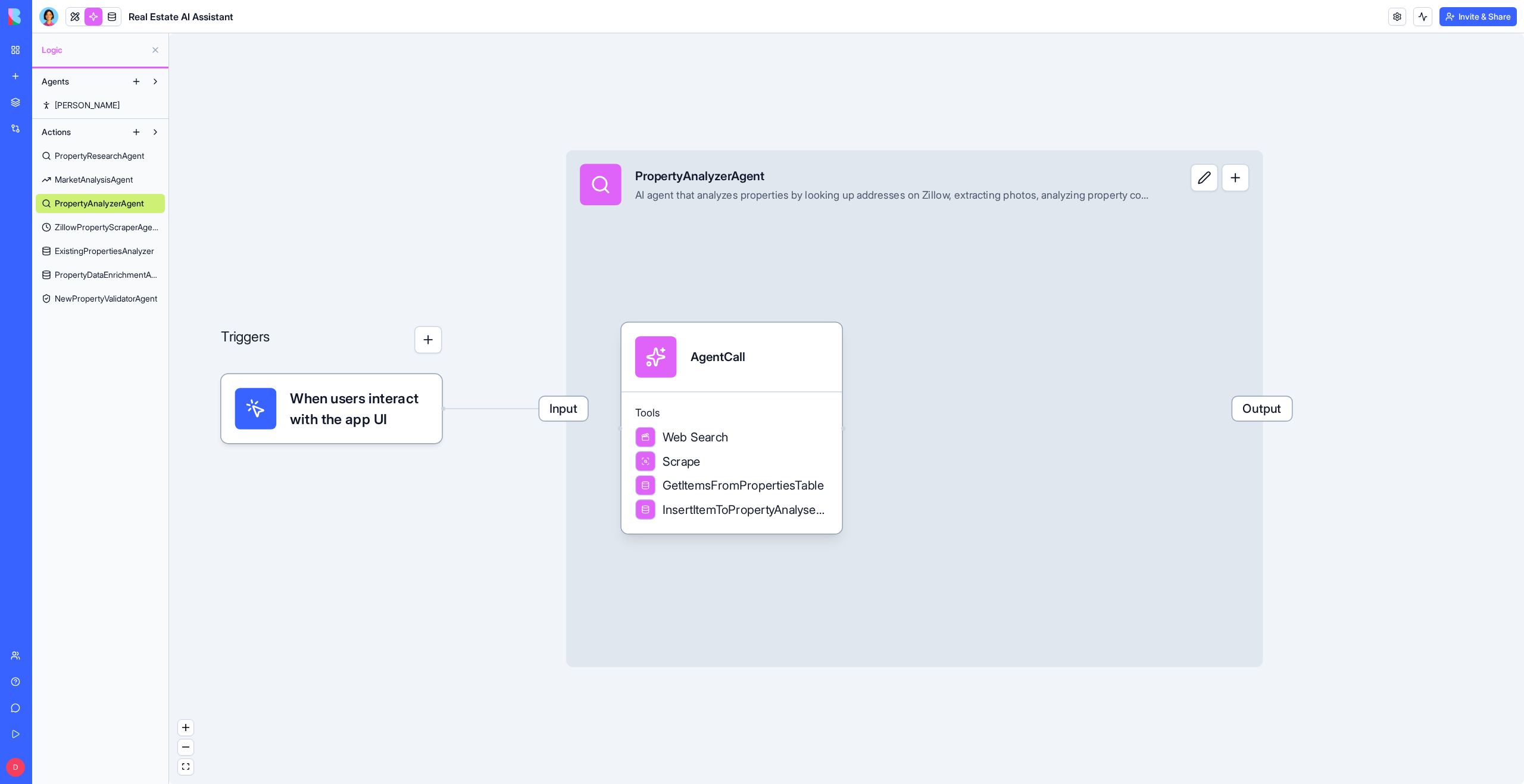
click at [93, 230] on span "ZillowPropertyScraperAgent" at bounding box center [107, 227] width 104 height 12
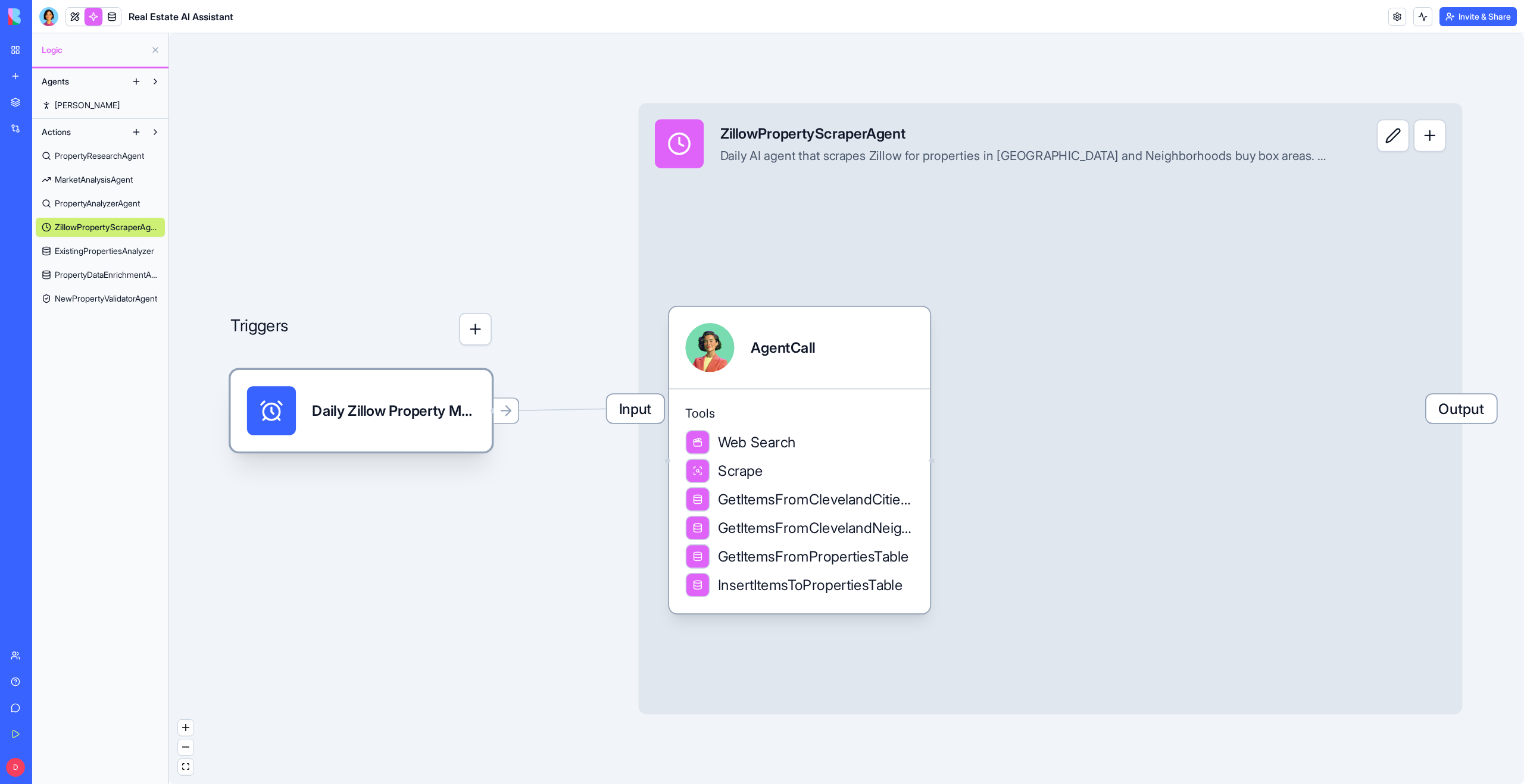
click at [407, 424] on div "Daily Zillow Property MonitorTrigger" at bounding box center [393, 410] width 163 height 49
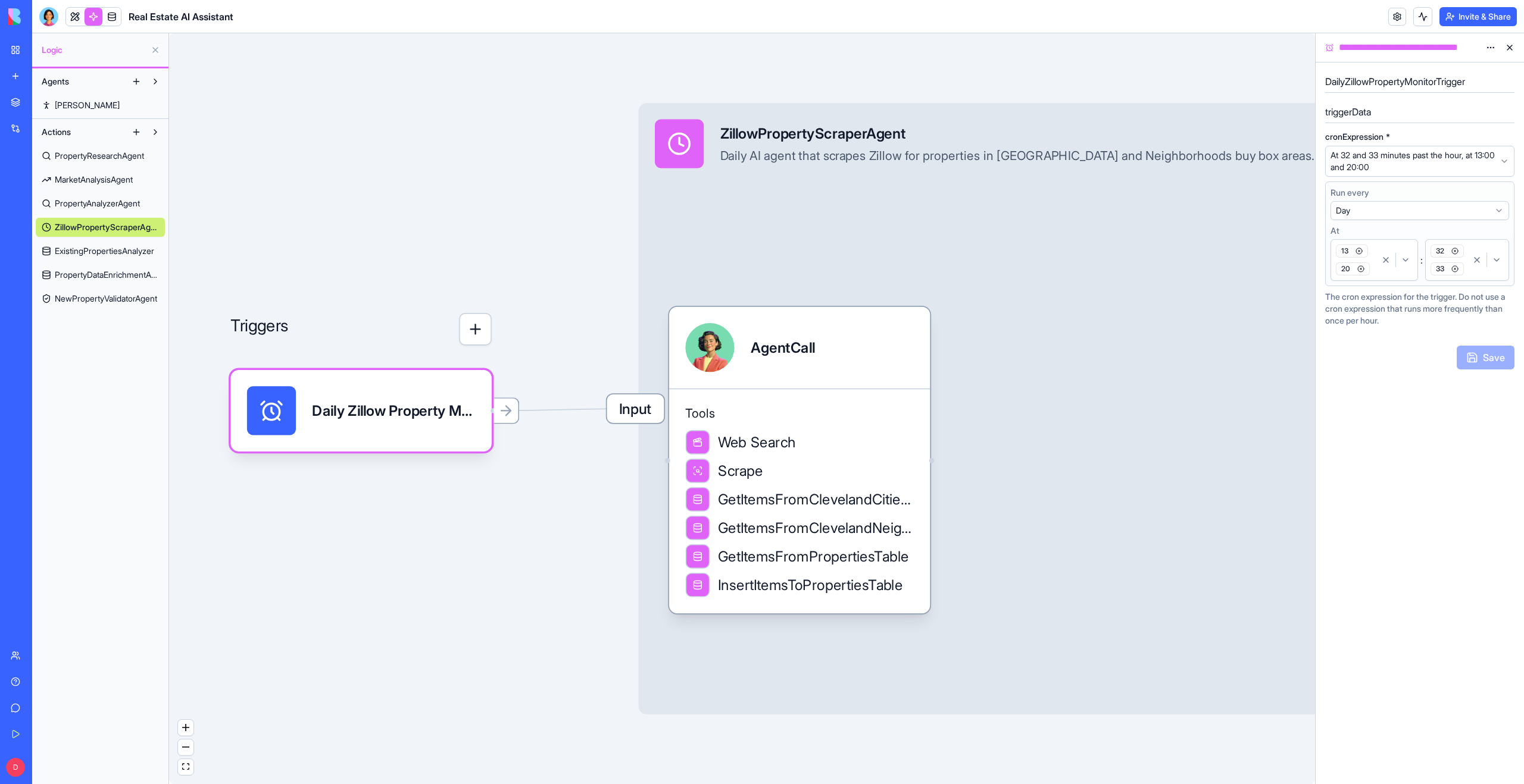
click at [96, 251] on span "ExistingPropertiesAnalyzer" at bounding box center [104, 251] width 100 height 12
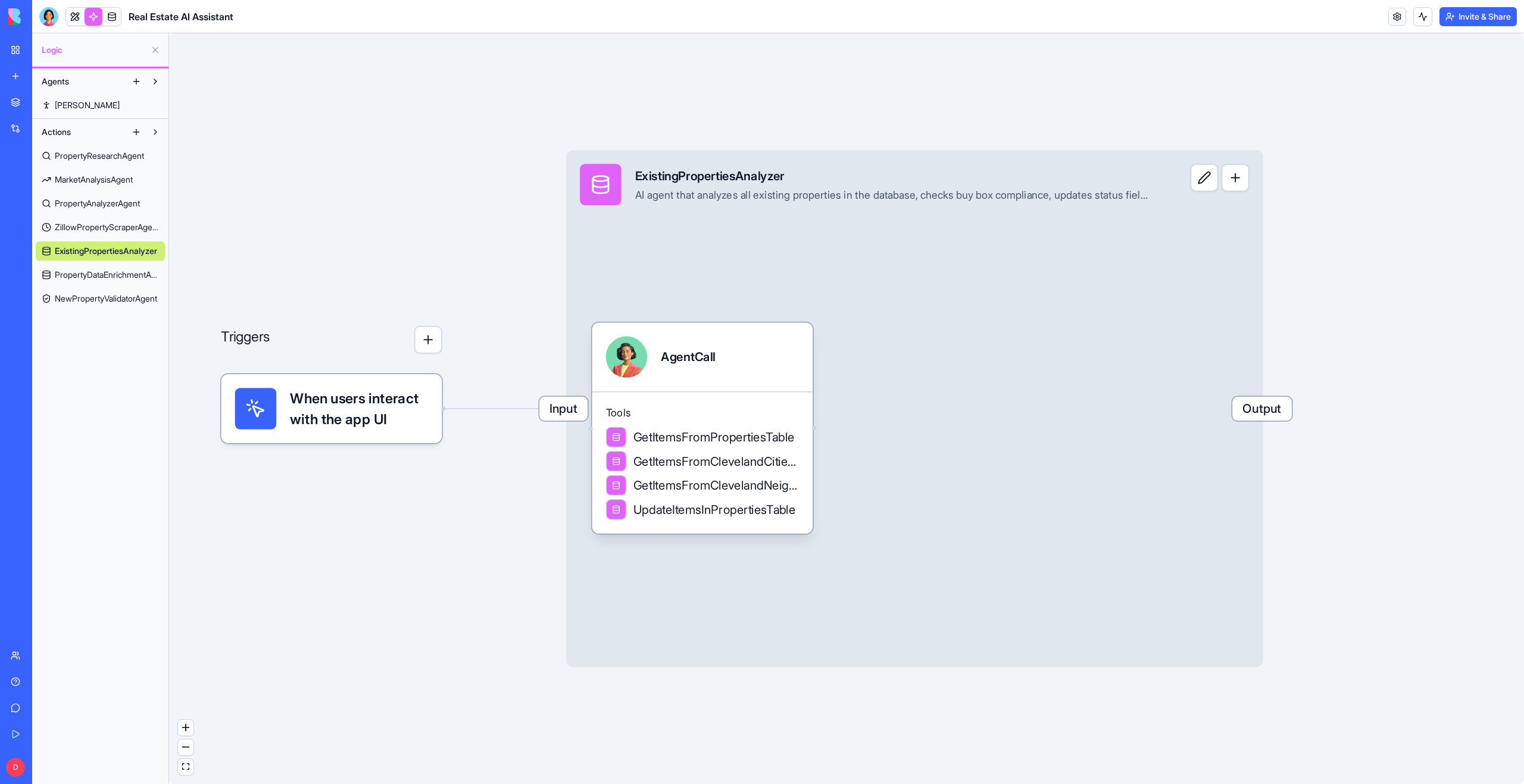
click at [98, 275] on span "PropertyDataEnrichmentAgent" at bounding box center [107, 274] width 104 height 12
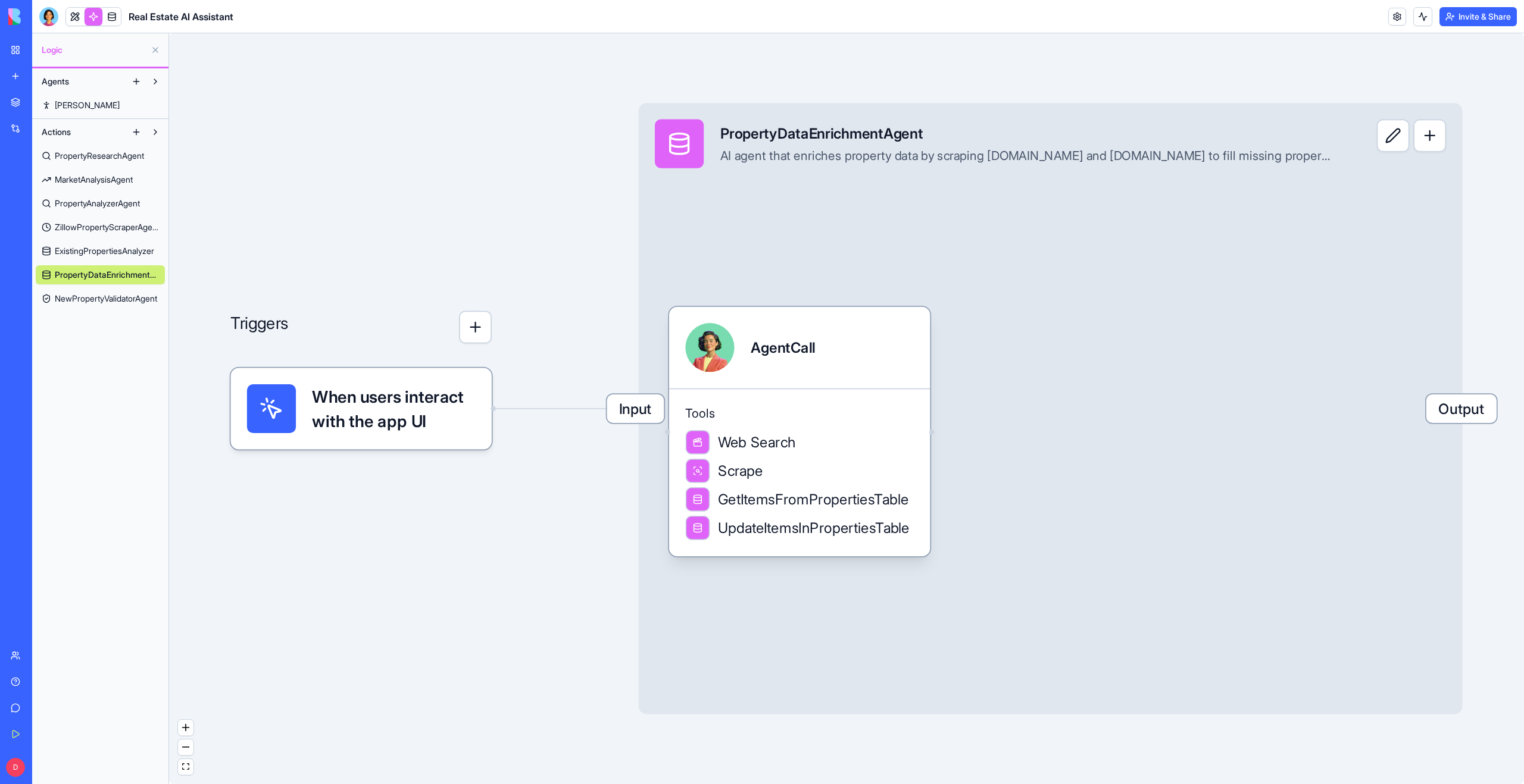
click at [104, 298] on span "NewPropertyValidatorAgent" at bounding box center [106, 298] width 103 height 12
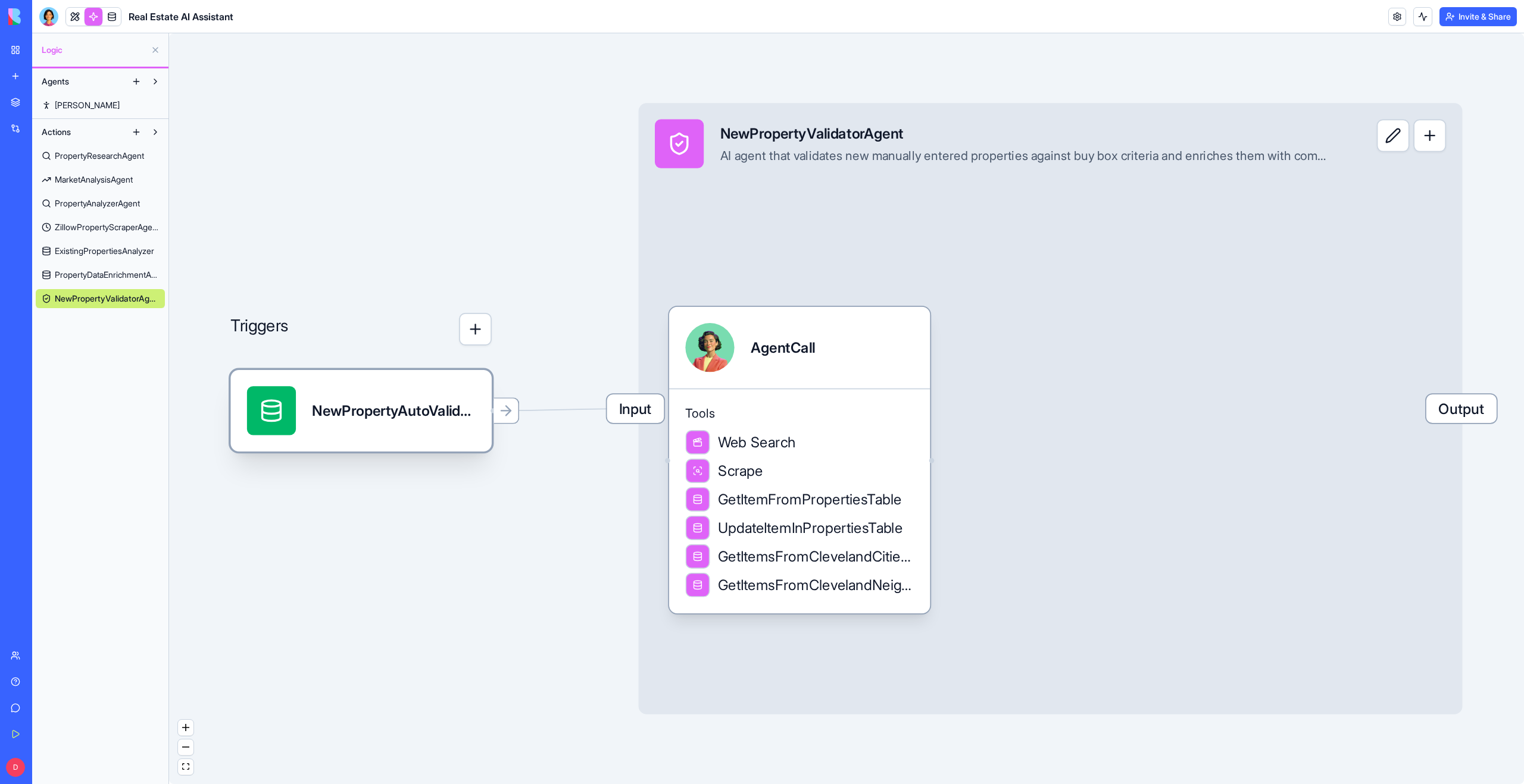
click at [393, 422] on div "NewPropertyAutoValidationTrigger" at bounding box center [393, 410] width 163 height 49
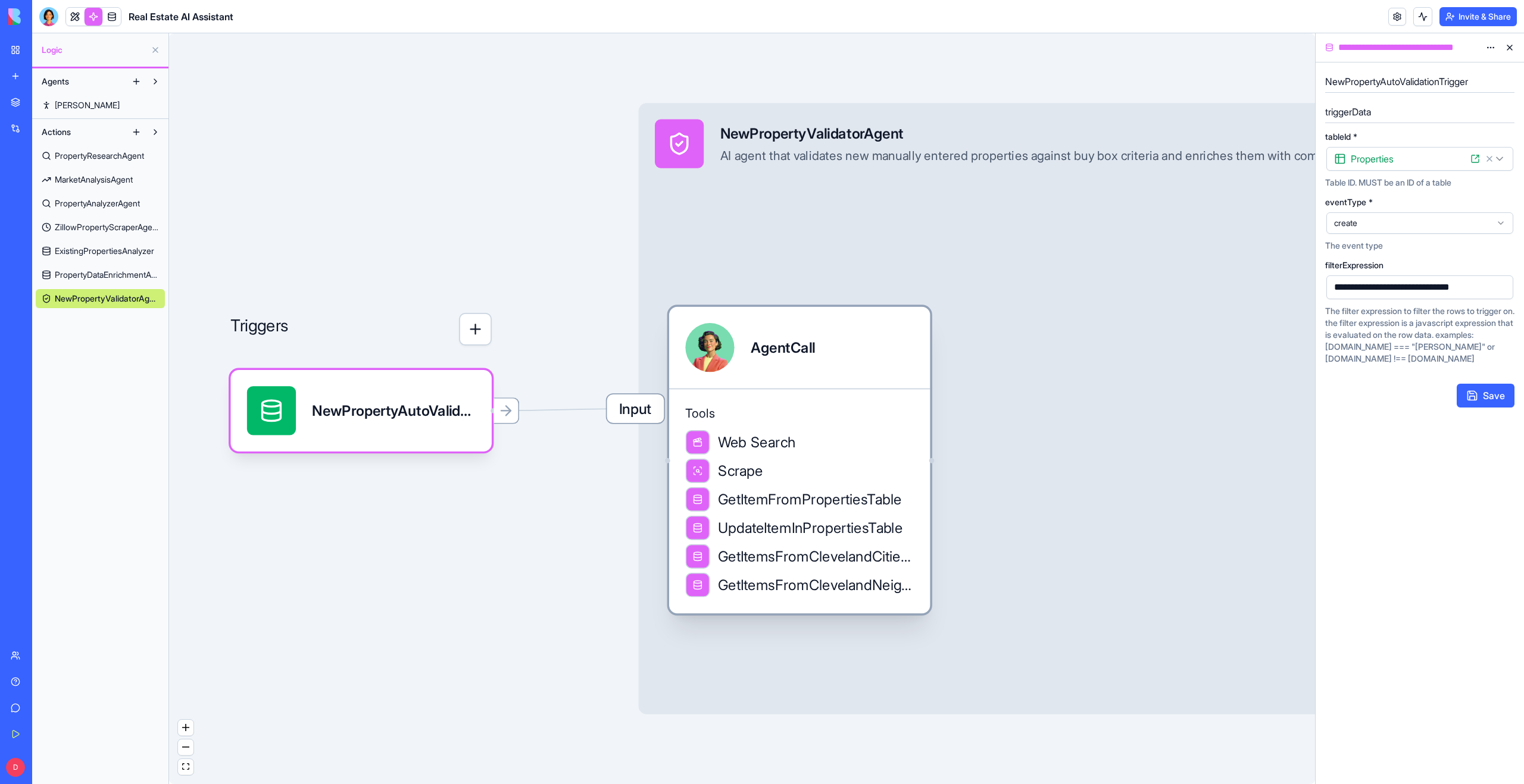
click at [785, 399] on div "Tools Web Search Scrape GetItemFromPropertiesTable UpdateItemInPropertiesTable …" at bounding box center [799, 501] width 261 height 226
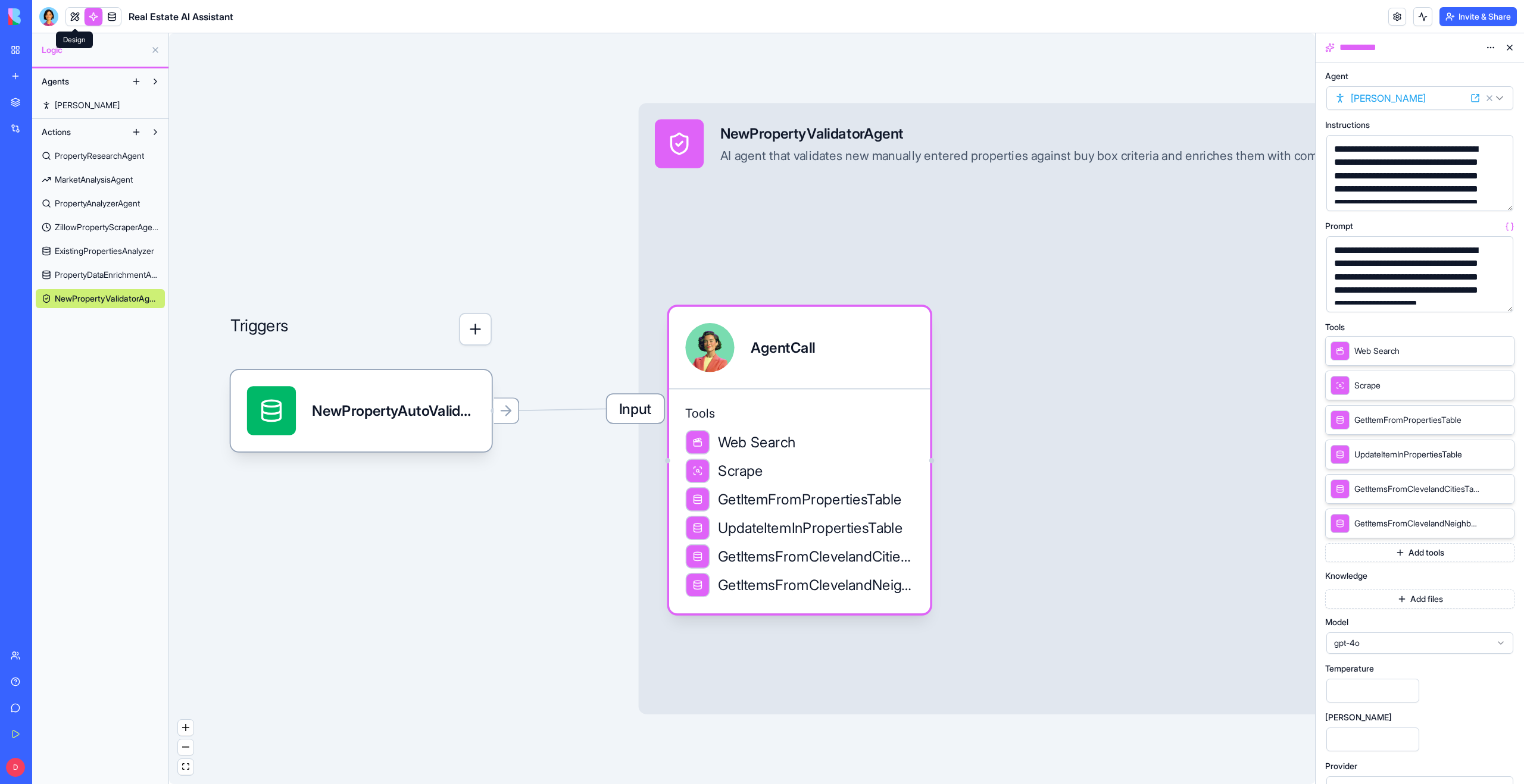
click at [68, 13] on link at bounding box center [74, 16] width 18 height 18
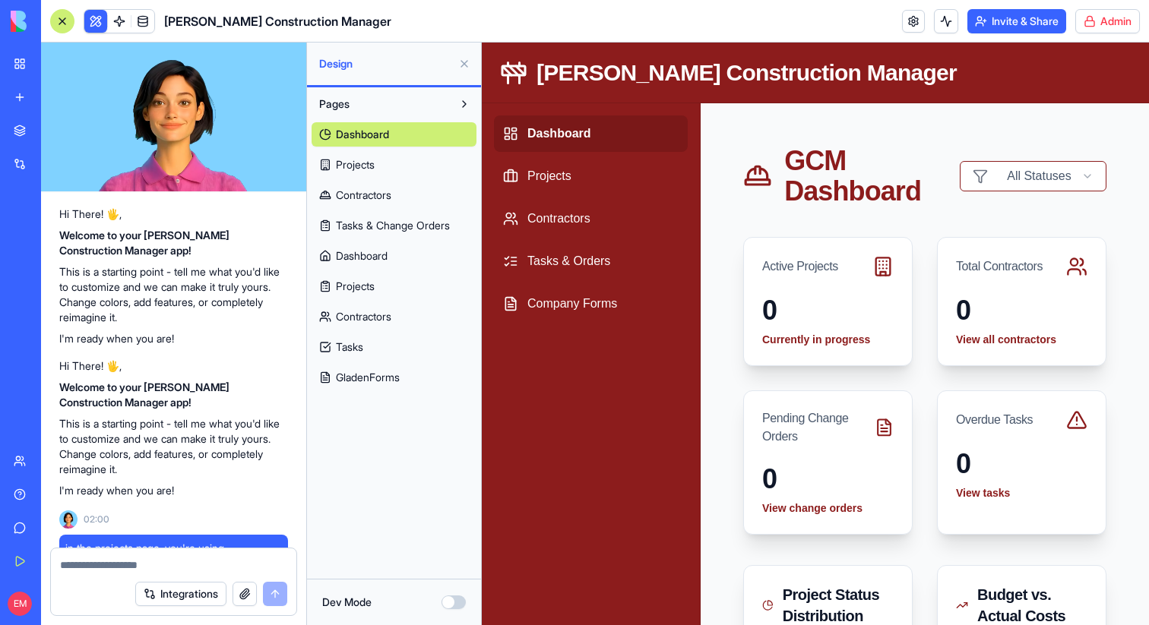
scroll to position [2391, 0]
